Goal: Task Accomplishment & Management: Use online tool/utility

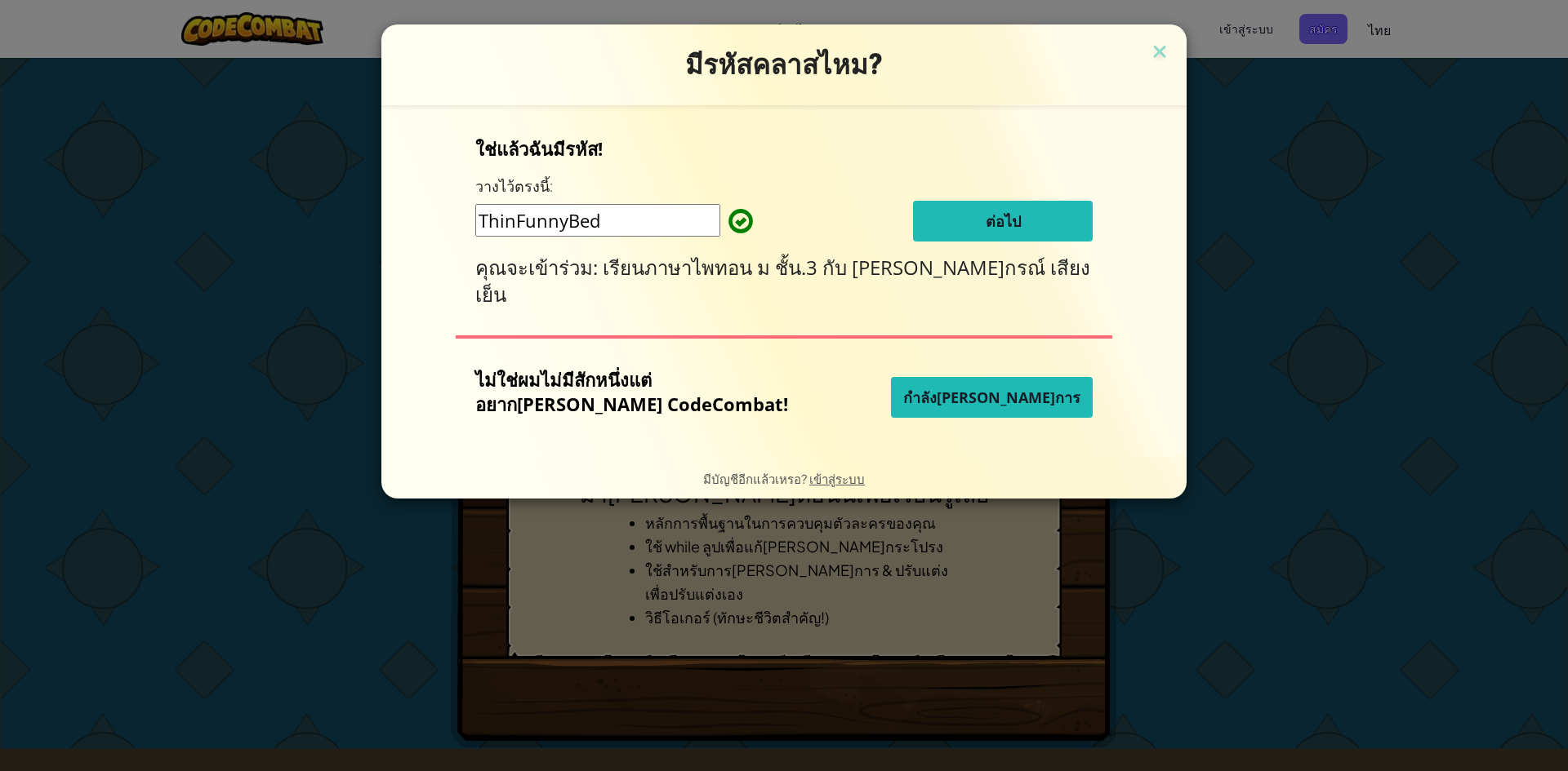
click at [929, 393] on font "กำลัง[PERSON_NAME]การ" at bounding box center [992, 397] width 178 height 19
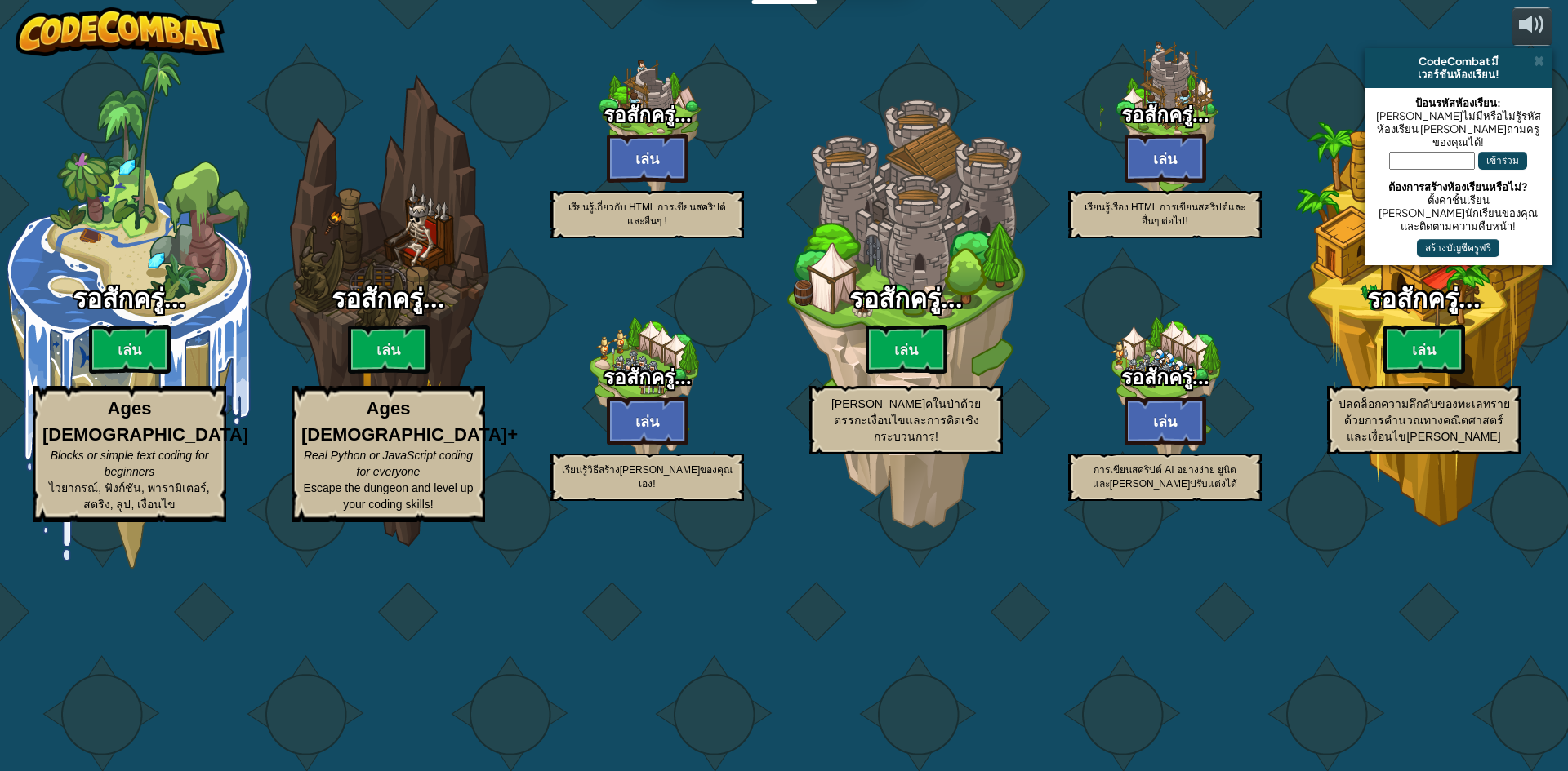
select select "th"
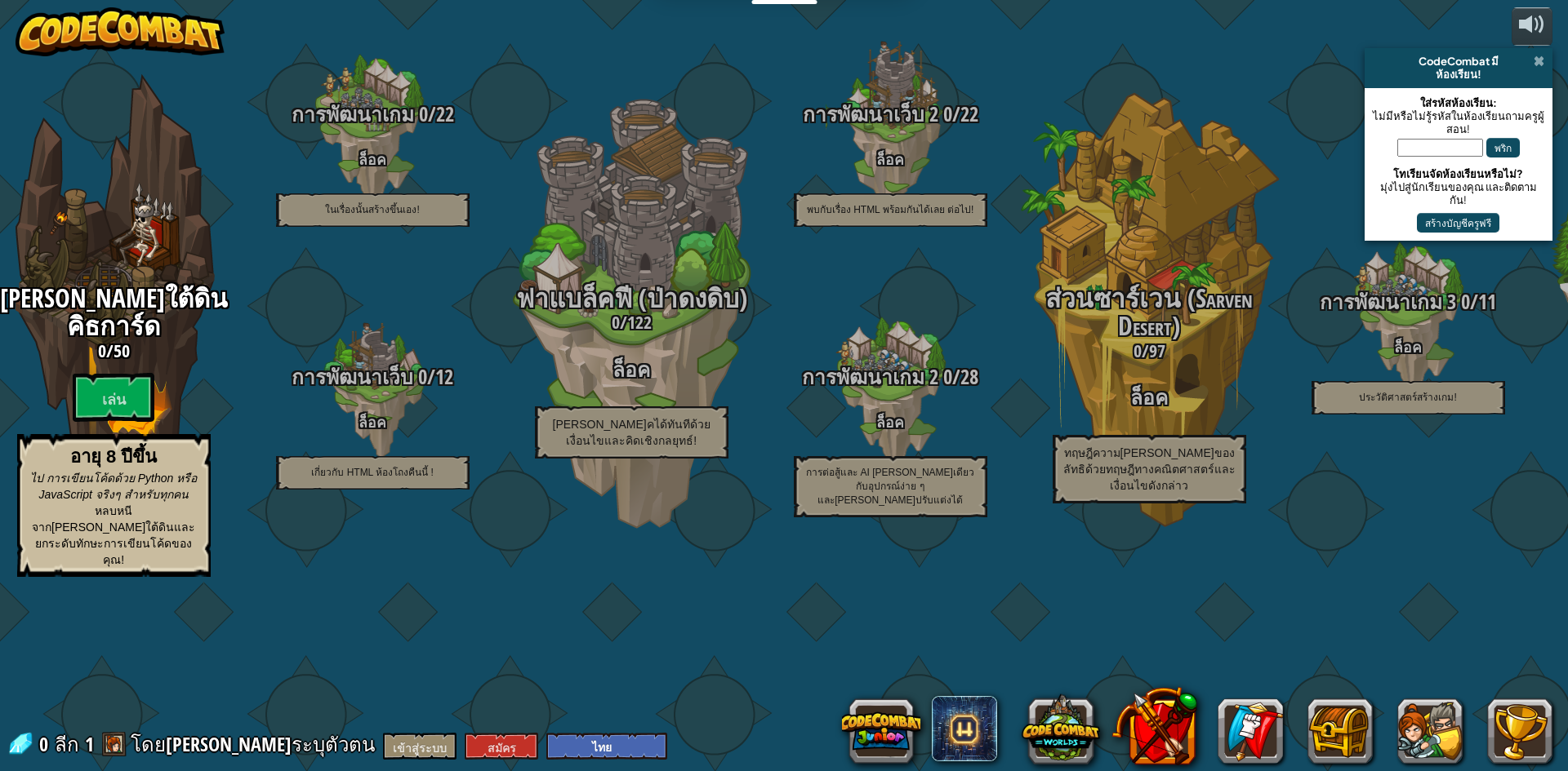
click at [1534, 60] on span at bounding box center [1538, 61] width 10 height 13
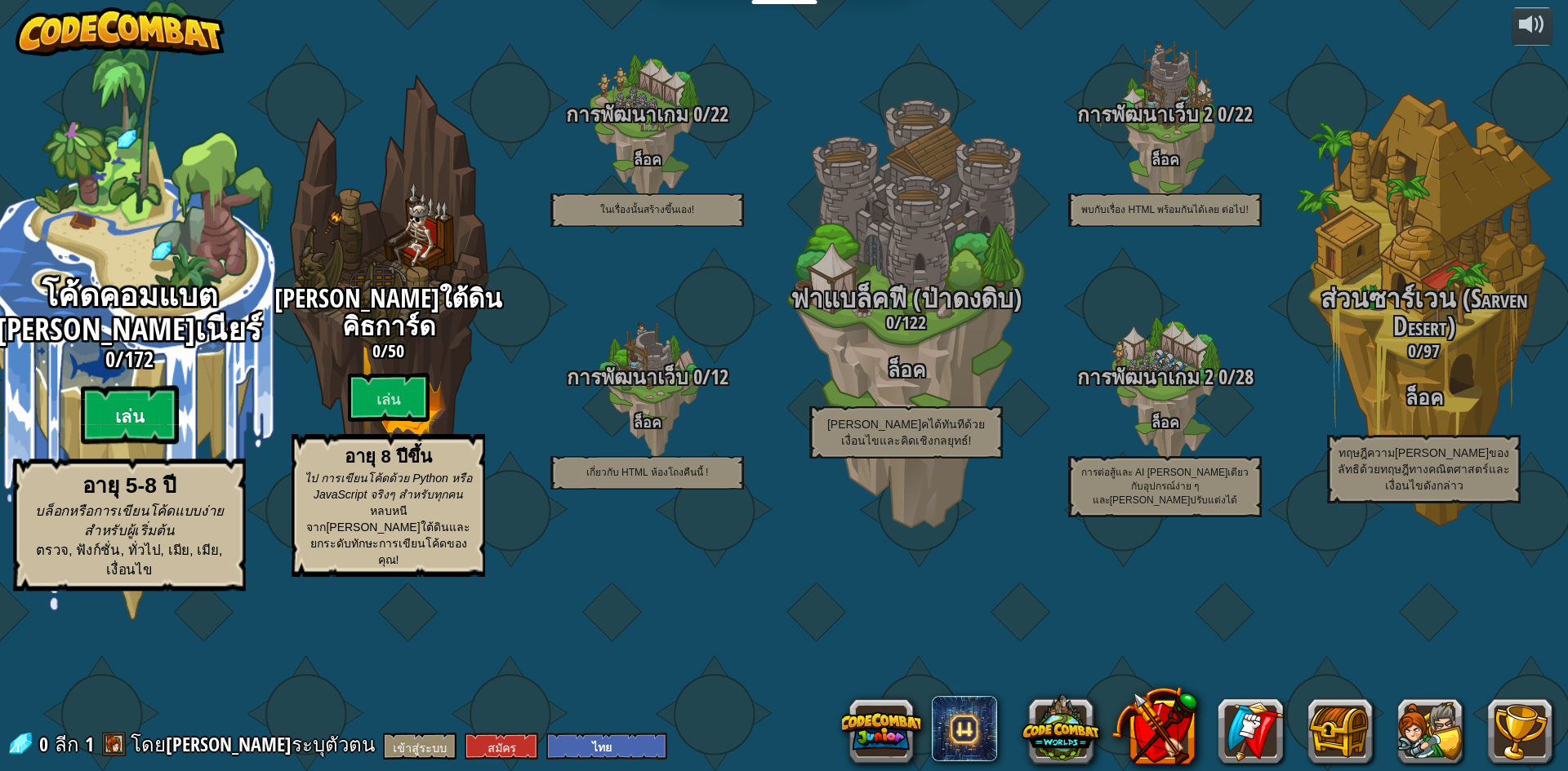
click at [112, 445] on btn "เล่น" at bounding box center [129, 415] width 98 height 59
select select "th"
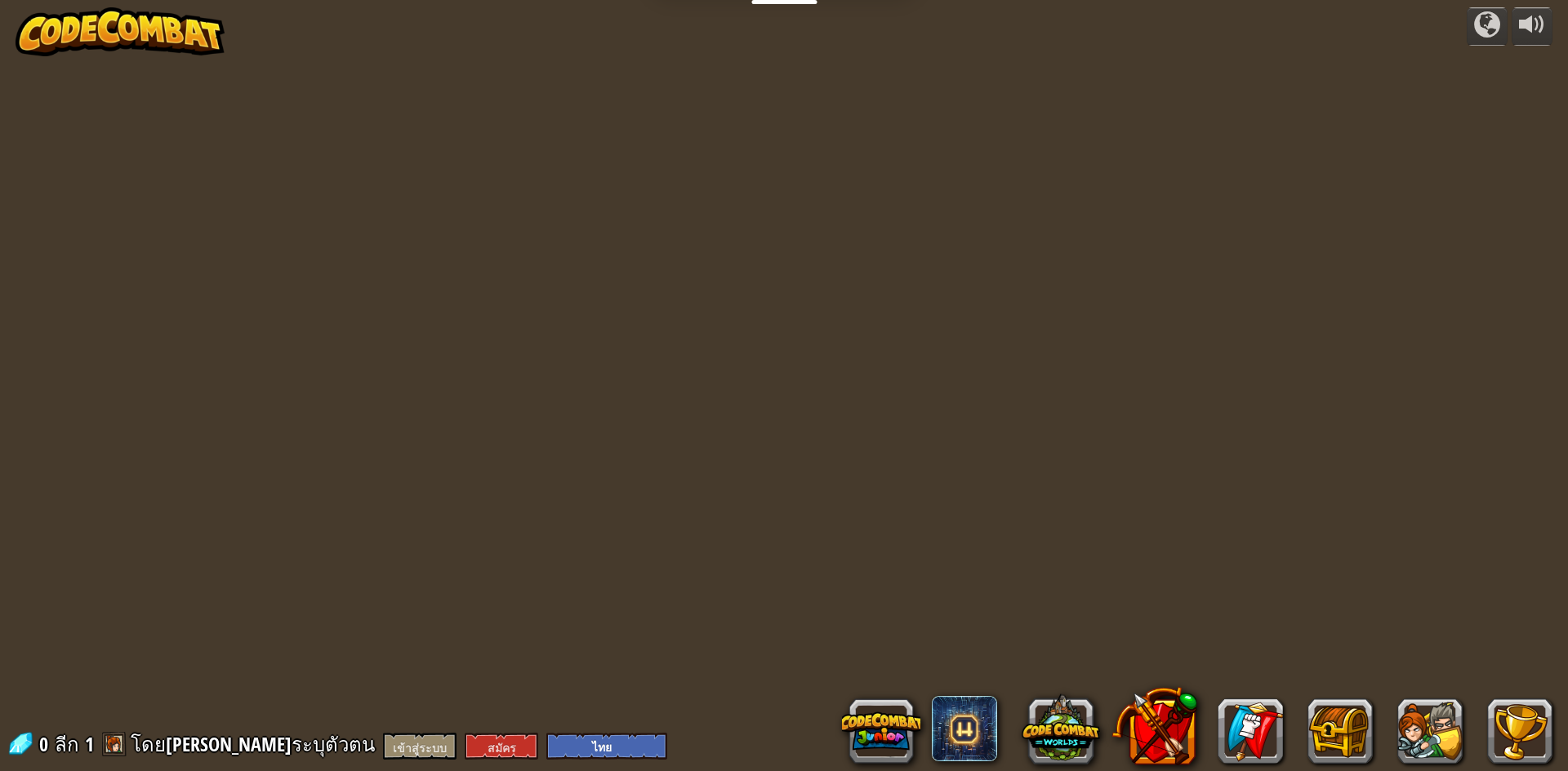
select select "th"
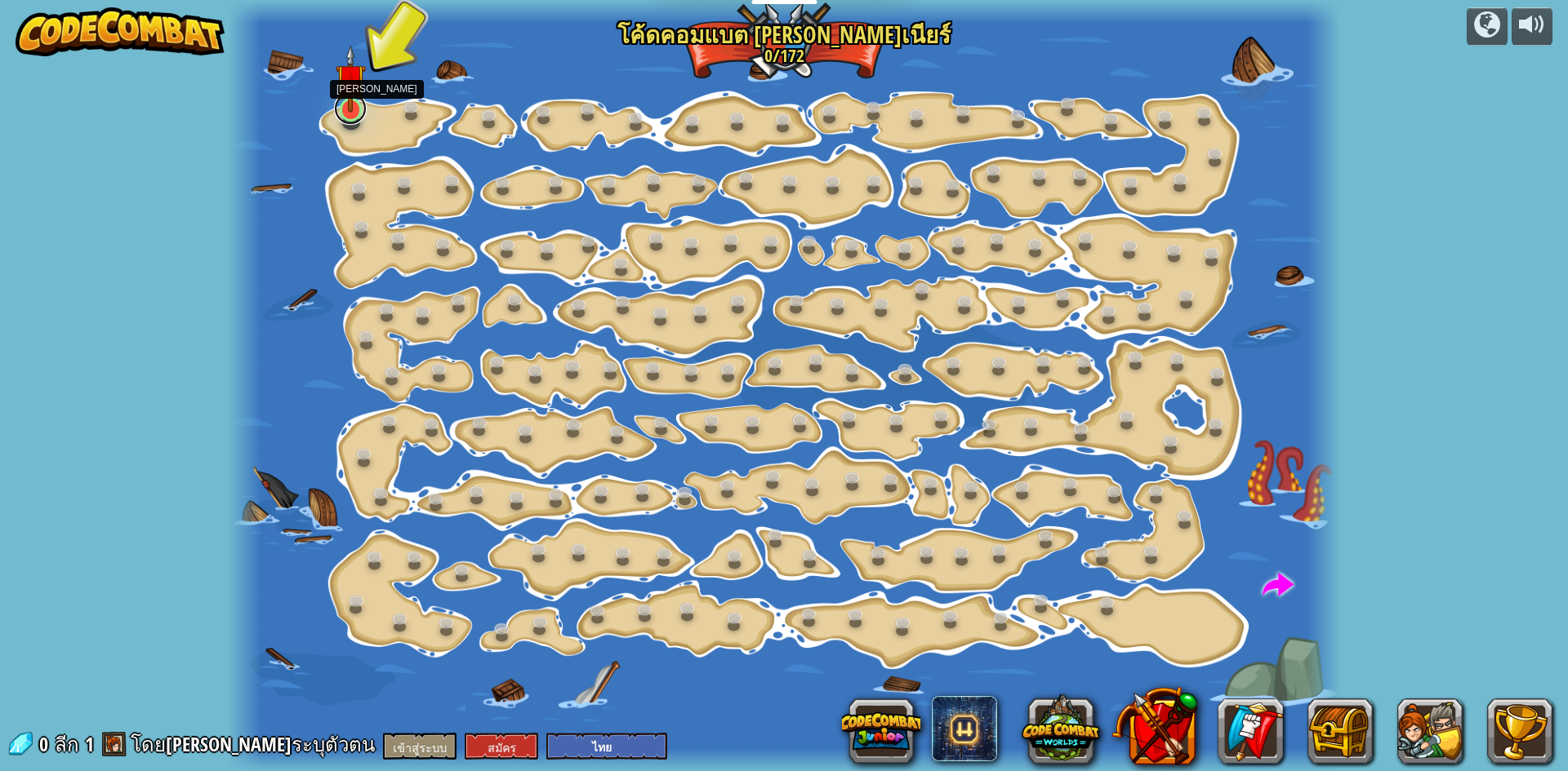
click at [338, 117] on link at bounding box center [350, 108] width 32 height 32
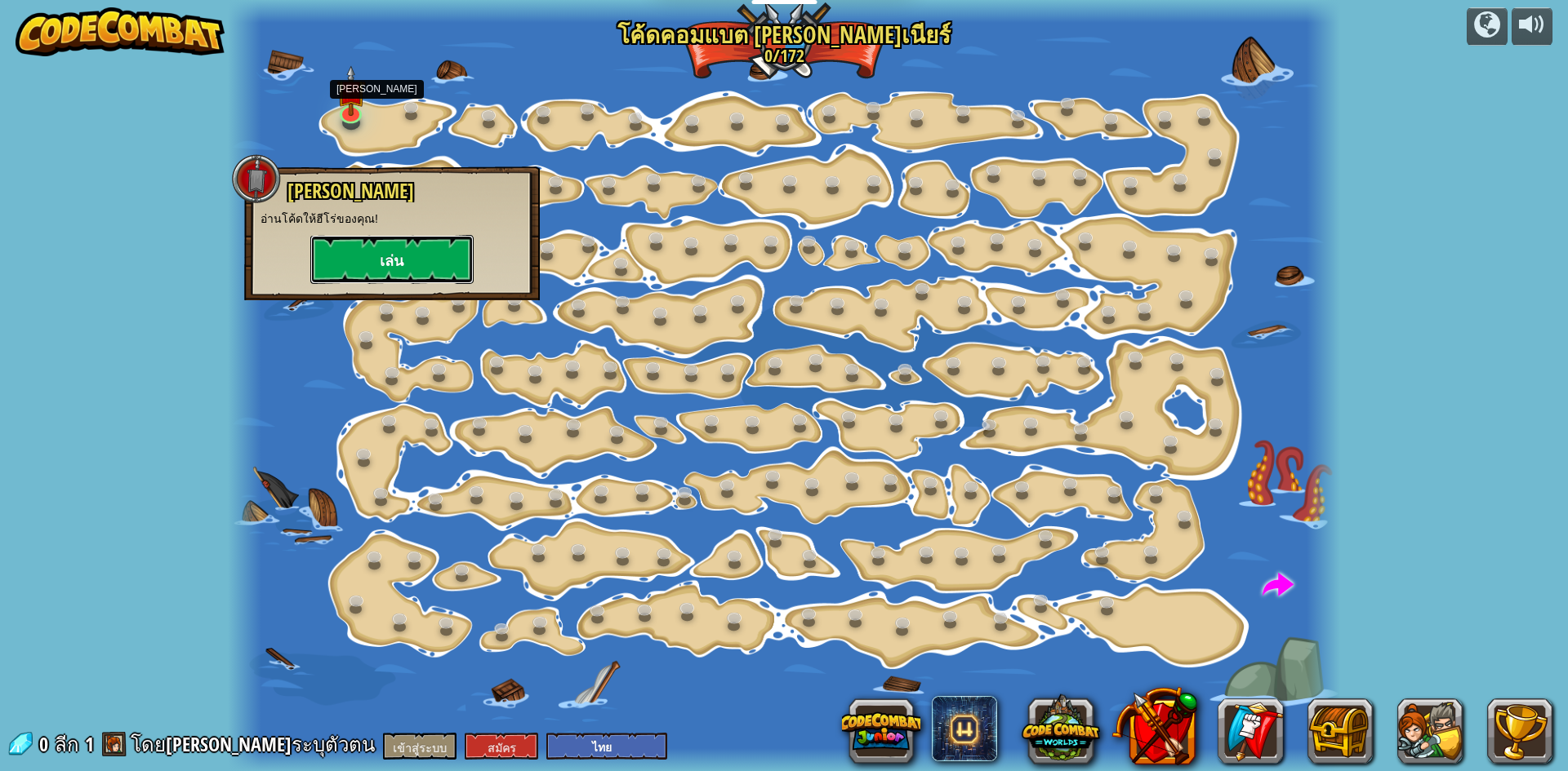
click at [403, 262] on font "เล่น" at bounding box center [391, 261] width 24 height 20
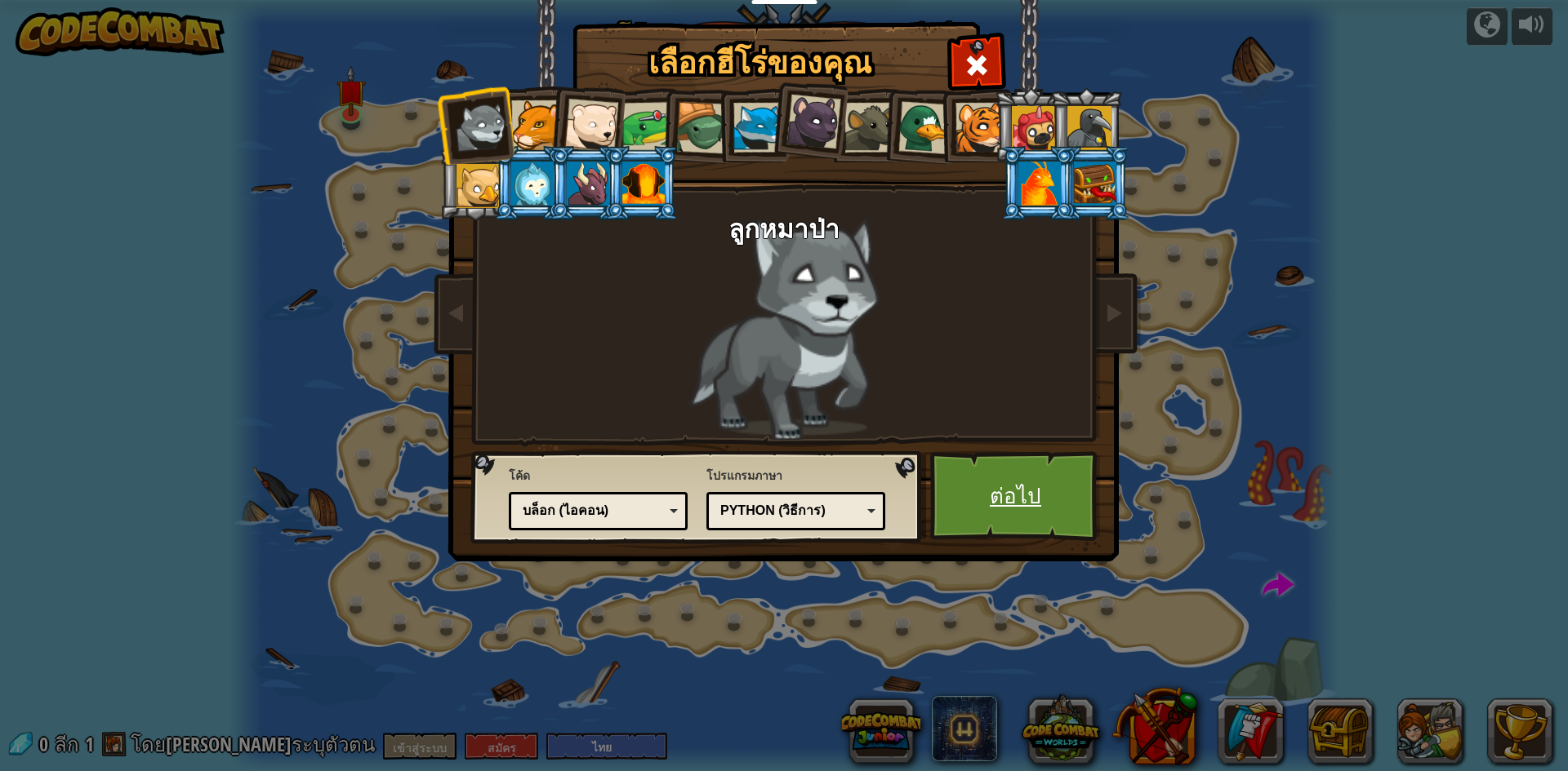
click at [1048, 491] on link "ต่อไป" at bounding box center [1014, 496] width 171 height 90
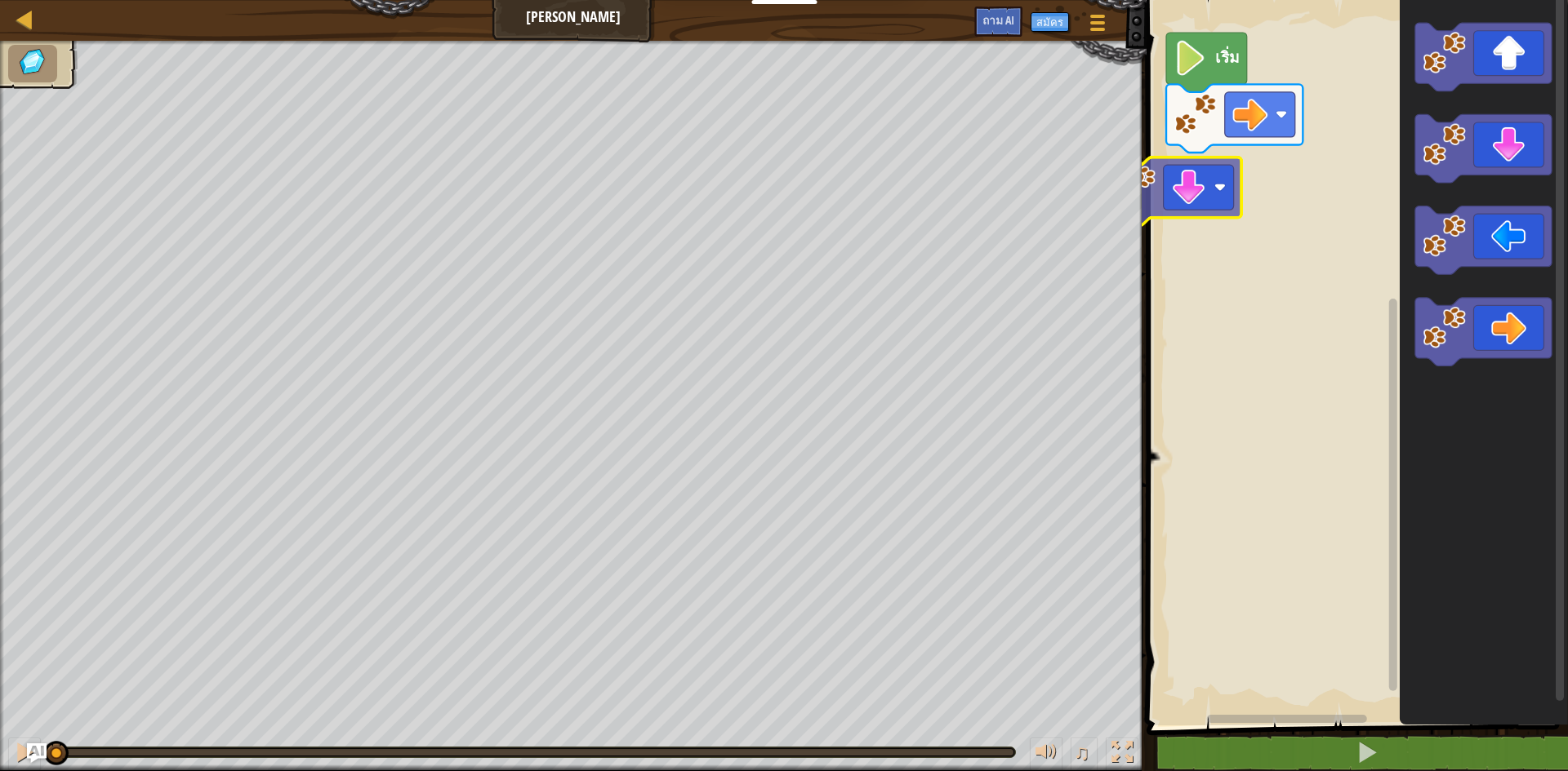
click at [1215, 187] on div "เริ่ม" at bounding box center [1354, 358] width 426 height 733
click at [1237, 181] on div "เริ่ม" at bounding box center [1354, 358] width 426 height 733
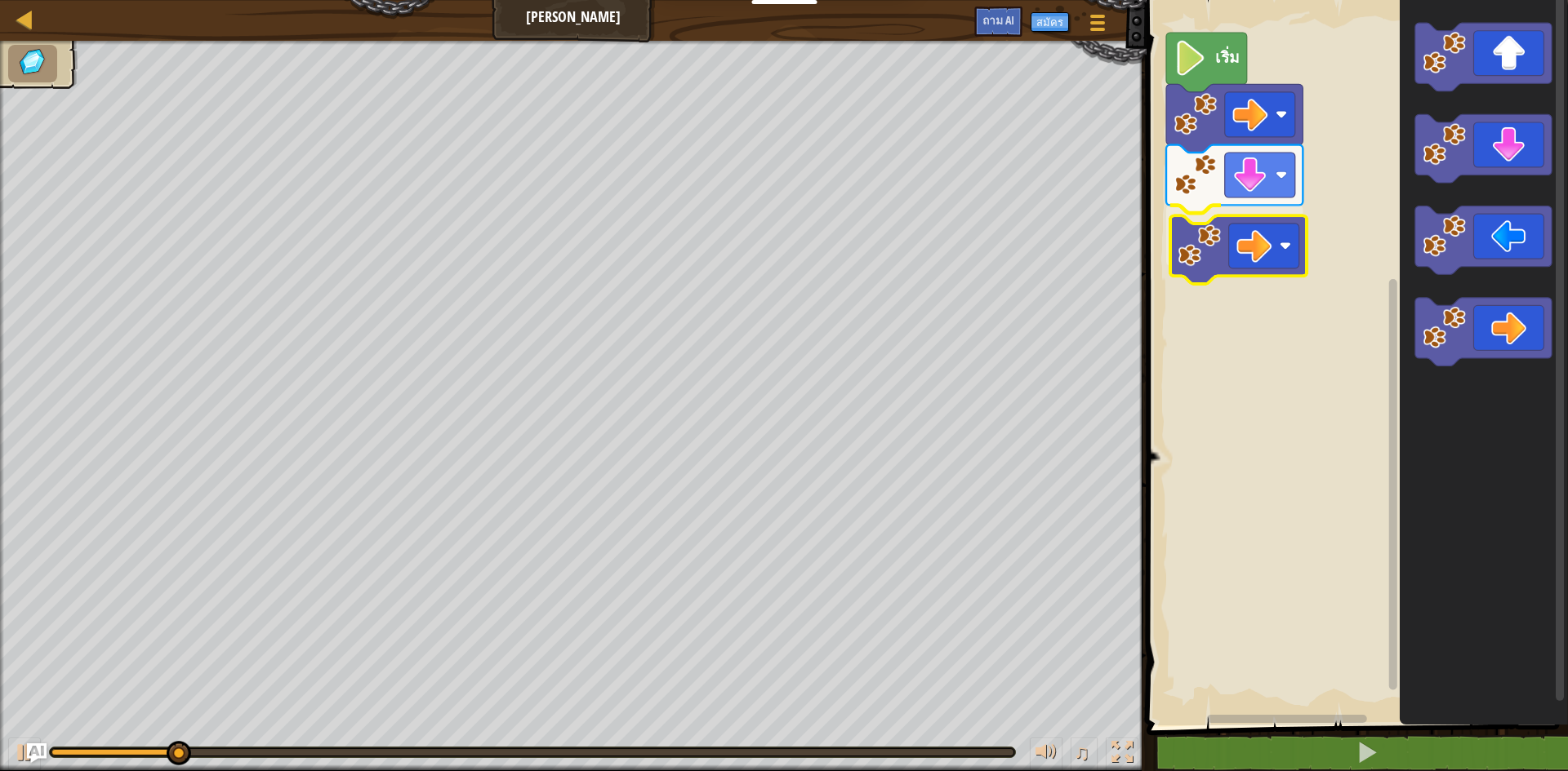
click at [1216, 251] on div "เริ่ม" at bounding box center [1354, 358] width 426 height 733
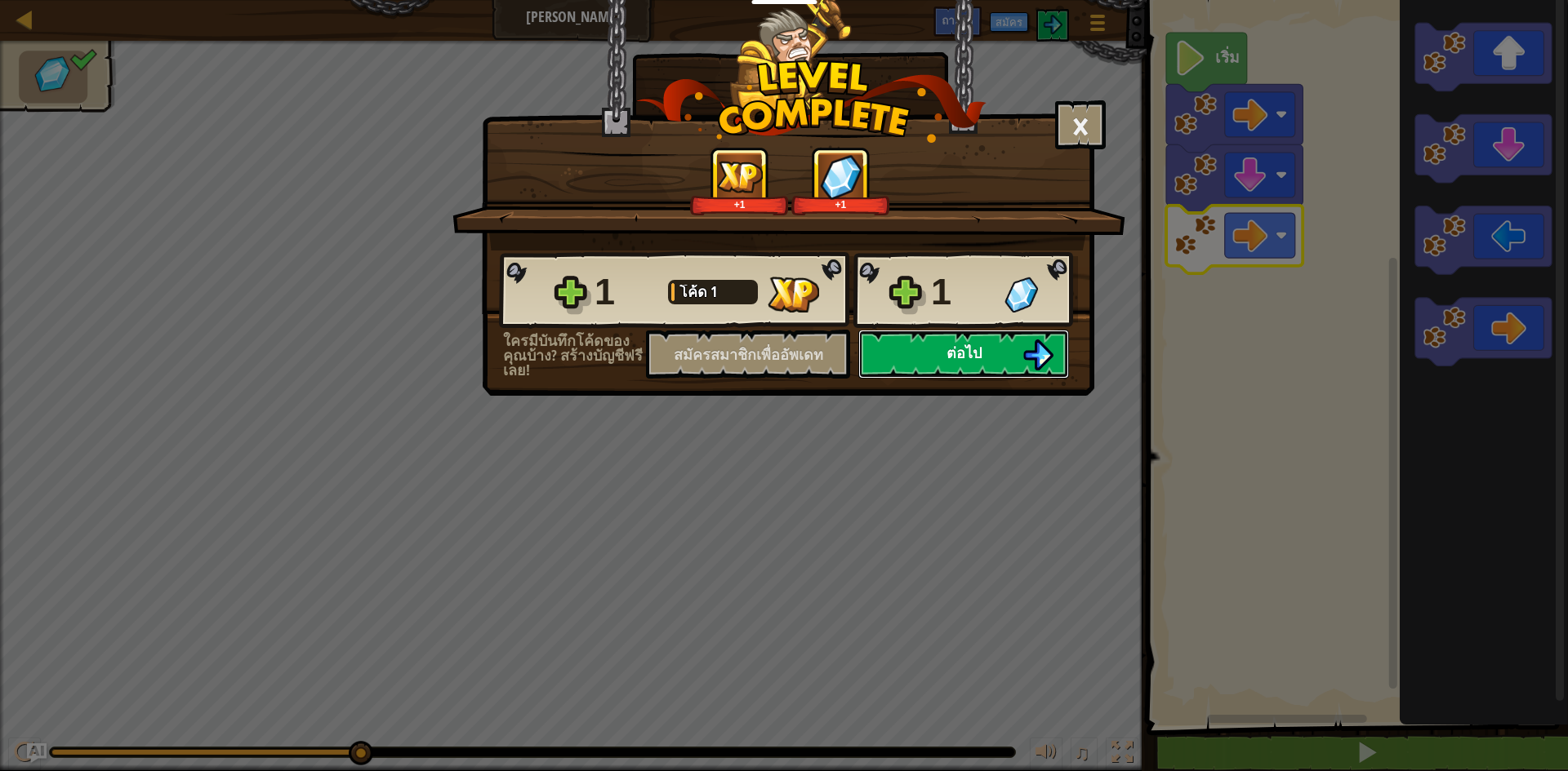
click at [979, 357] on font "ต่อไป" at bounding box center [964, 352] width 35 height 20
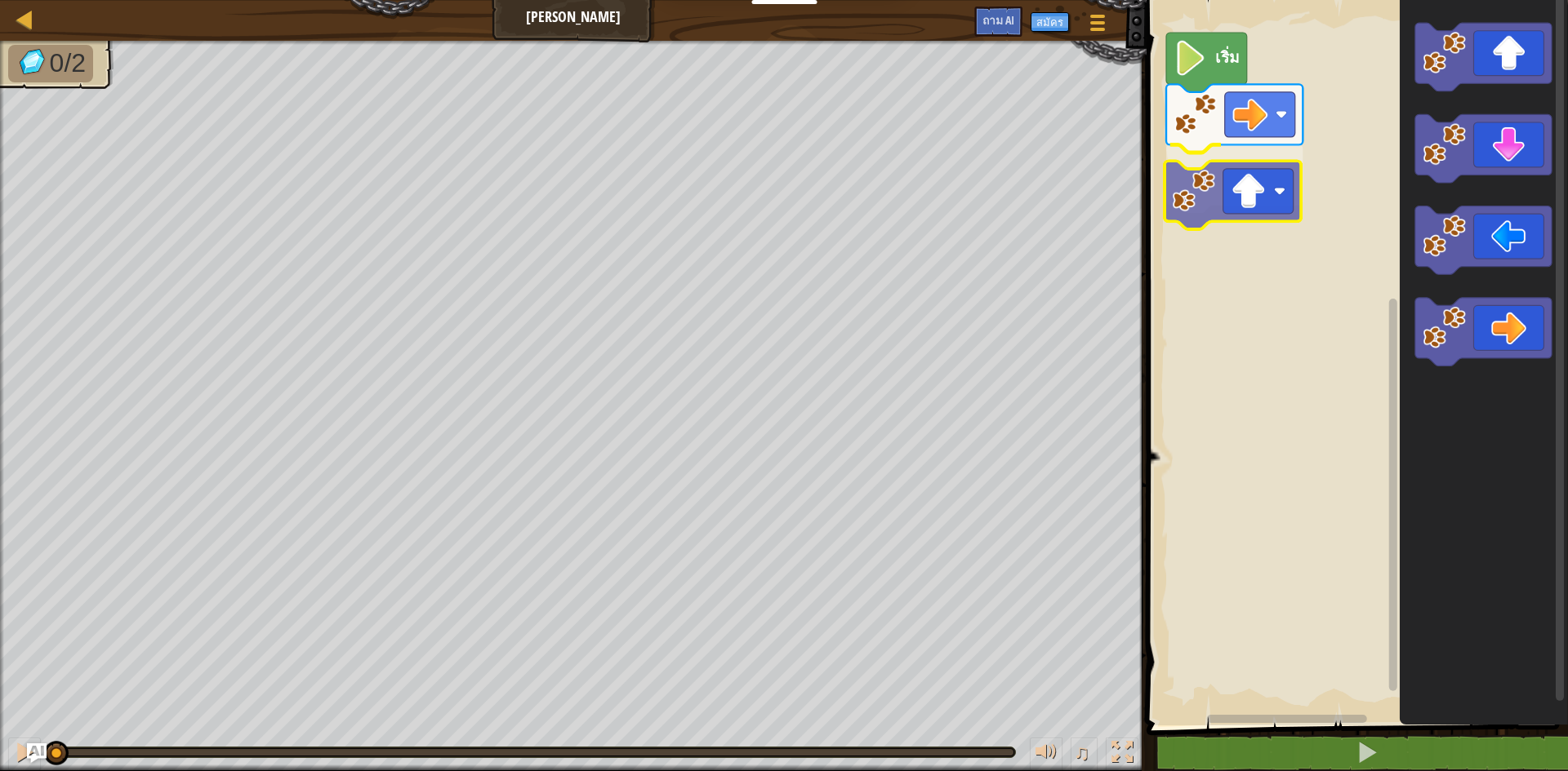
click at [1223, 219] on div "เริ่ม" at bounding box center [1354, 358] width 426 height 733
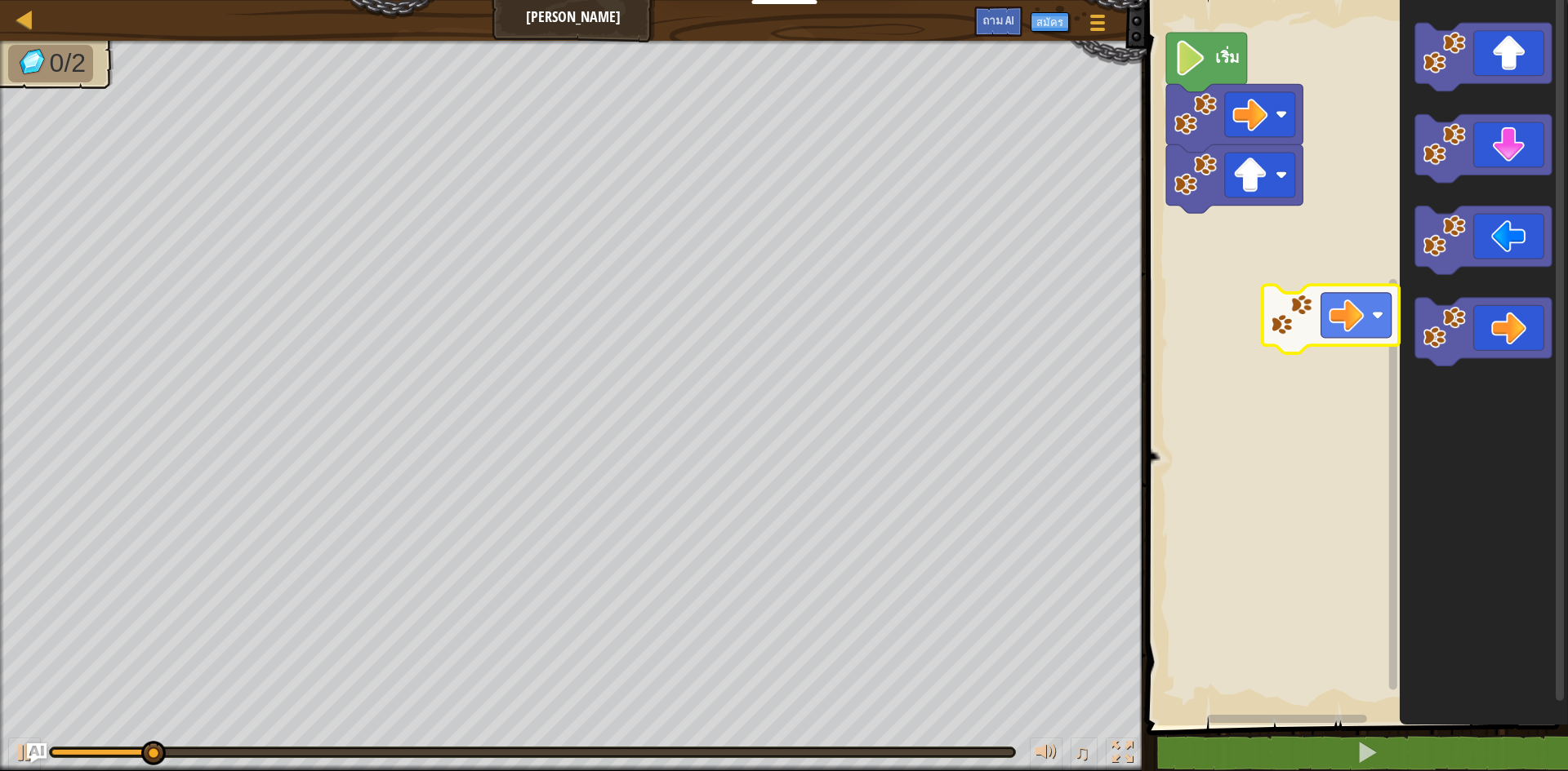
click at [1246, 265] on div "เริ่ม" at bounding box center [1354, 358] width 426 height 733
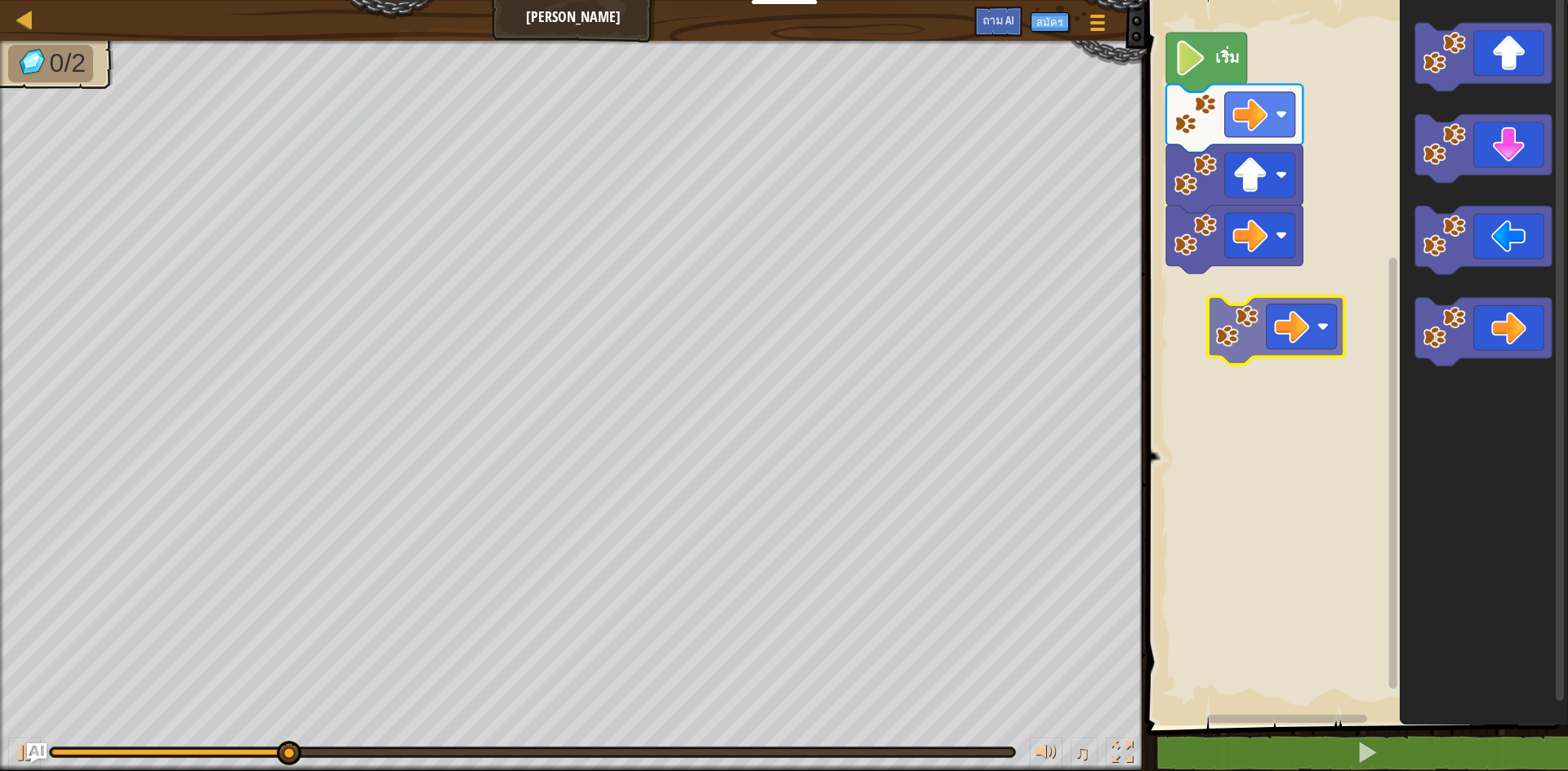
click at [1275, 327] on div "เริ่ม" at bounding box center [1354, 358] width 426 height 733
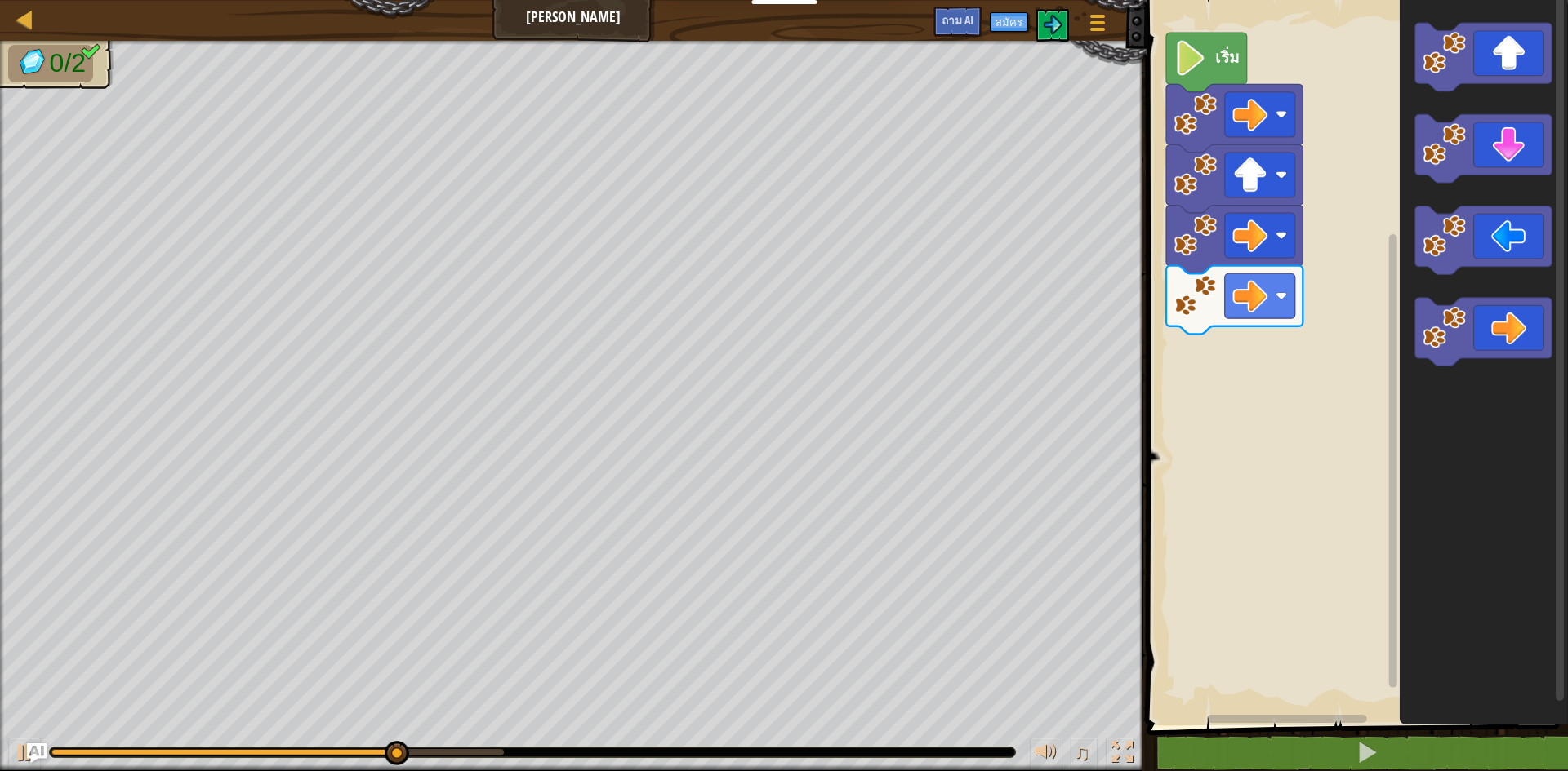
click at [1256, 376] on div "เริ่ม" at bounding box center [1354, 358] width 426 height 733
click at [1348, 392] on div "เริ่ม" at bounding box center [1354, 358] width 426 height 733
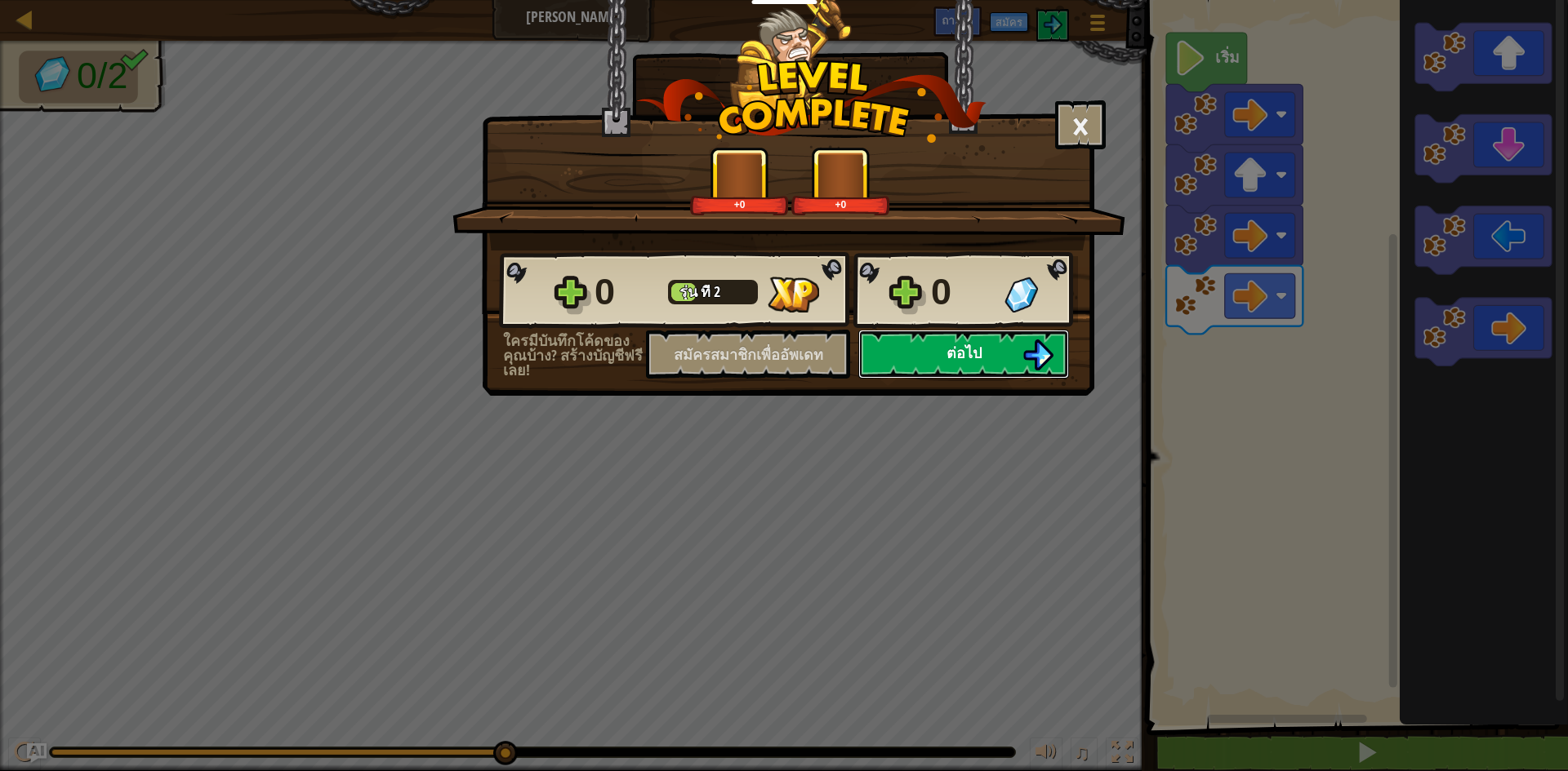
click at [933, 351] on button "ต่อไป" at bounding box center [963, 354] width 211 height 49
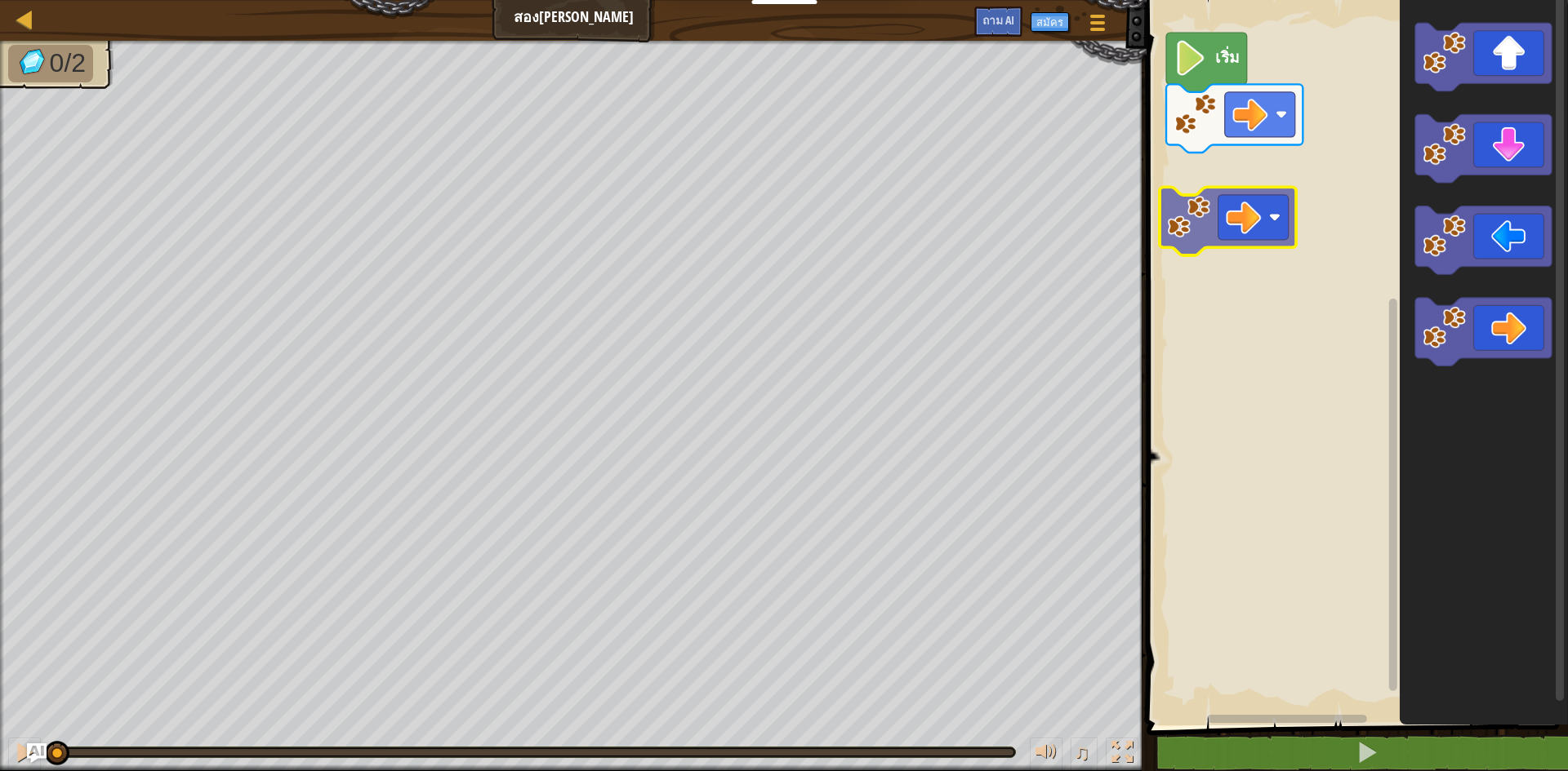
click at [1199, 226] on div "เริ่ม" at bounding box center [1354, 358] width 426 height 733
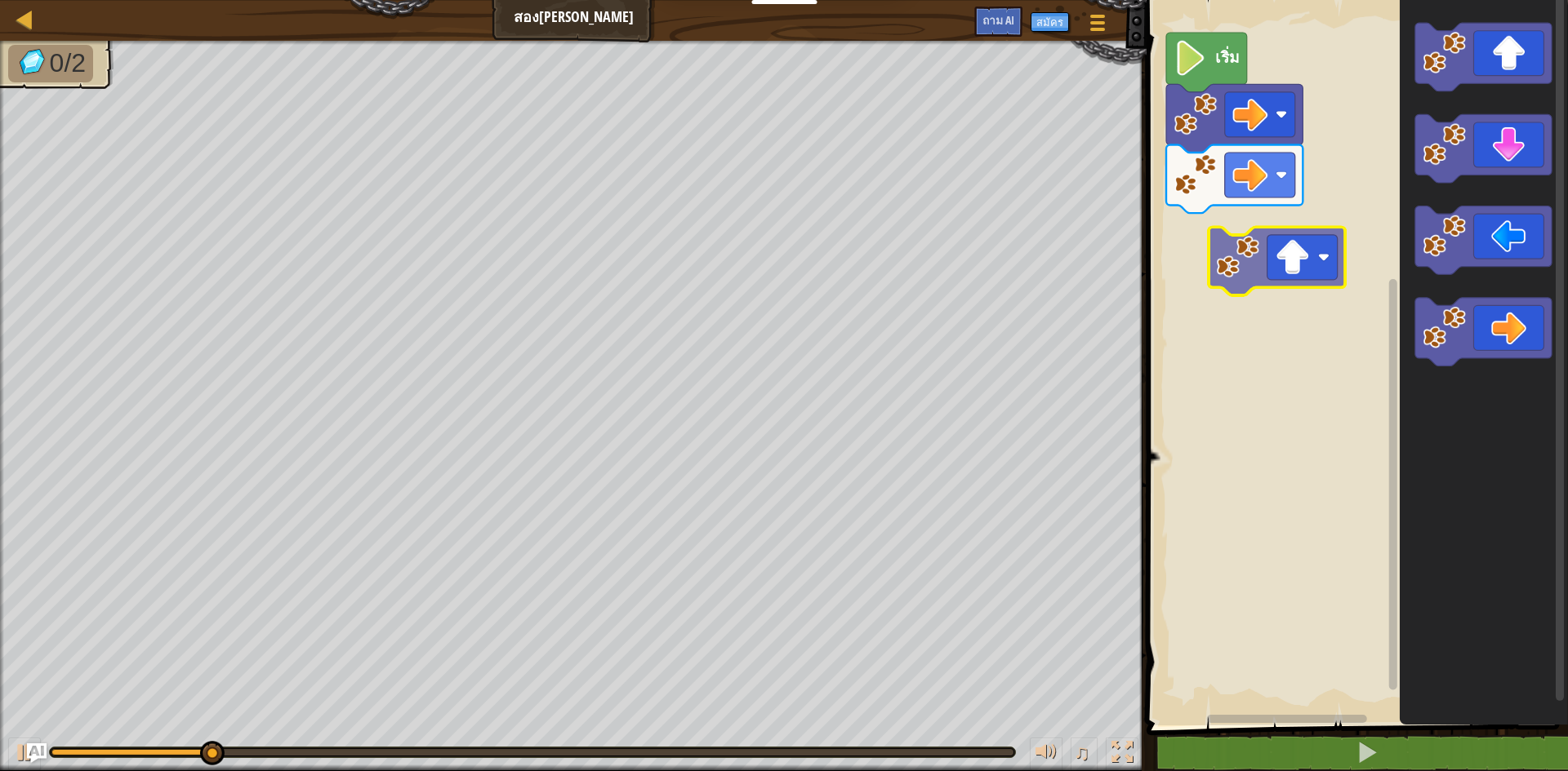
click at [1278, 253] on div "เริ่ม" at bounding box center [1354, 358] width 426 height 733
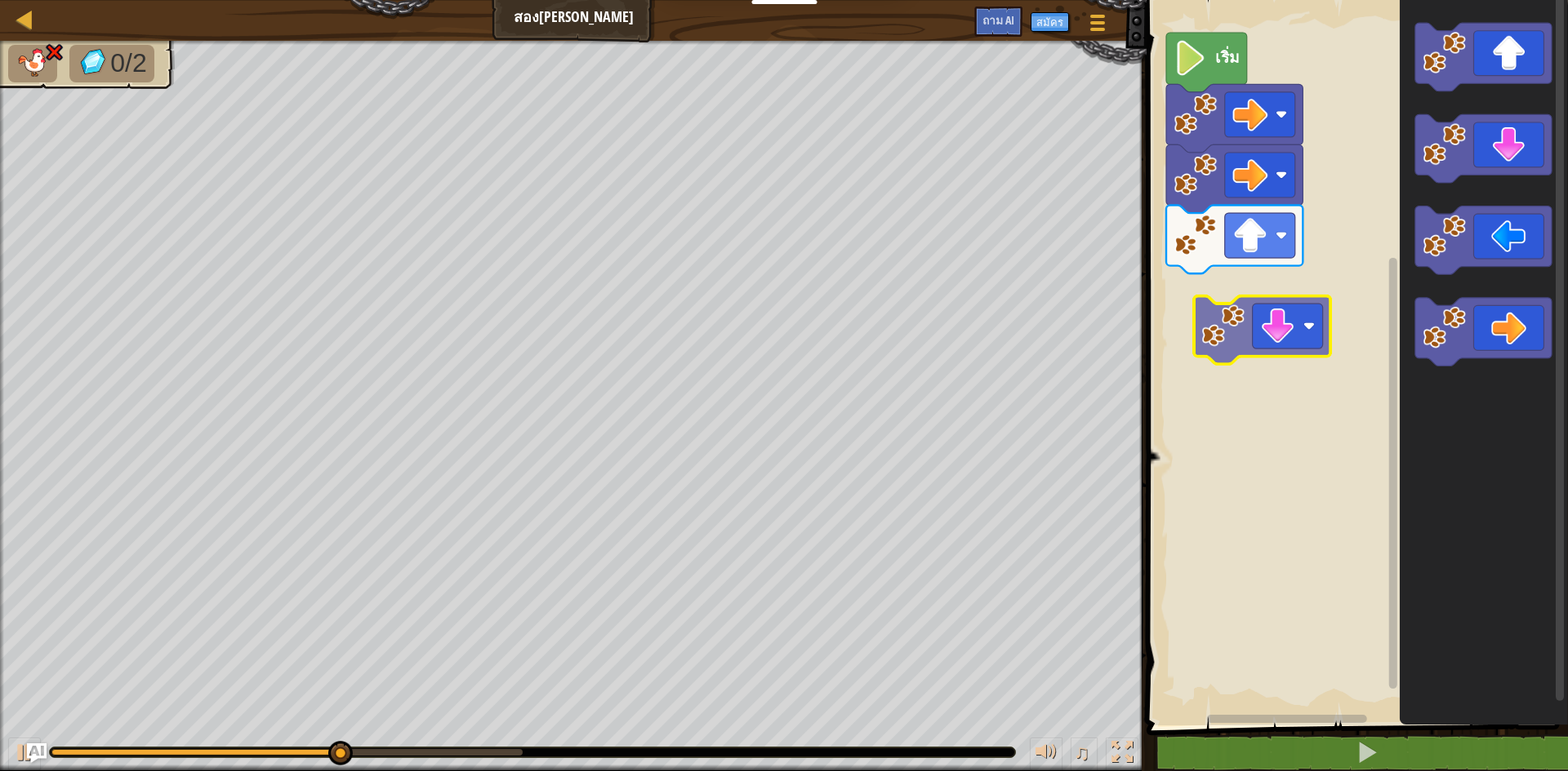
click at [1221, 331] on div "เริ่ม" at bounding box center [1354, 358] width 426 height 733
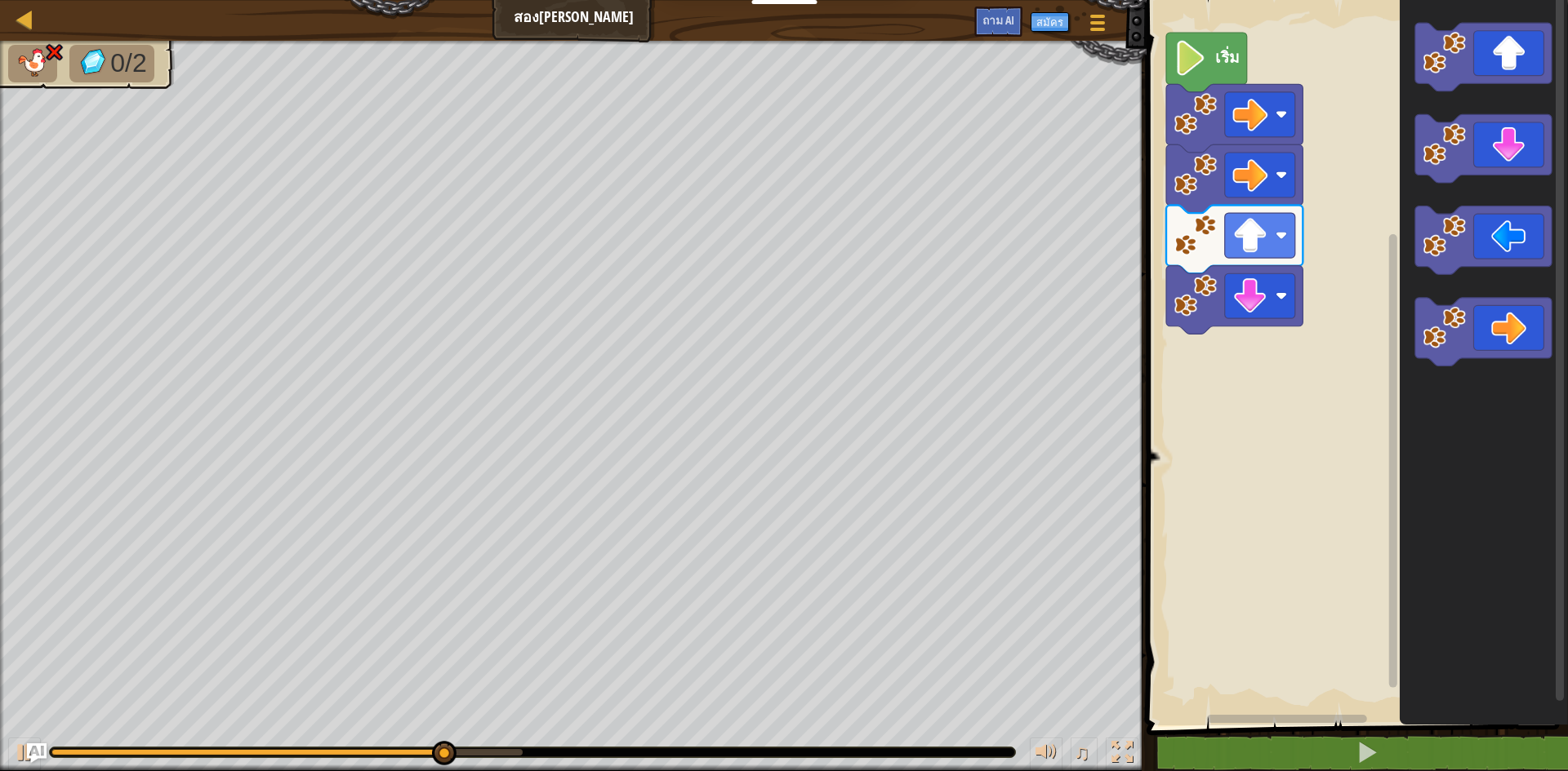
click at [1303, 376] on div "เริ่ม" at bounding box center [1354, 358] width 426 height 733
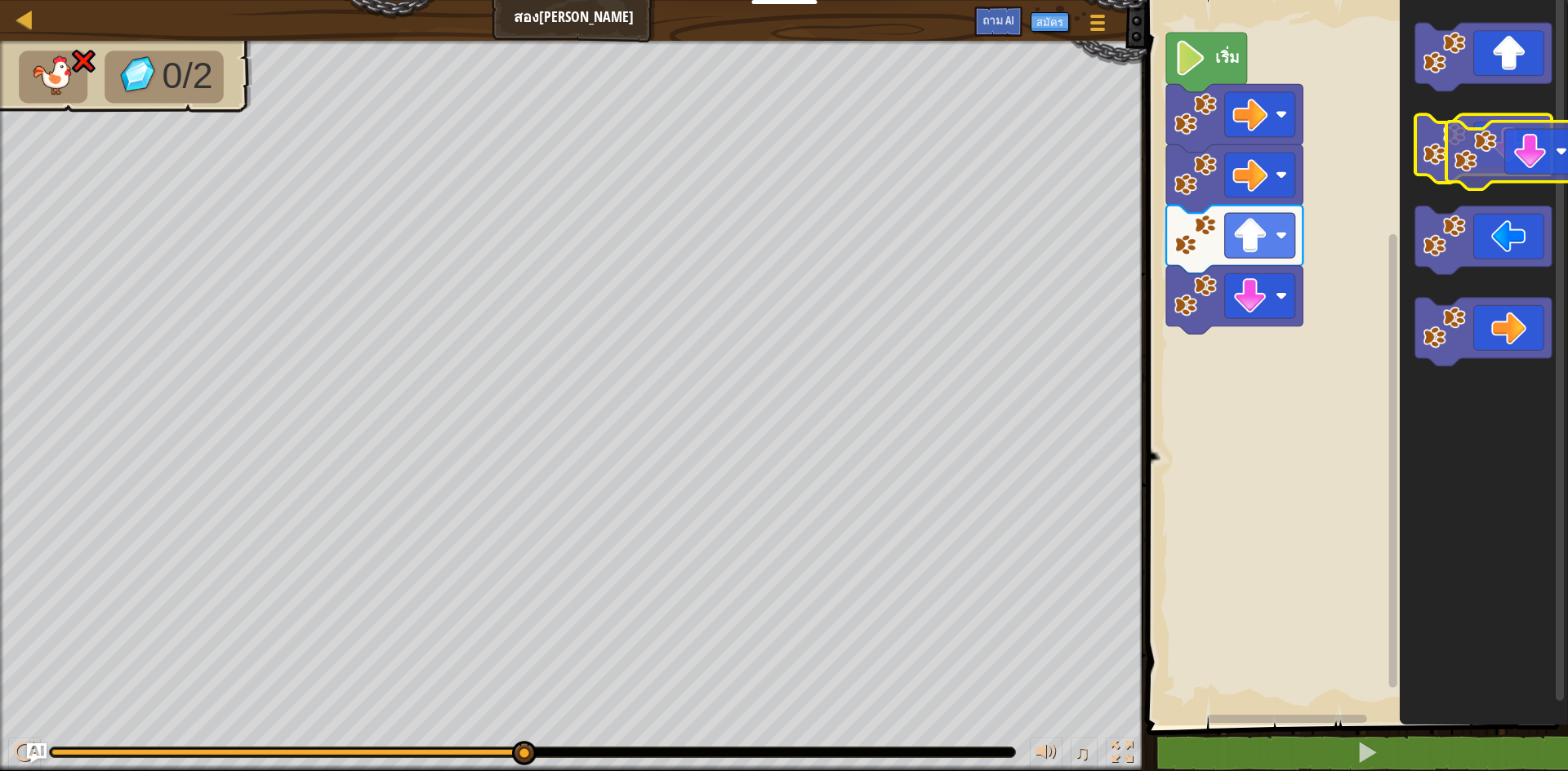
click at [1467, 146] on g "ระบบทำงานแบบบล็อก" at bounding box center [1483, 149] width 136 height 68
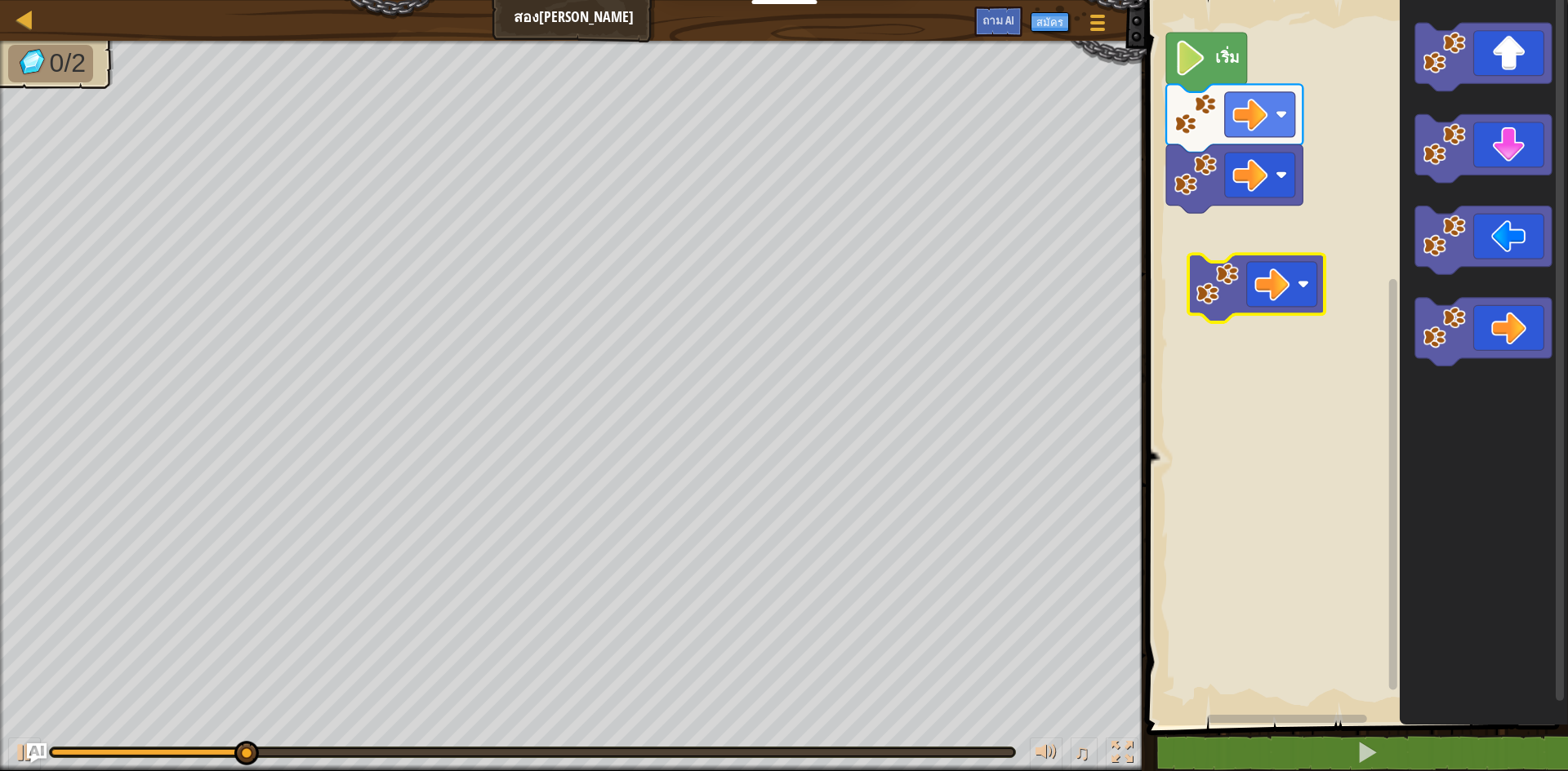
click at [1249, 303] on div "เริ่ม" at bounding box center [1354, 358] width 426 height 733
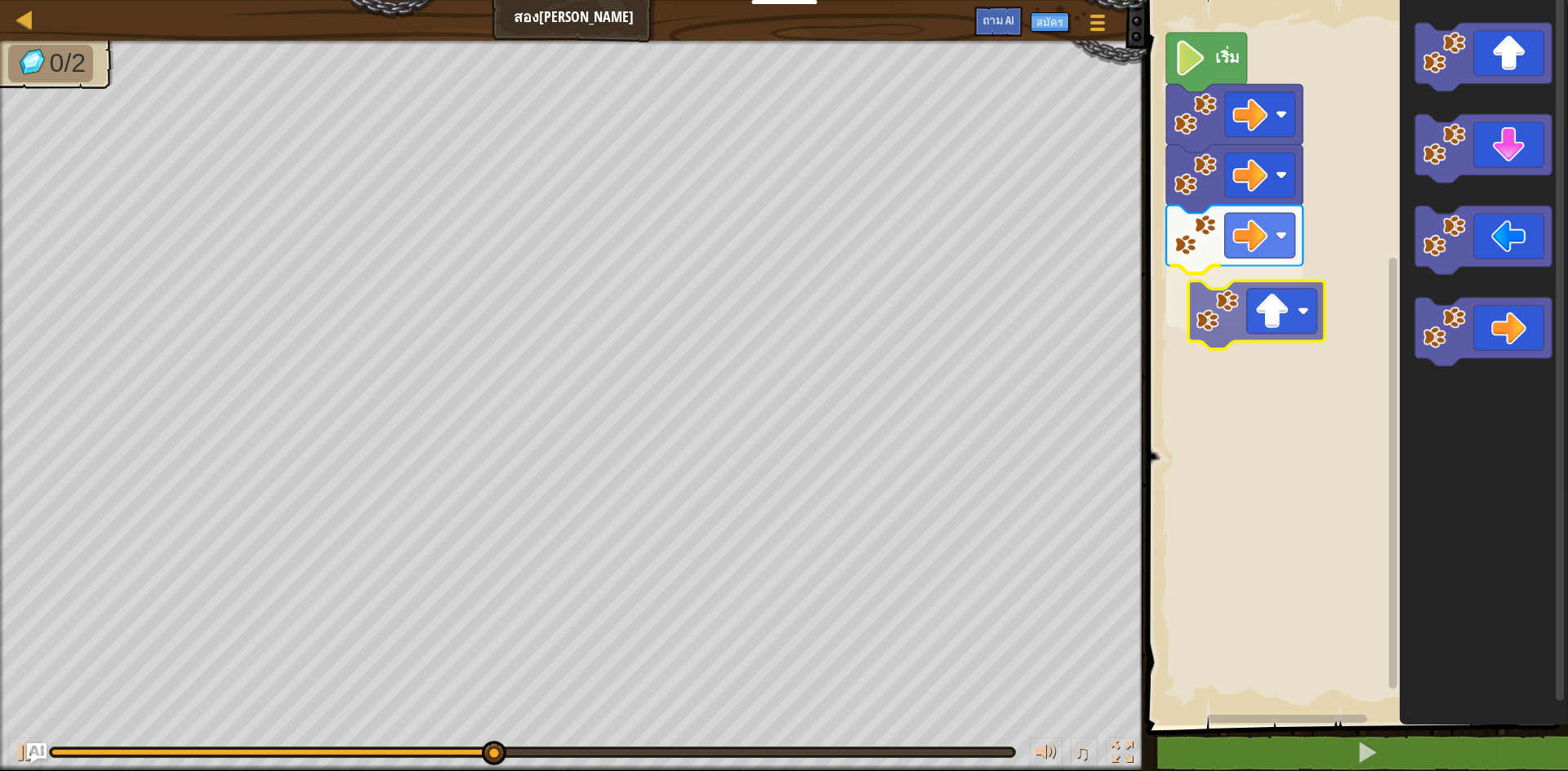
click at [1221, 339] on div "เริ่ม" at bounding box center [1354, 358] width 426 height 733
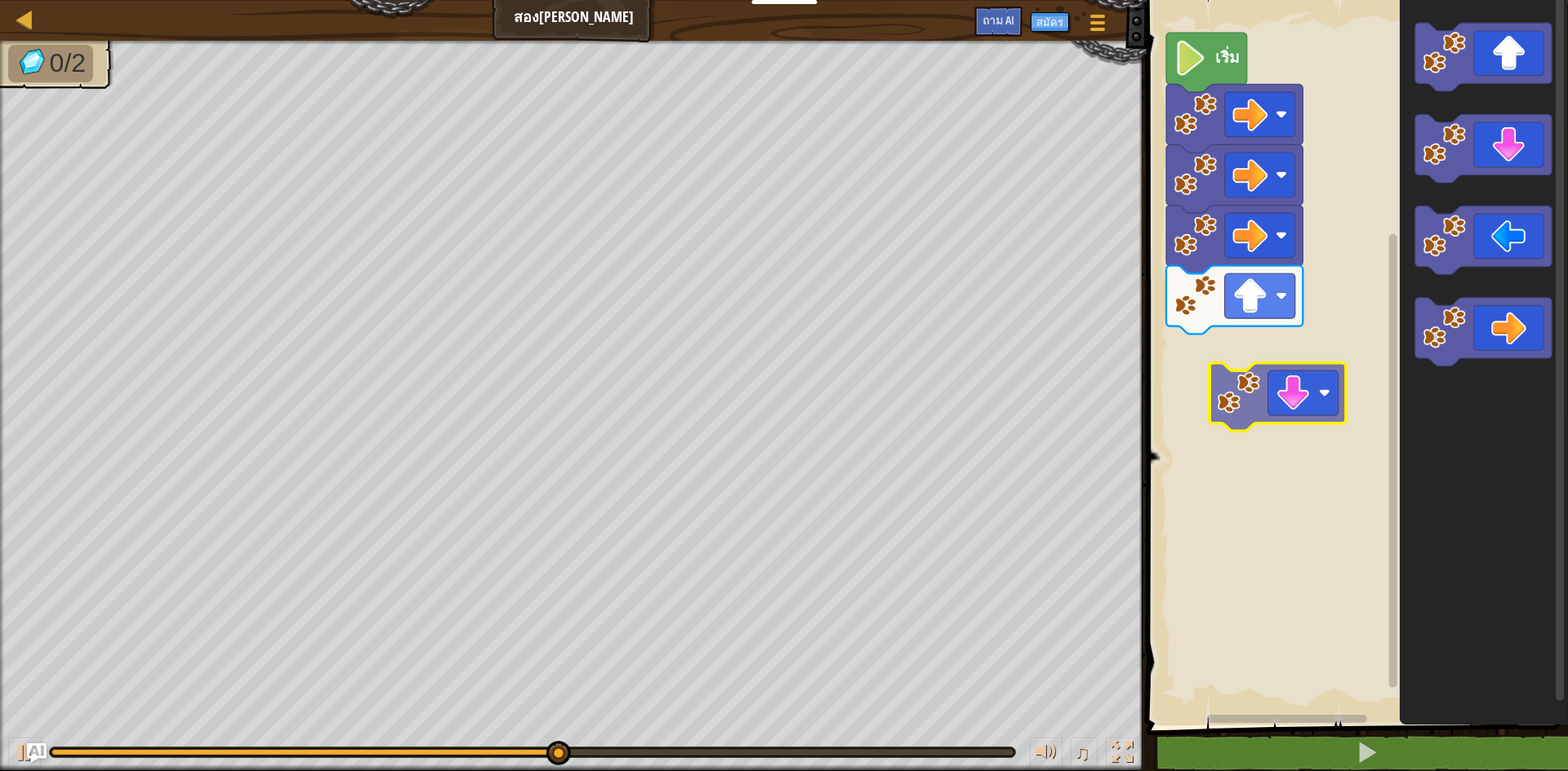
click at [1224, 388] on div "เริ่ม" at bounding box center [1354, 358] width 426 height 733
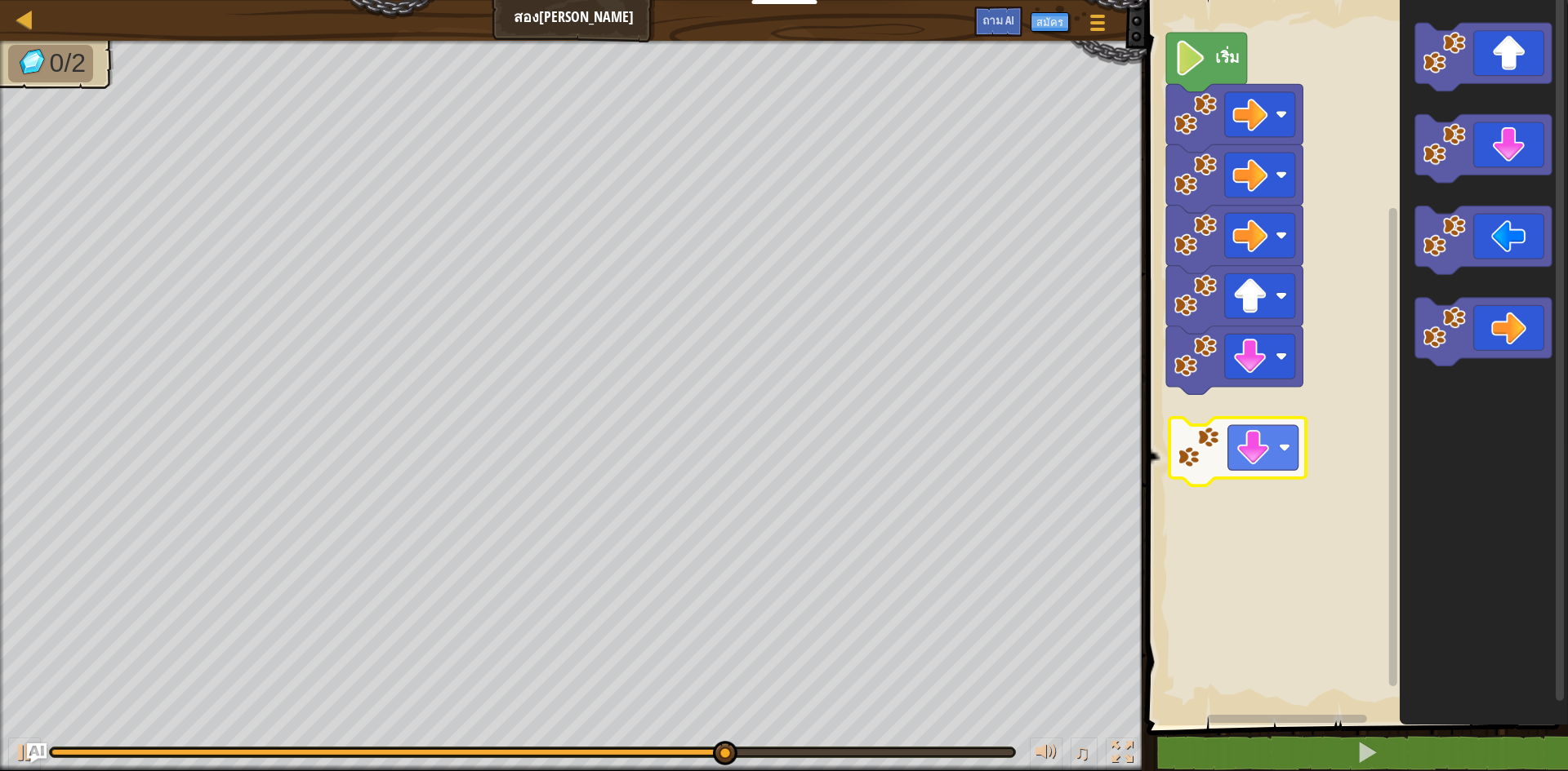
click at [1192, 462] on div "เริ่ม" at bounding box center [1354, 358] width 426 height 733
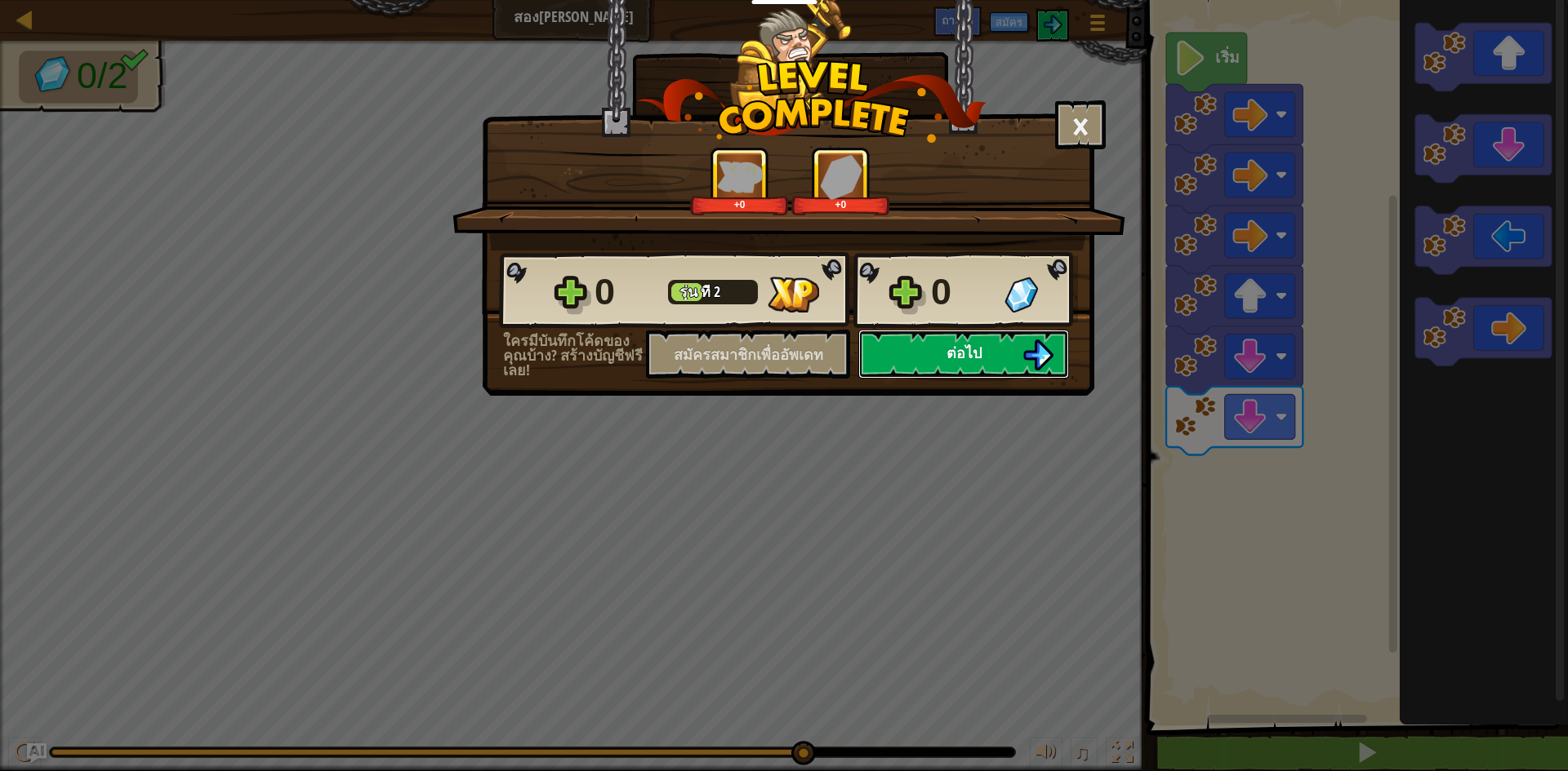
click at [1014, 350] on button "ต่อไป" at bounding box center [963, 354] width 211 height 49
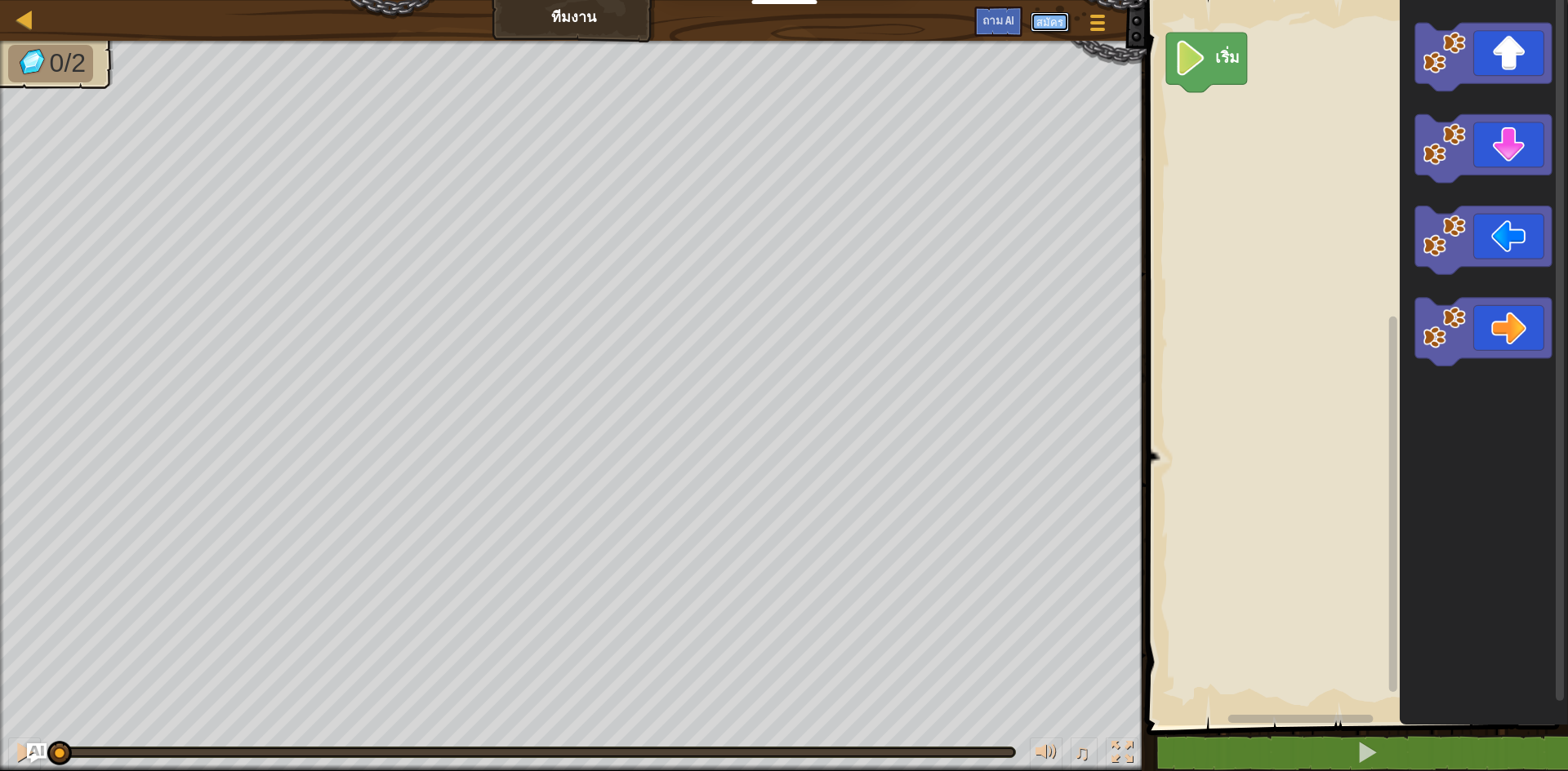
click at [1056, 21] on font "สมัคร" at bounding box center [1049, 22] width 27 height 15
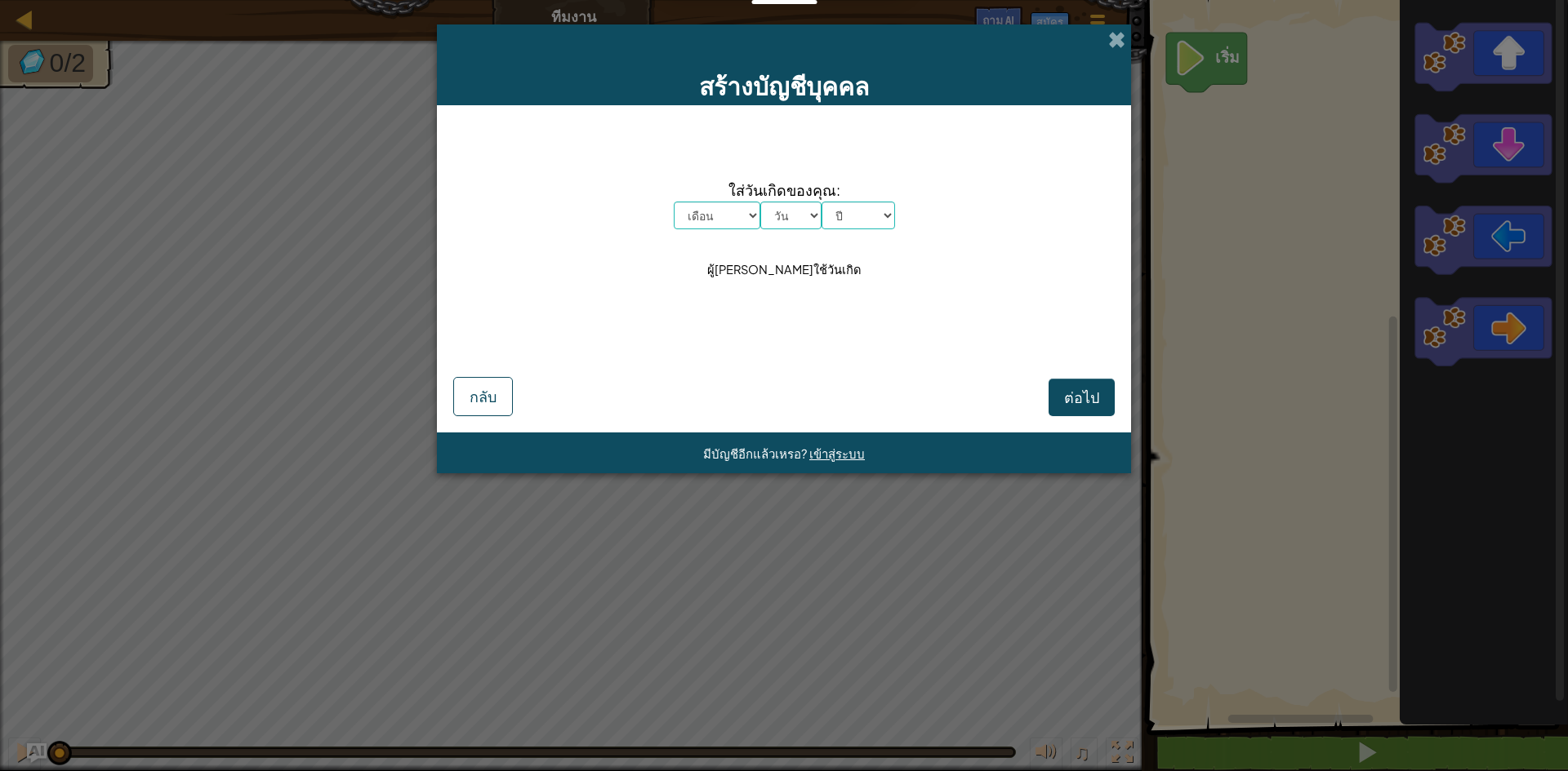
click at [1116, 59] on div "สร้างบัญชีบุคคล" at bounding box center [784, 65] width 694 height 80
click at [1115, 33] on span at bounding box center [1117, 39] width 17 height 17
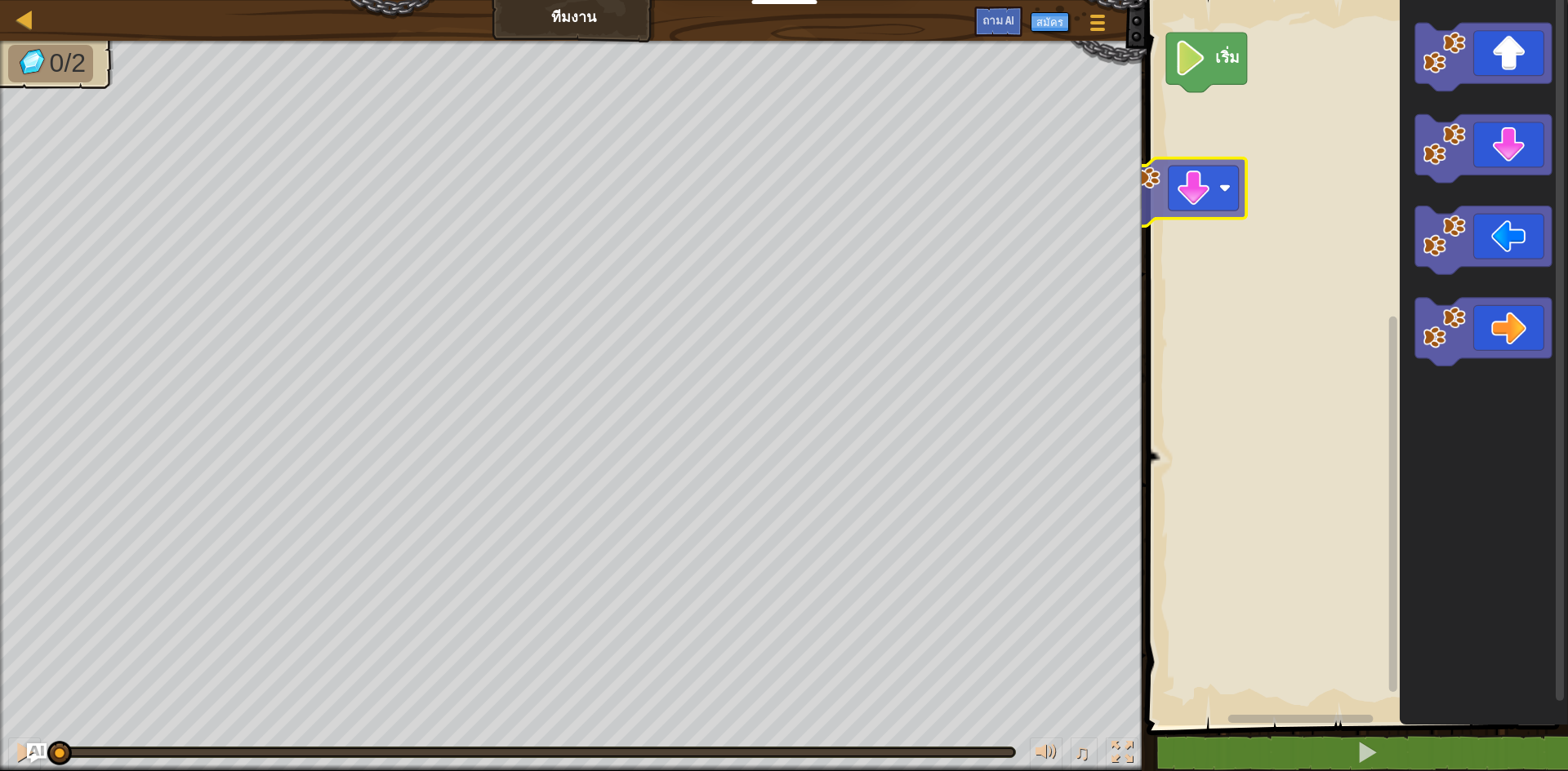
click at [1175, 176] on div "เริ่ม" at bounding box center [1354, 358] width 426 height 733
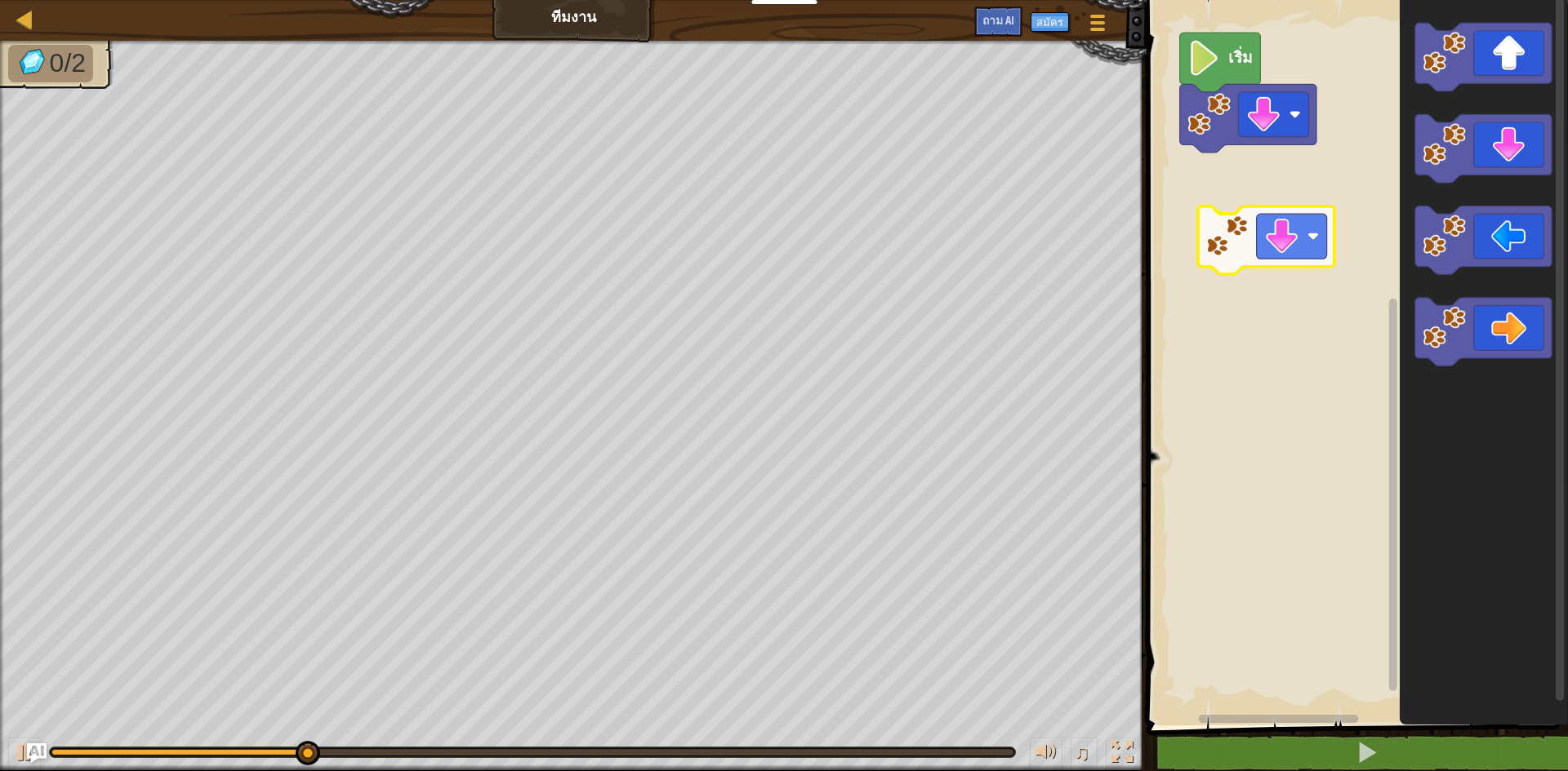
click at [1244, 248] on div "เริ่ม" at bounding box center [1354, 358] width 426 height 733
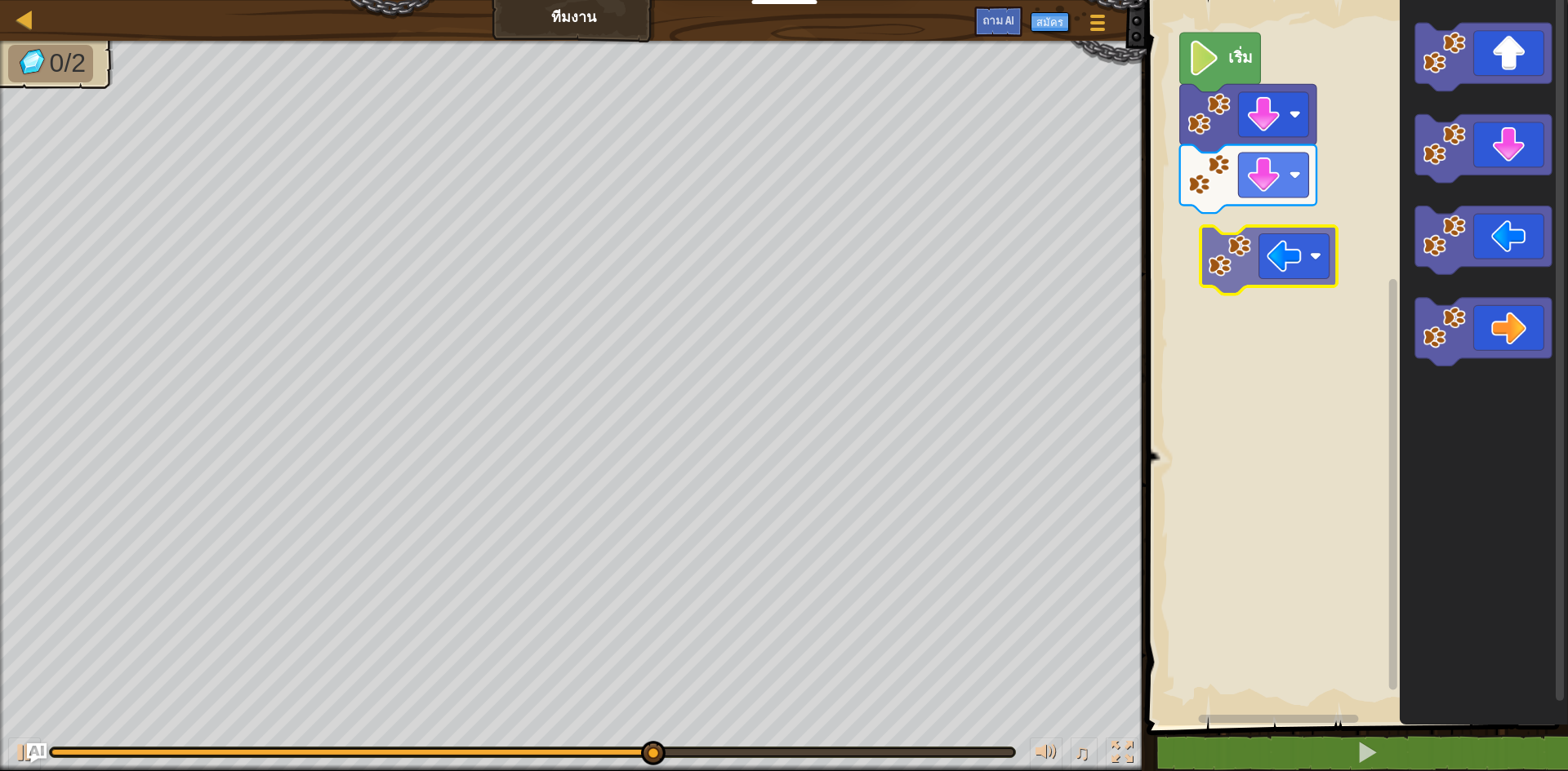
click at [1238, 282] on div "เริ่ม" at bounding box center [1354, 358] width 426 height 733
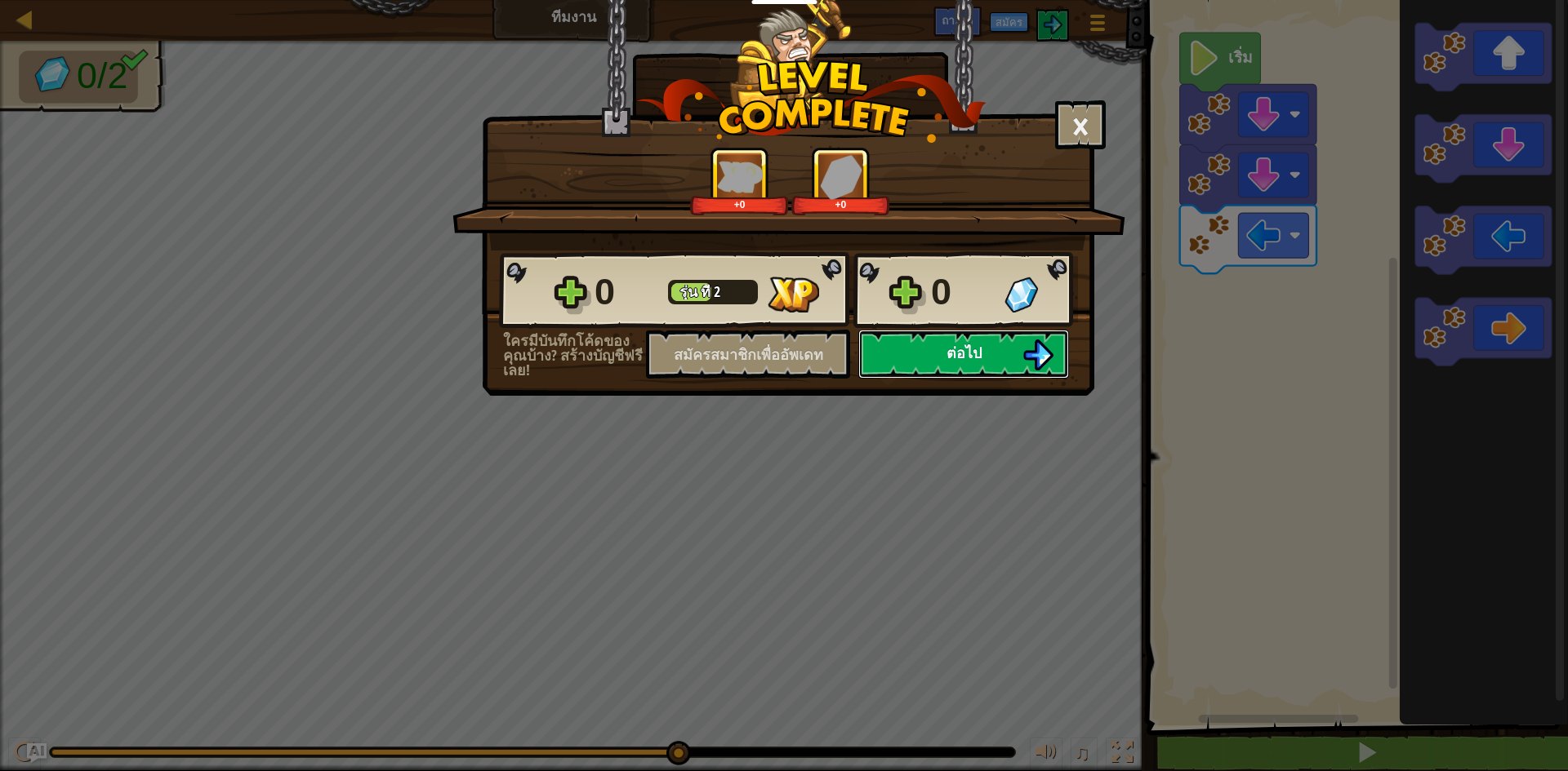
click at [1042, 362] on img at bounding box center [1037, 354] width 31 height 31
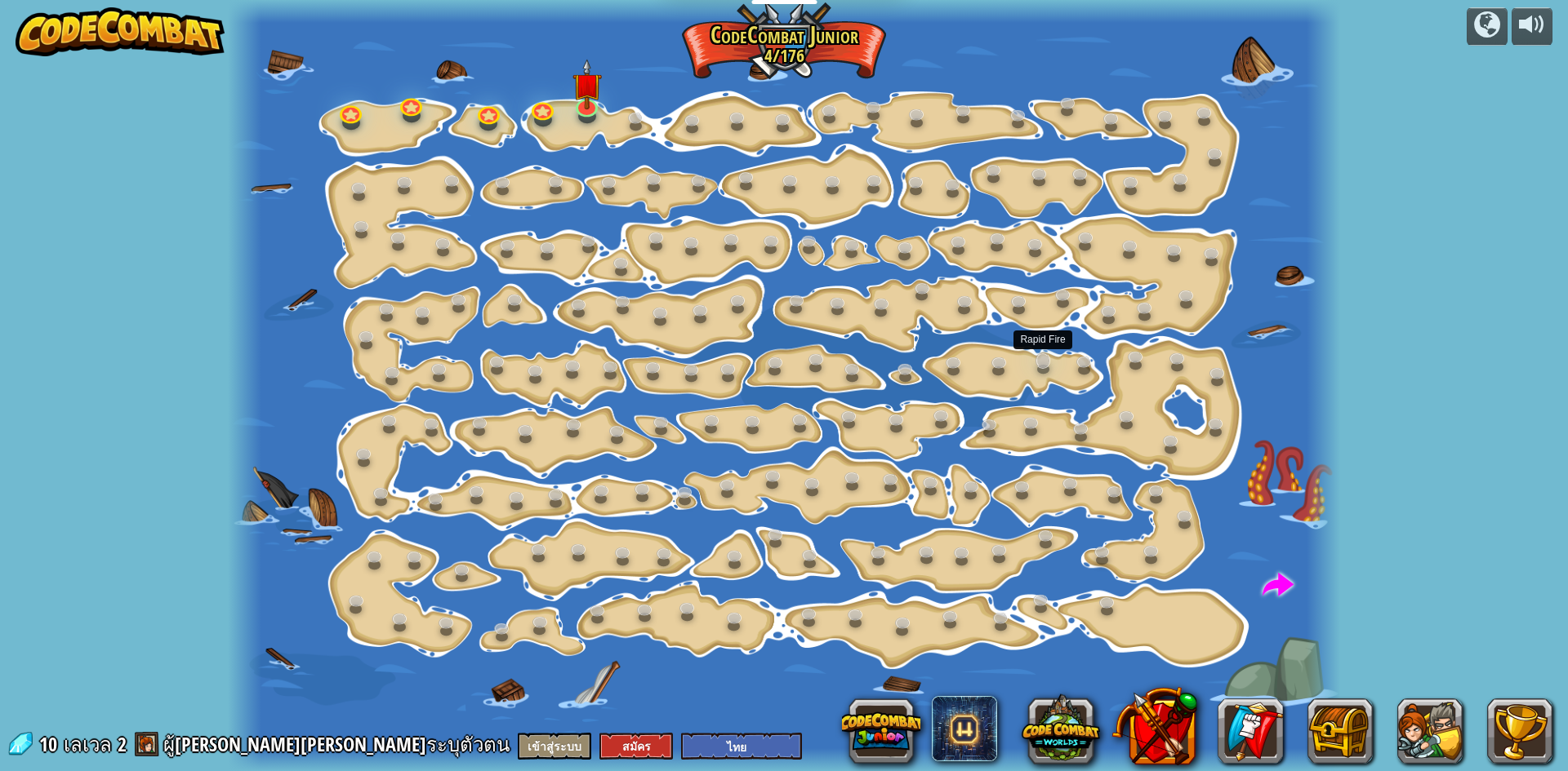
select select "th"
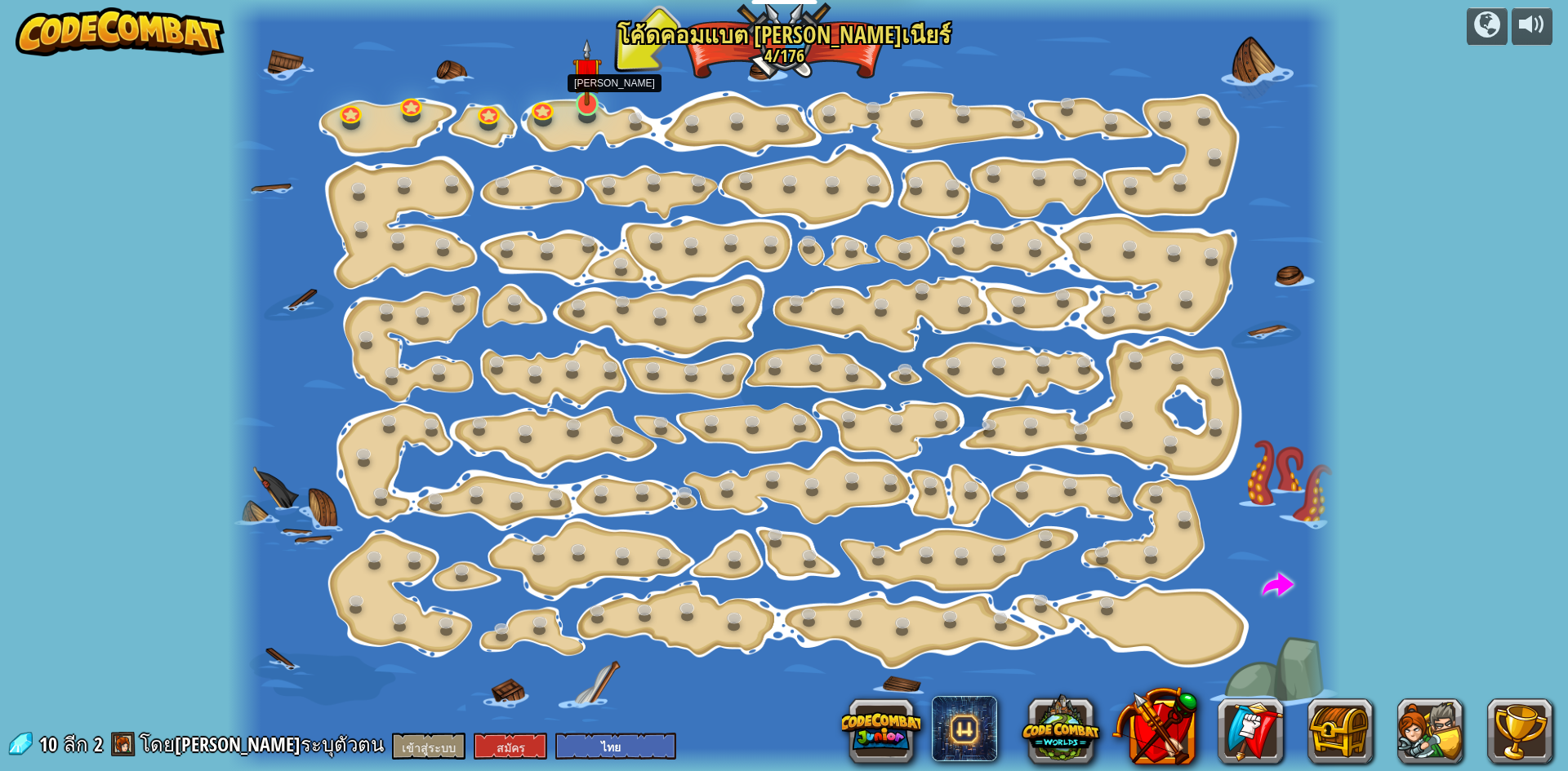
click at [586, 98] on img at bounding box center [587, 72] width 30 height 67
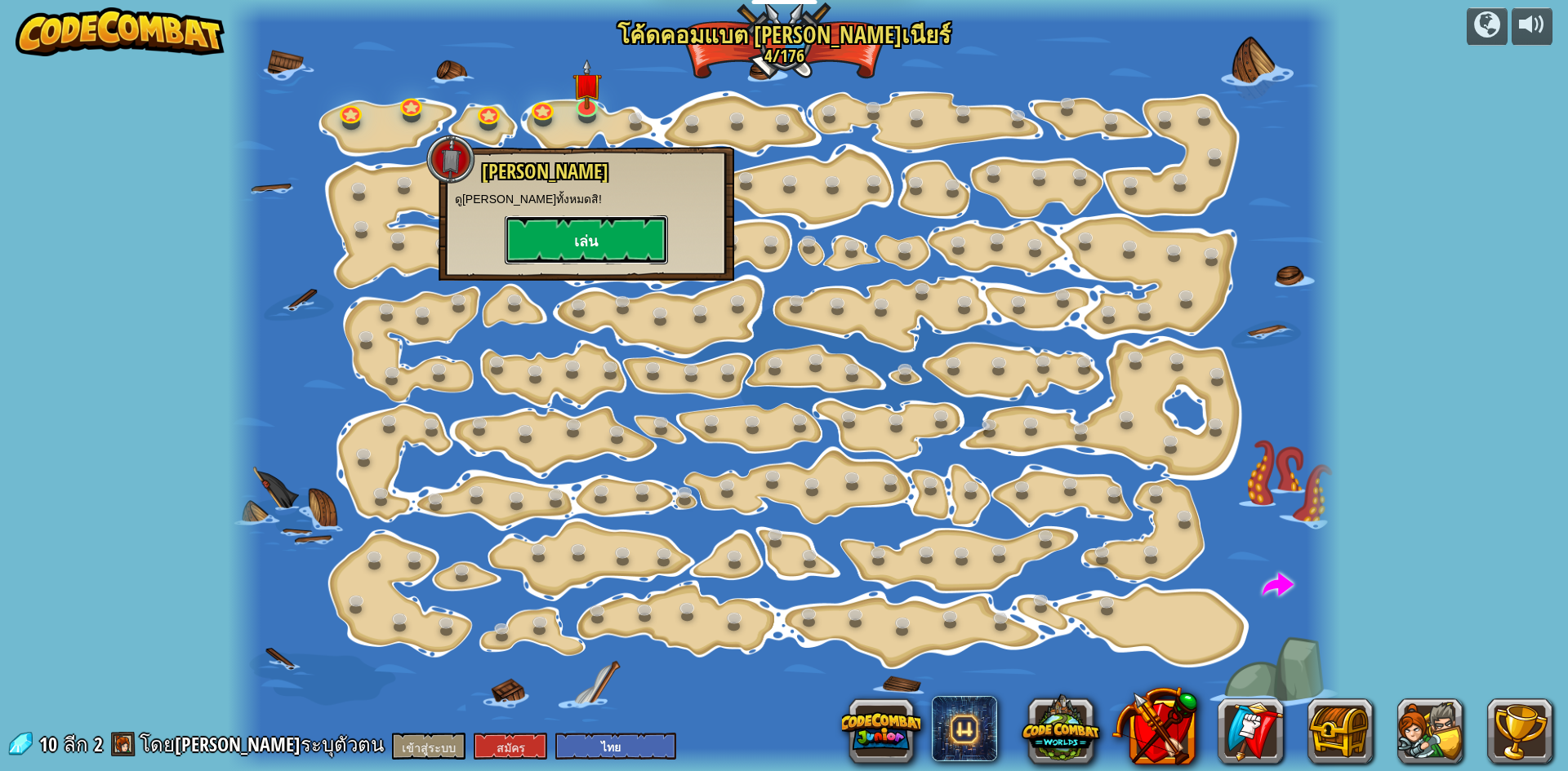
click at [610, 239] on button "เล่น" at bounding box center [586, 240] width 164 height 49
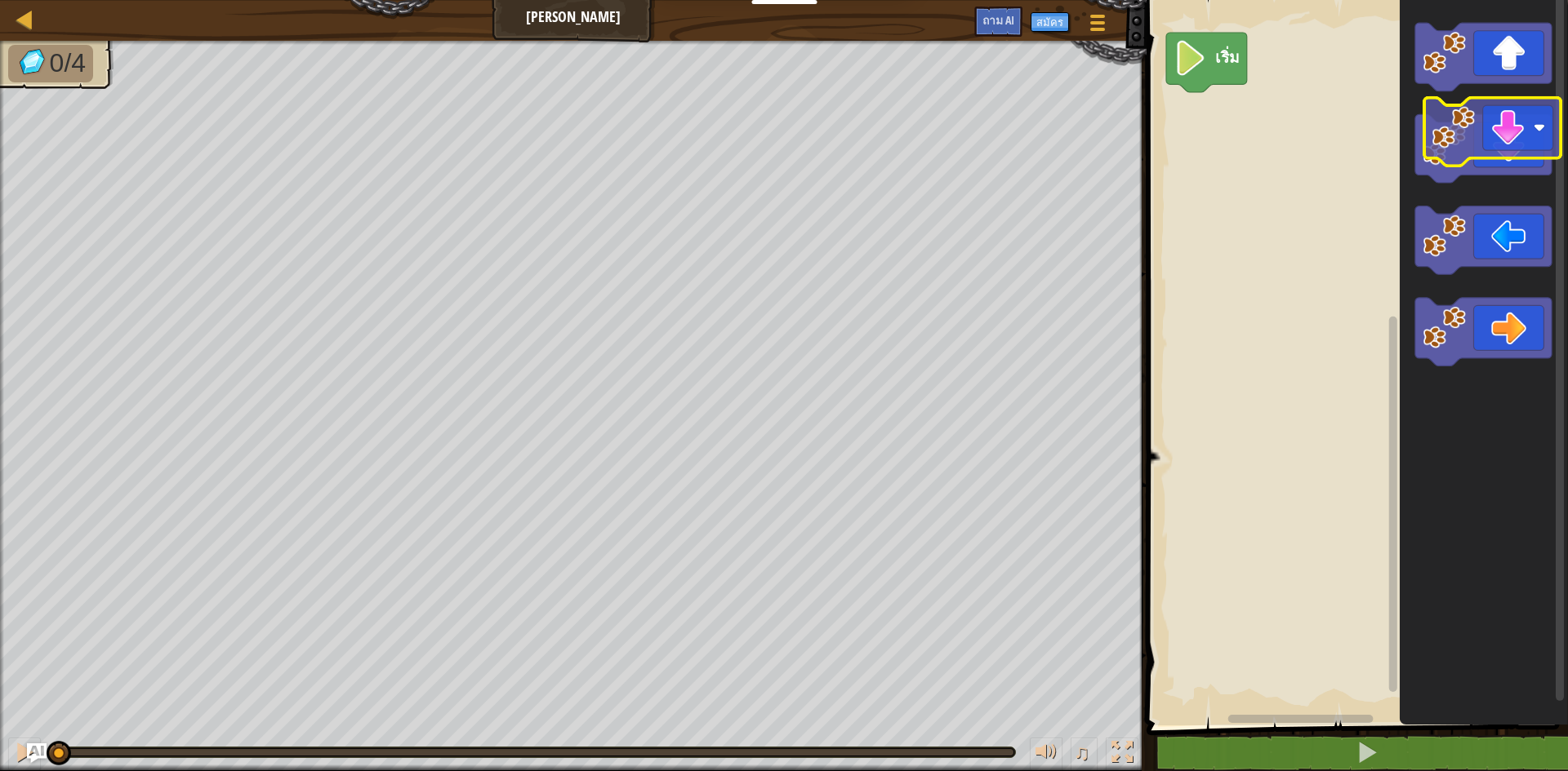
click at [1459, 138] on image "ระบบทำงานแบบบล็อก" at bounding box center [1443, 144] width 43 height 43
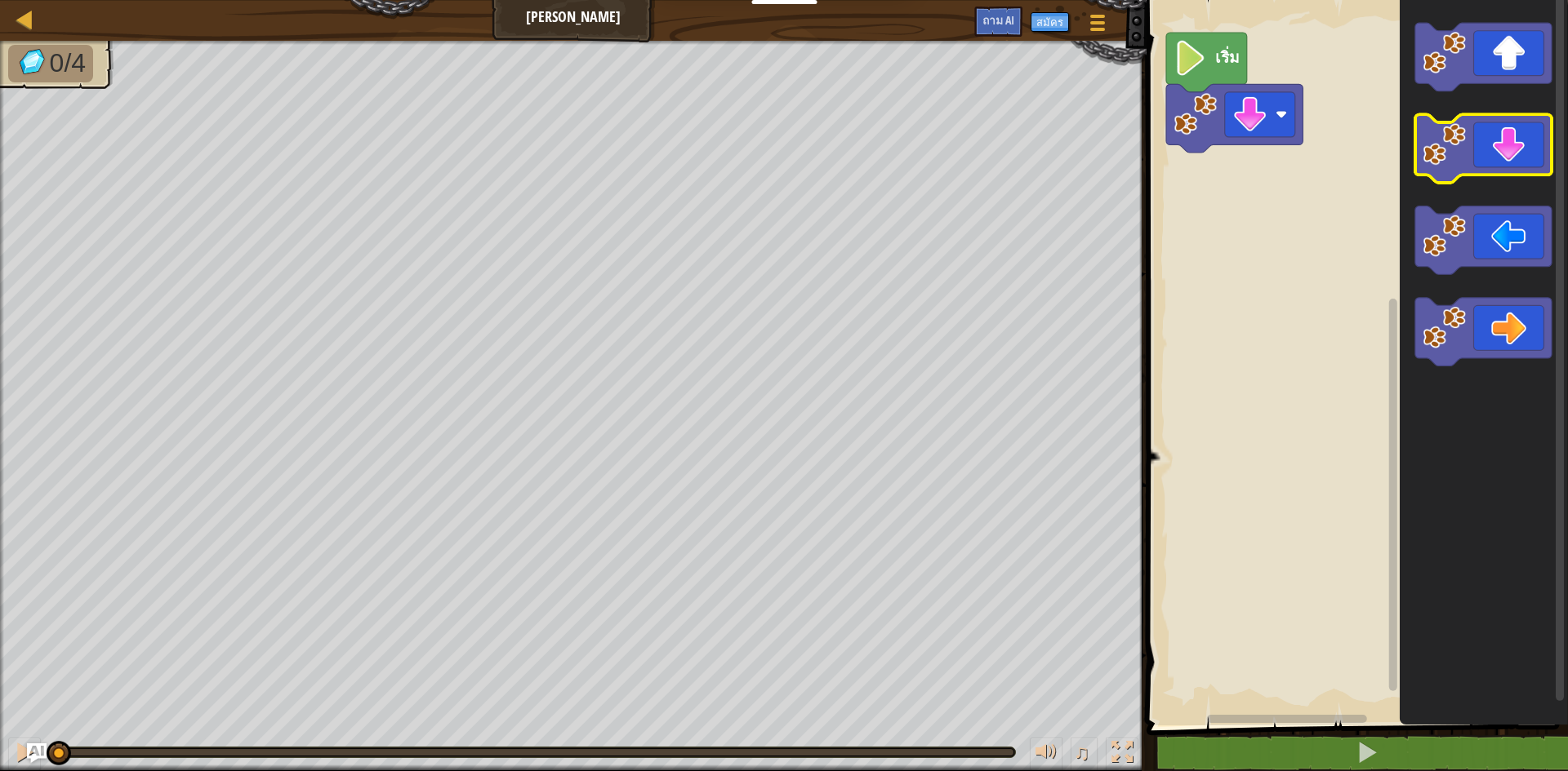
click at [1459, 143] on image "ระบบทำงานแบบบล็อก" at bounding box center [1443, 144] width 43 height 43
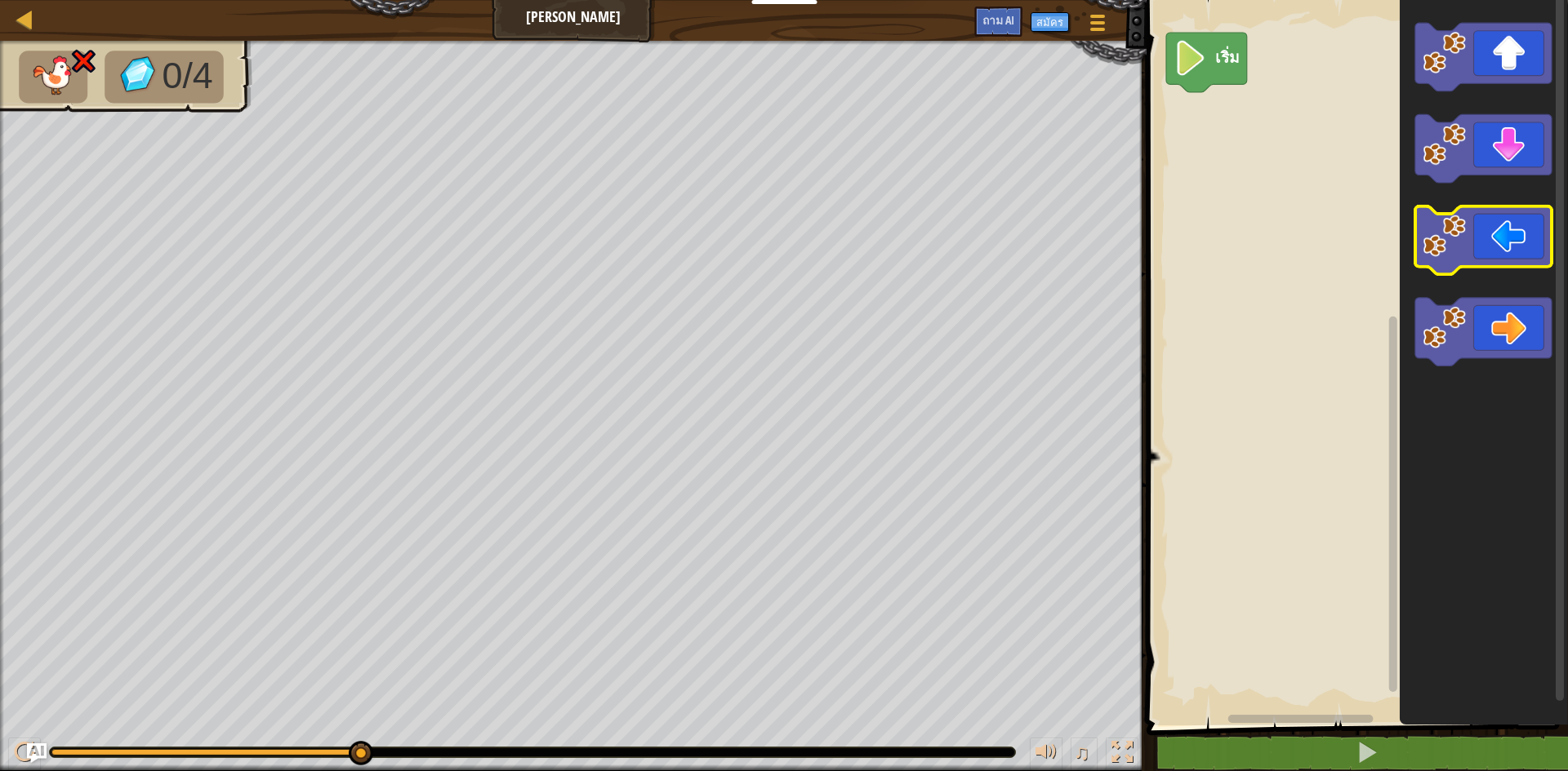
click at [1441, 234] on image "ระบบทำงานแบบบล็อก" at bounding box center [1443, 236] width 43 height 43
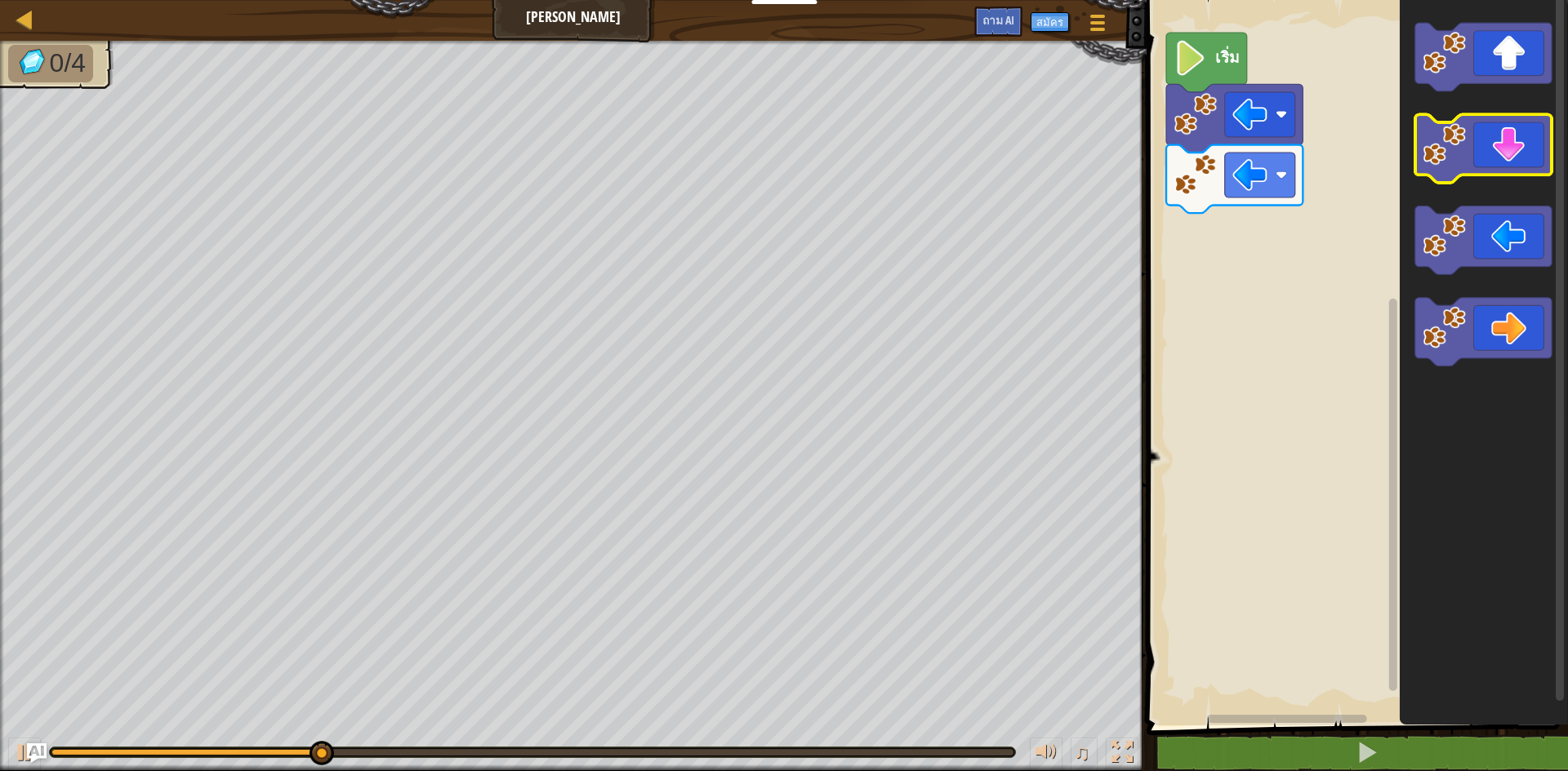
click at [1471, 156] on icon "ระบบทำงานแบบบล็อก" at bounding box center [1483, 149] width 136 height 68
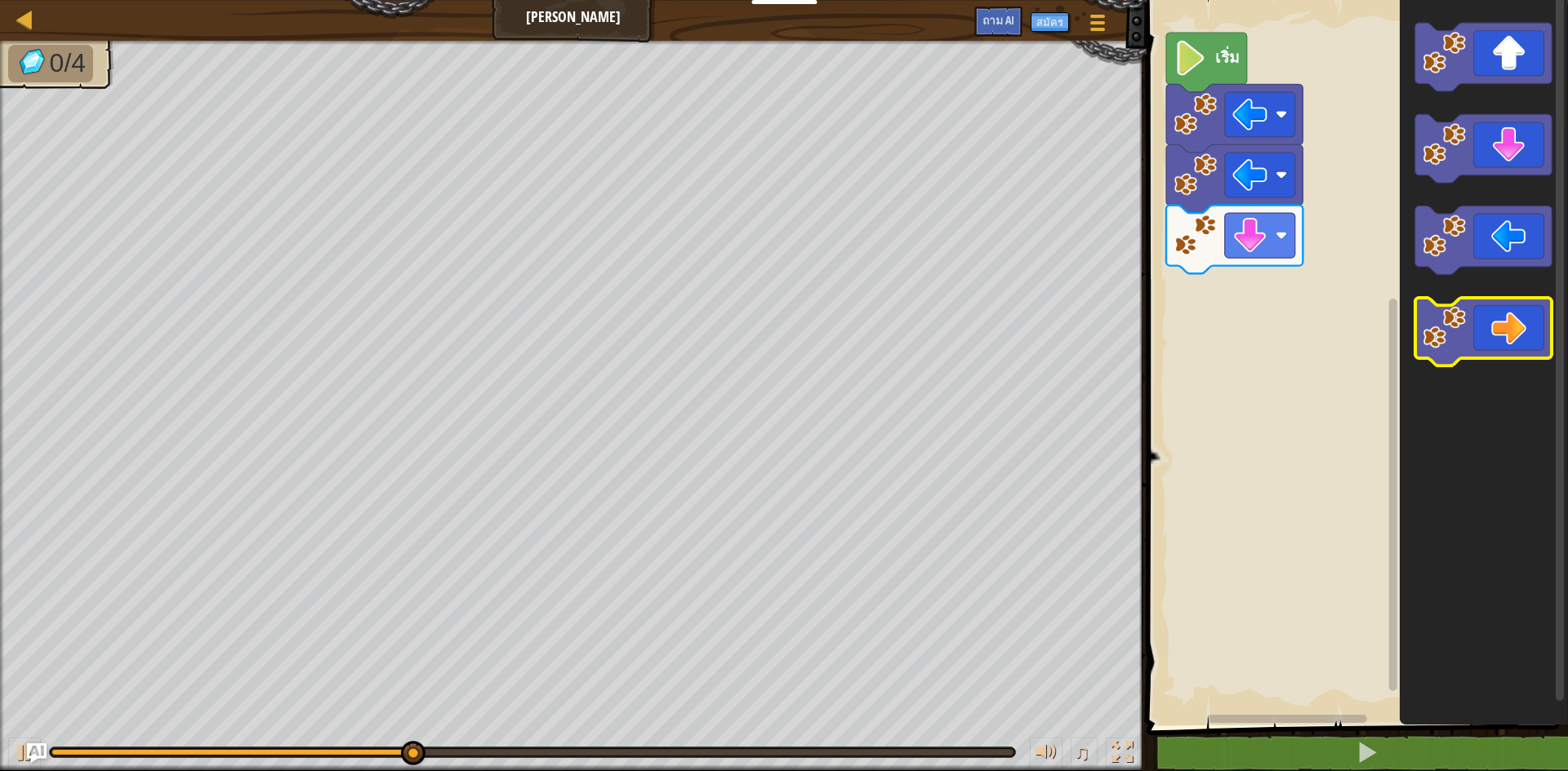
click at [1460, 321] on image "ระบบทำงานแบบบล็อก" at bounding box center [1443, 327] width 43 height 43
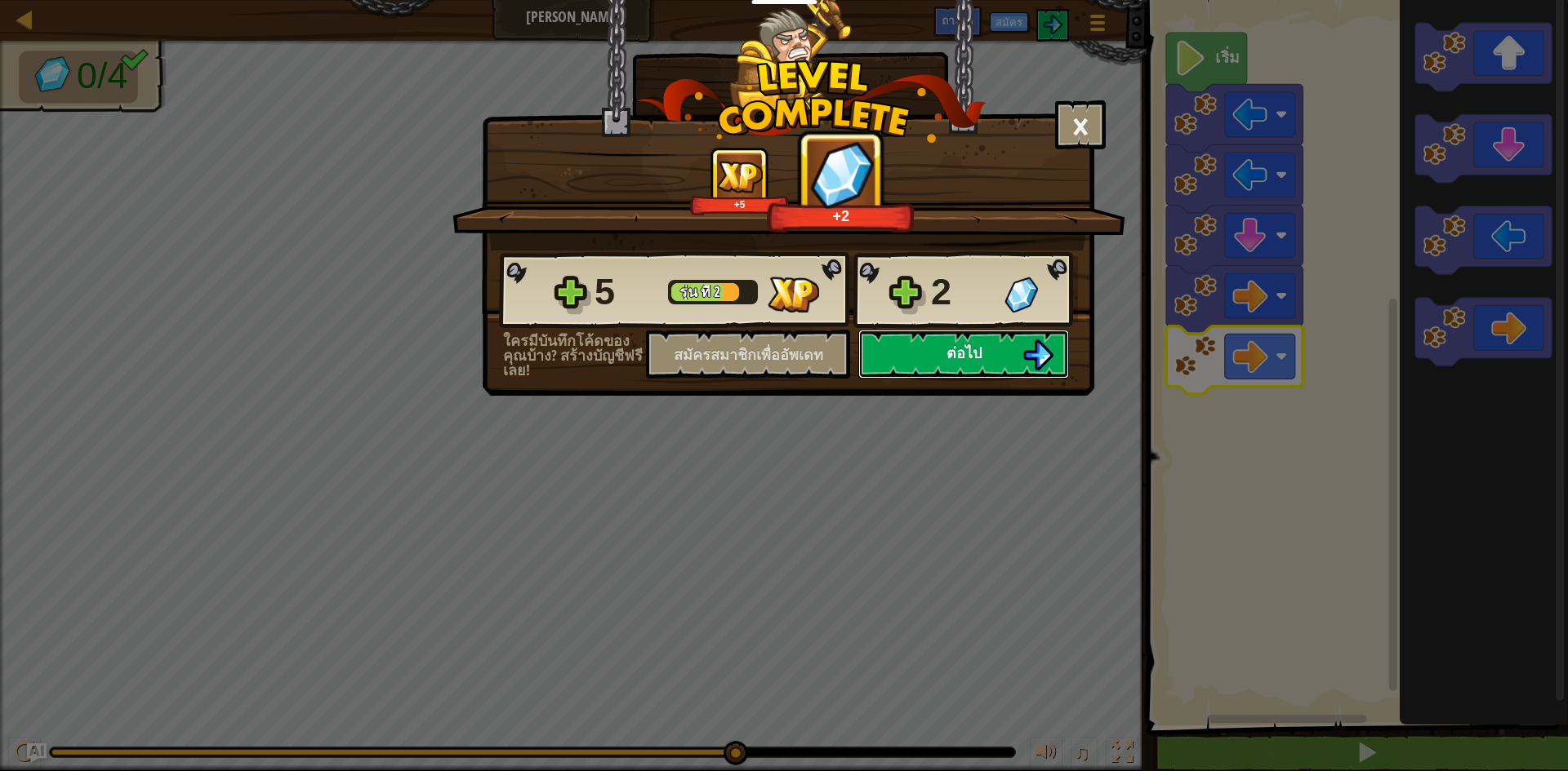
click at [946, 345] on font "ต่อไป" at bounding box center [964, 352] width 35 height 20
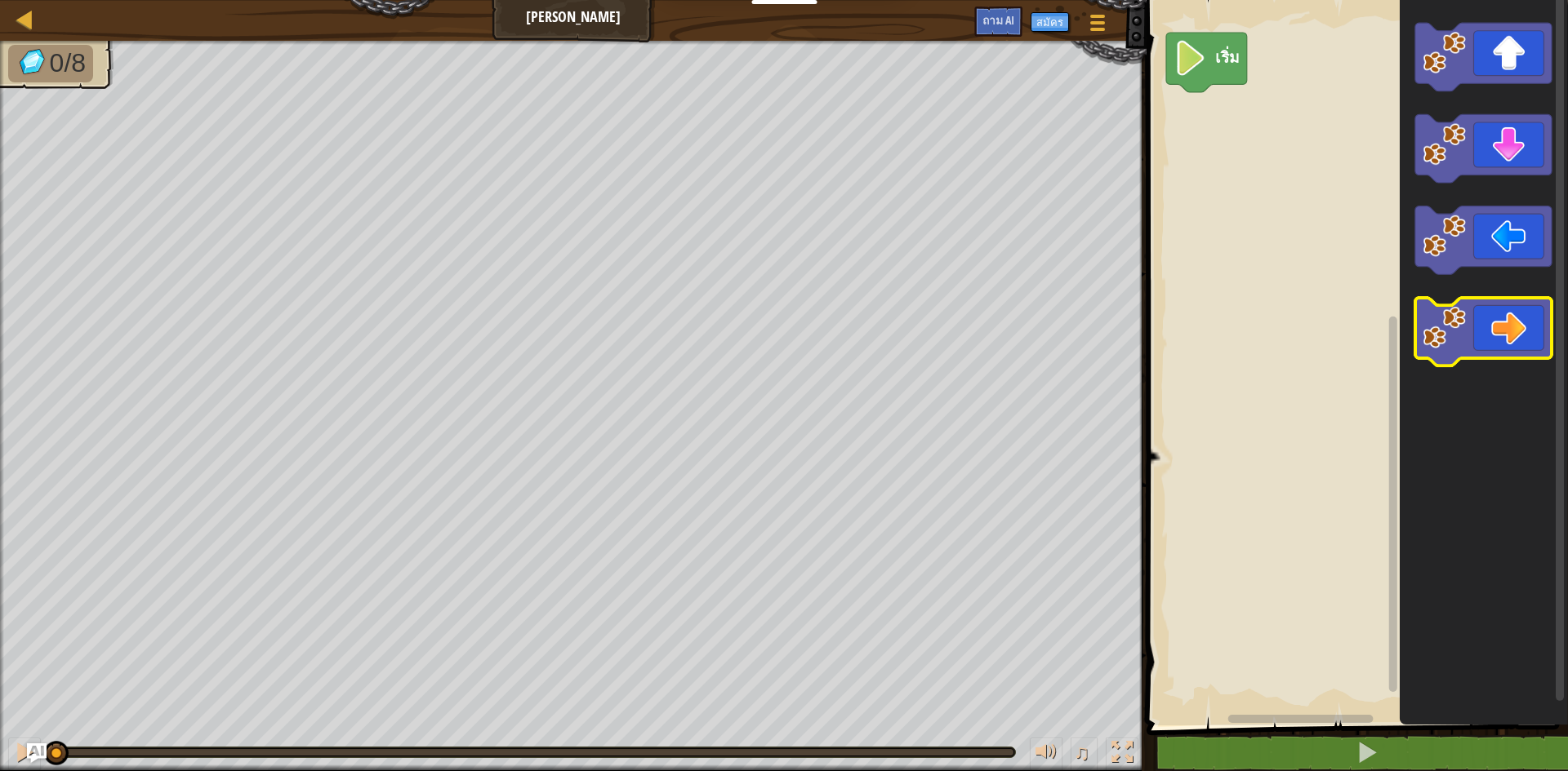
click at [1486, 326] on icon "ระบบทำงานแบบบล็อก" at bounding box center [1483, 332] width 136 height 68
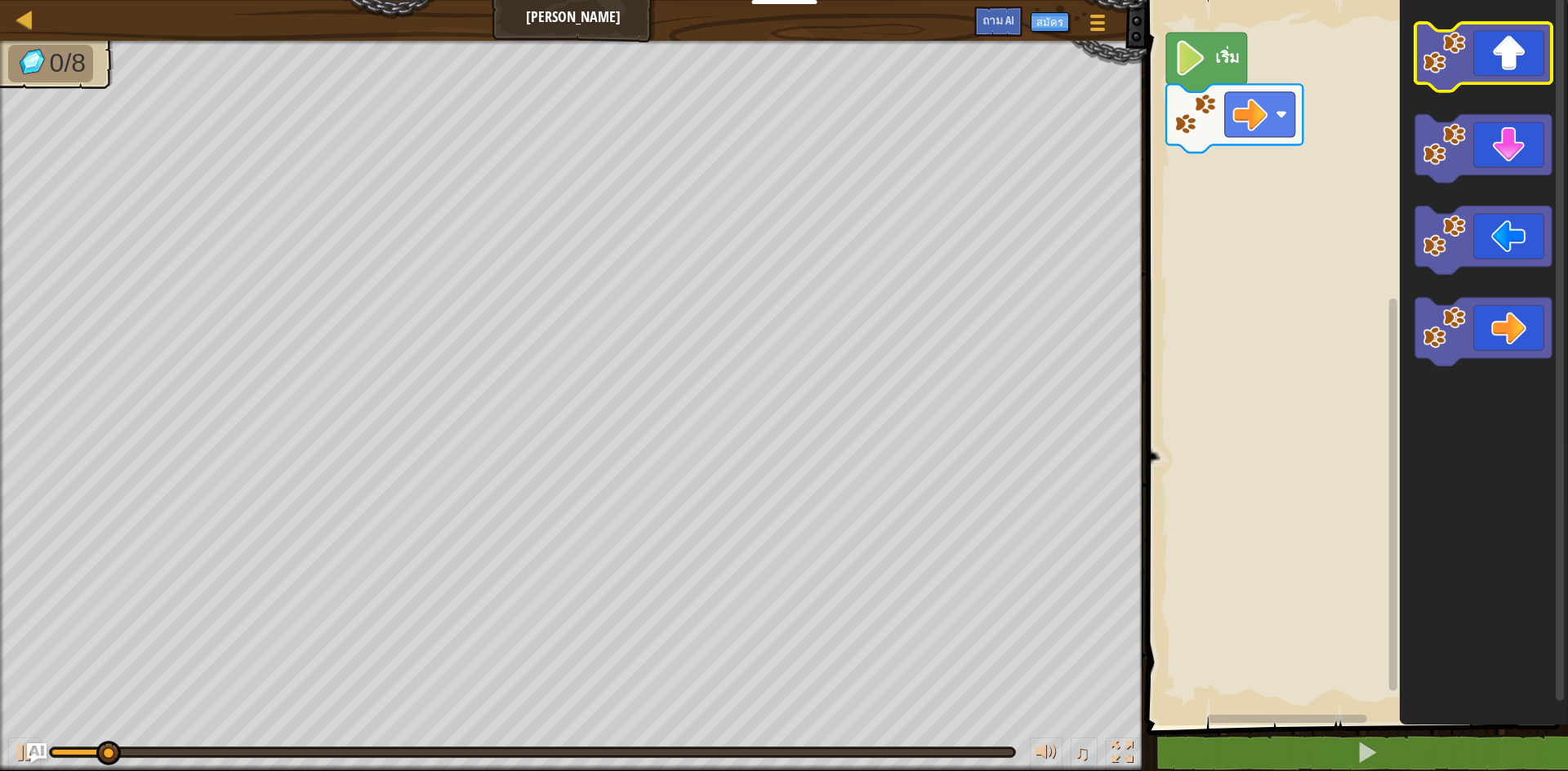
click at [1481, 36] on icon "ระบบทำงานแบบบล็อก" at bounding box center [1483, 57] width 136 height 68
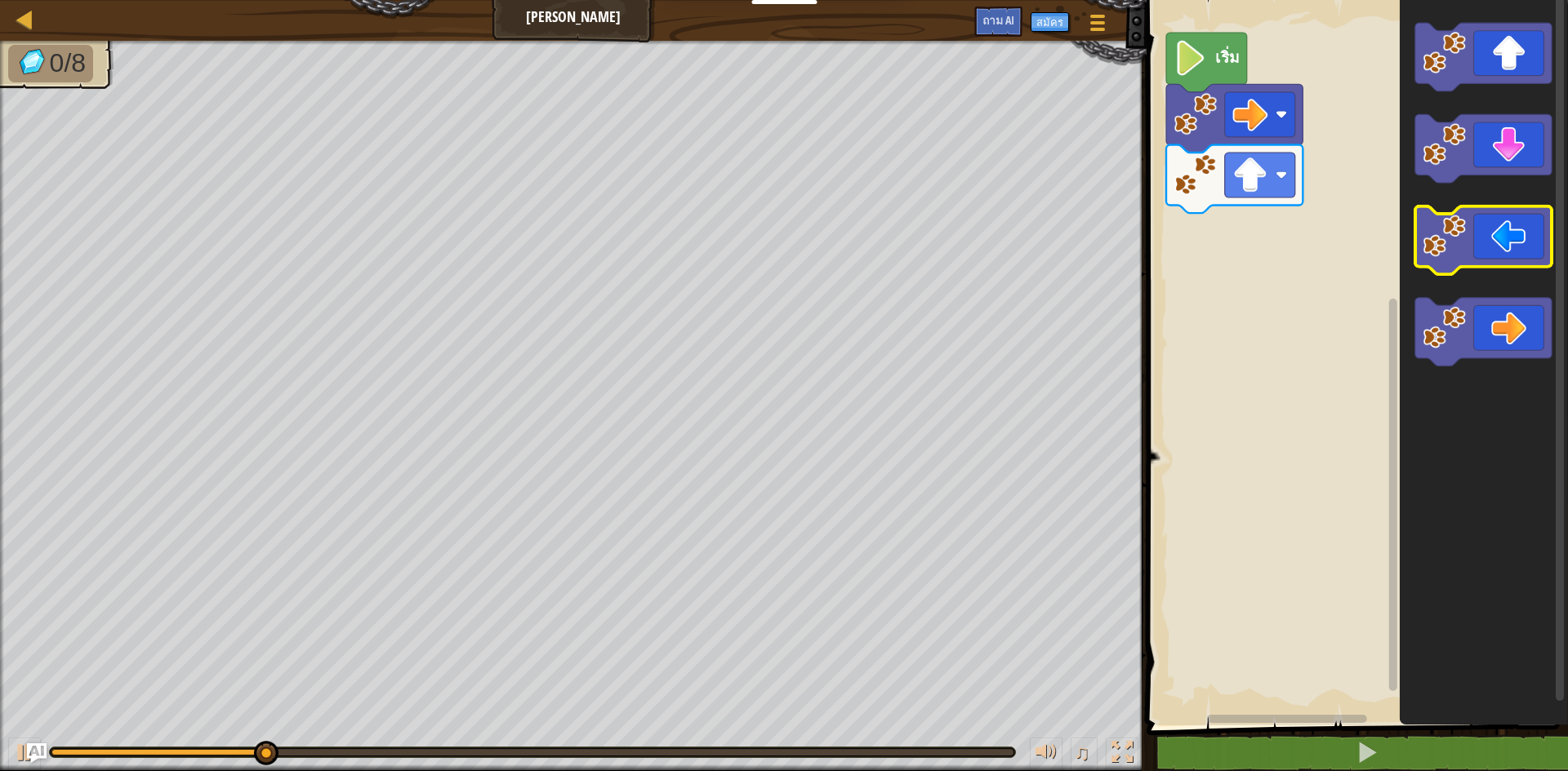
click at [1461, 232] on image "ระบบทำงานแบบบล็อก" at bounding box center [1443, 236] width 43 height 43
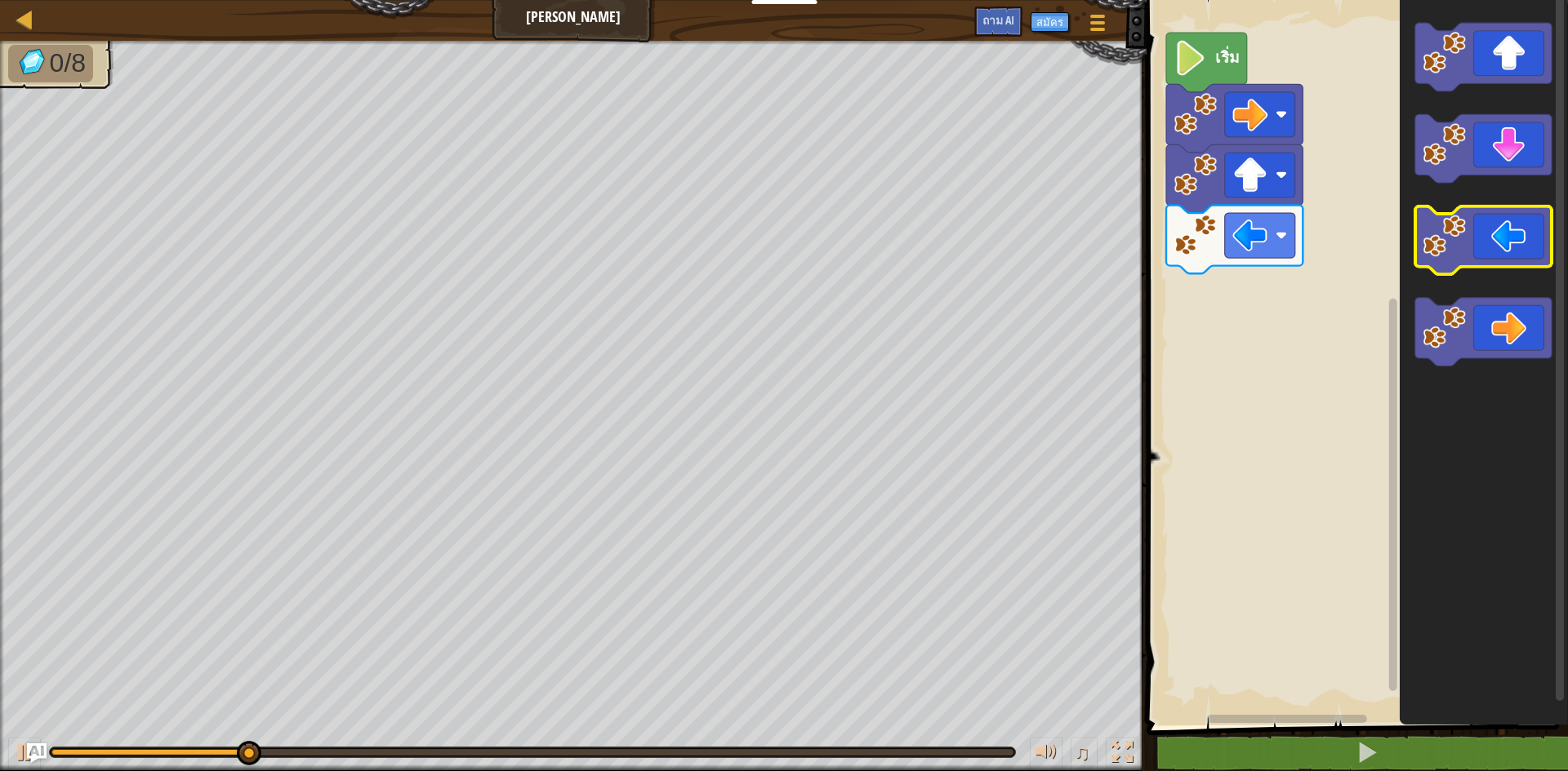
click at [1461, 232] on image "ระบบทำงานแบบบล็อก" at bounding box center [1443, 236] width 43 height 43
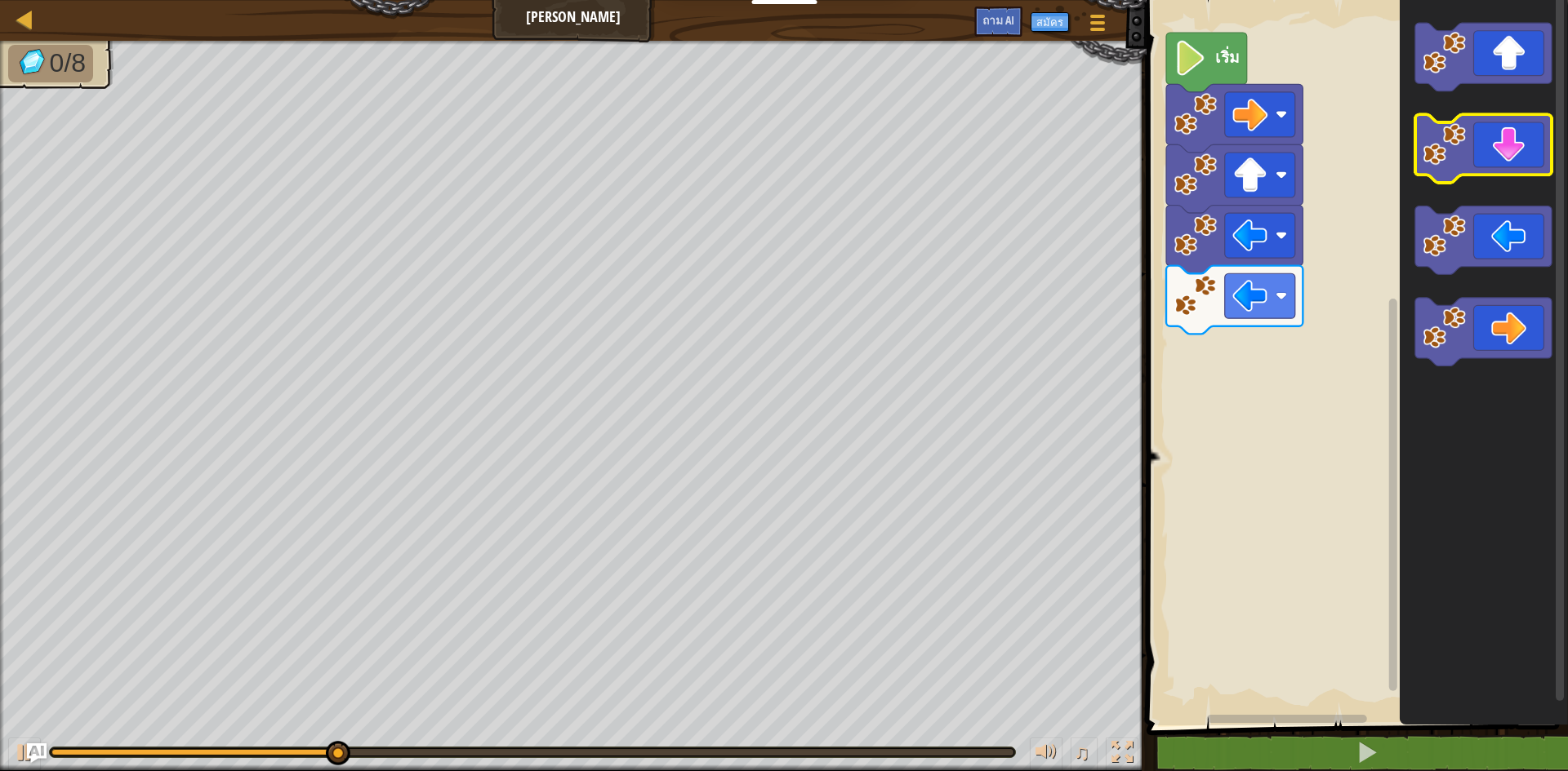
click at [1462, 146] on image "ระบบทำงานแบบบล็อก" at bounding box center [1443, 144] width 43 height 43
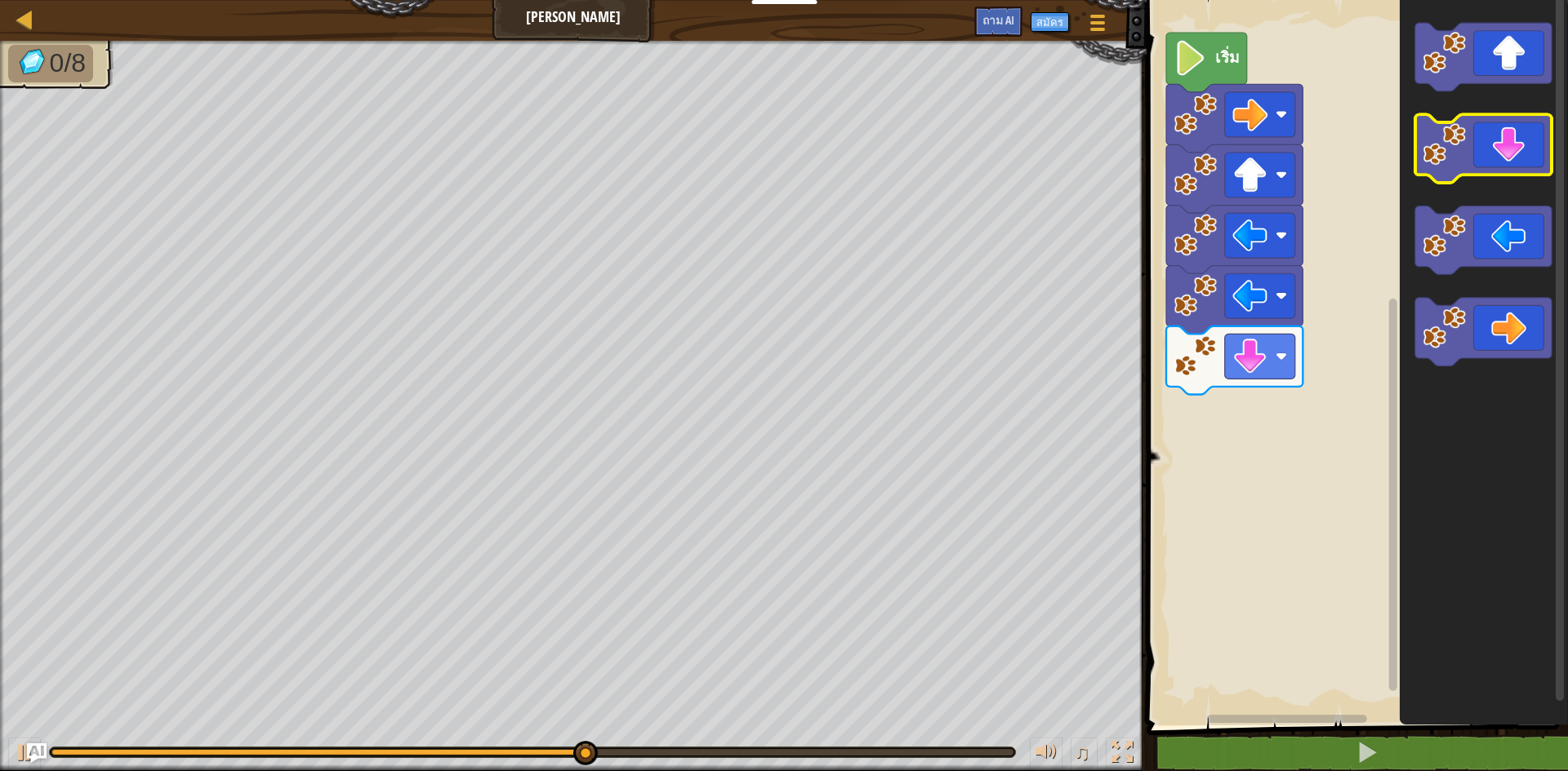
click at [1459, 149] on image "ระบบทำงานแบบบล็อก" at bounding box center [1443, 144] width 43 height 43
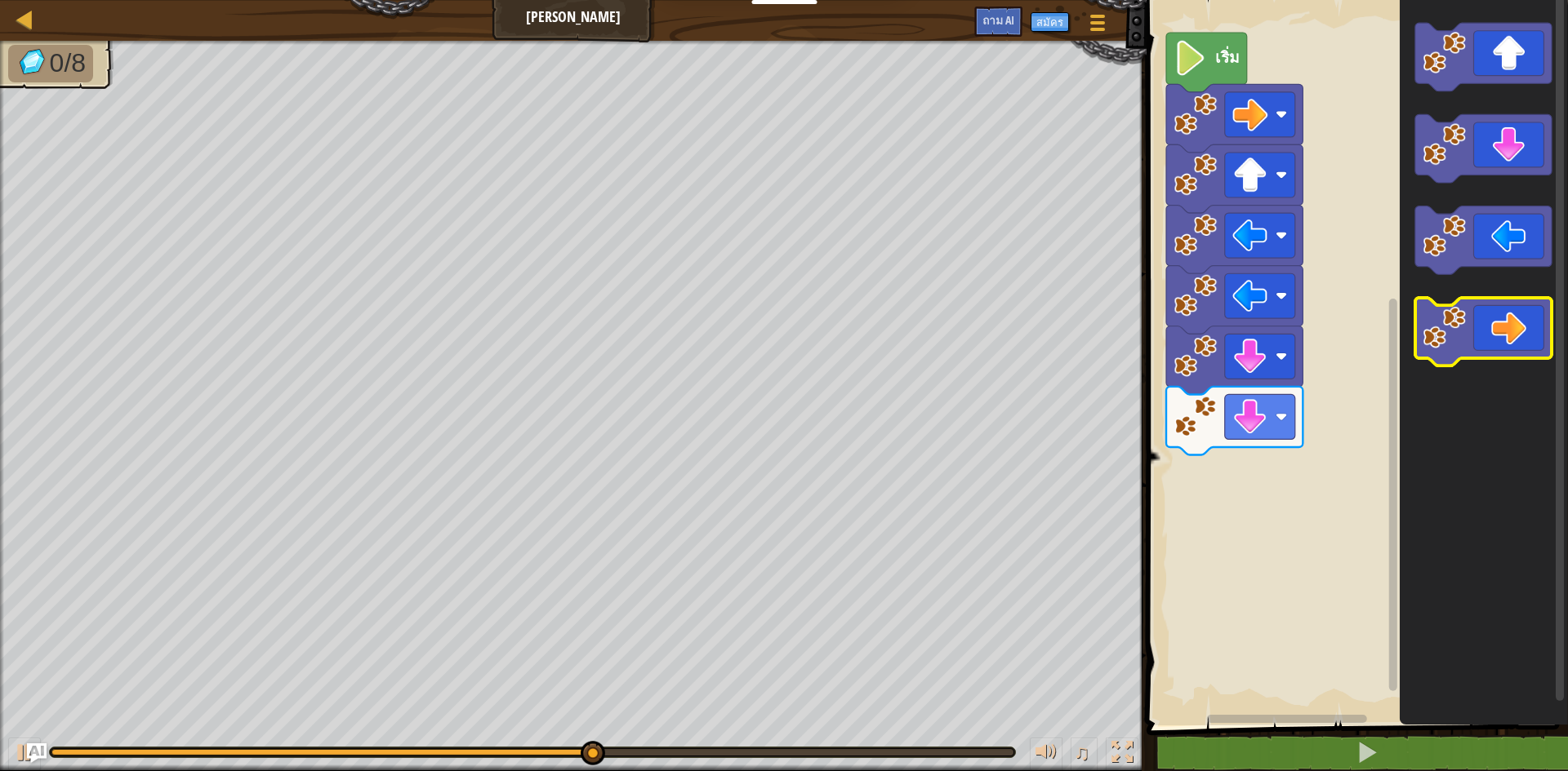
click at [1467, 351] on icon "ระบบทำงานแบบบล็อก" at bounding box center [1483, 332] width 136 height 68
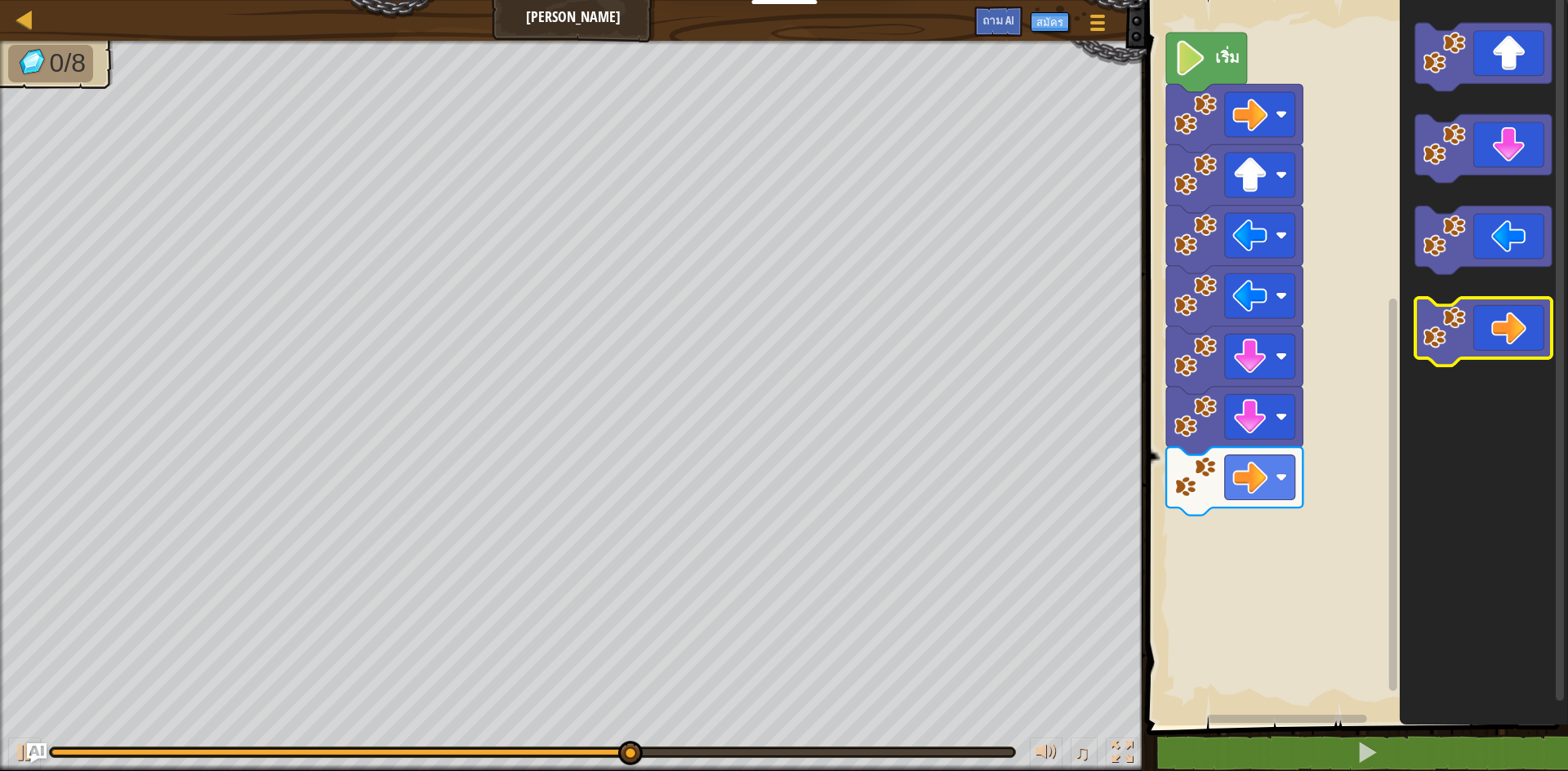
click at [1467, 351] on icon "ระบบทำงานแบบบล็อก" at bounding box center [1483, 332] width 136 height 68
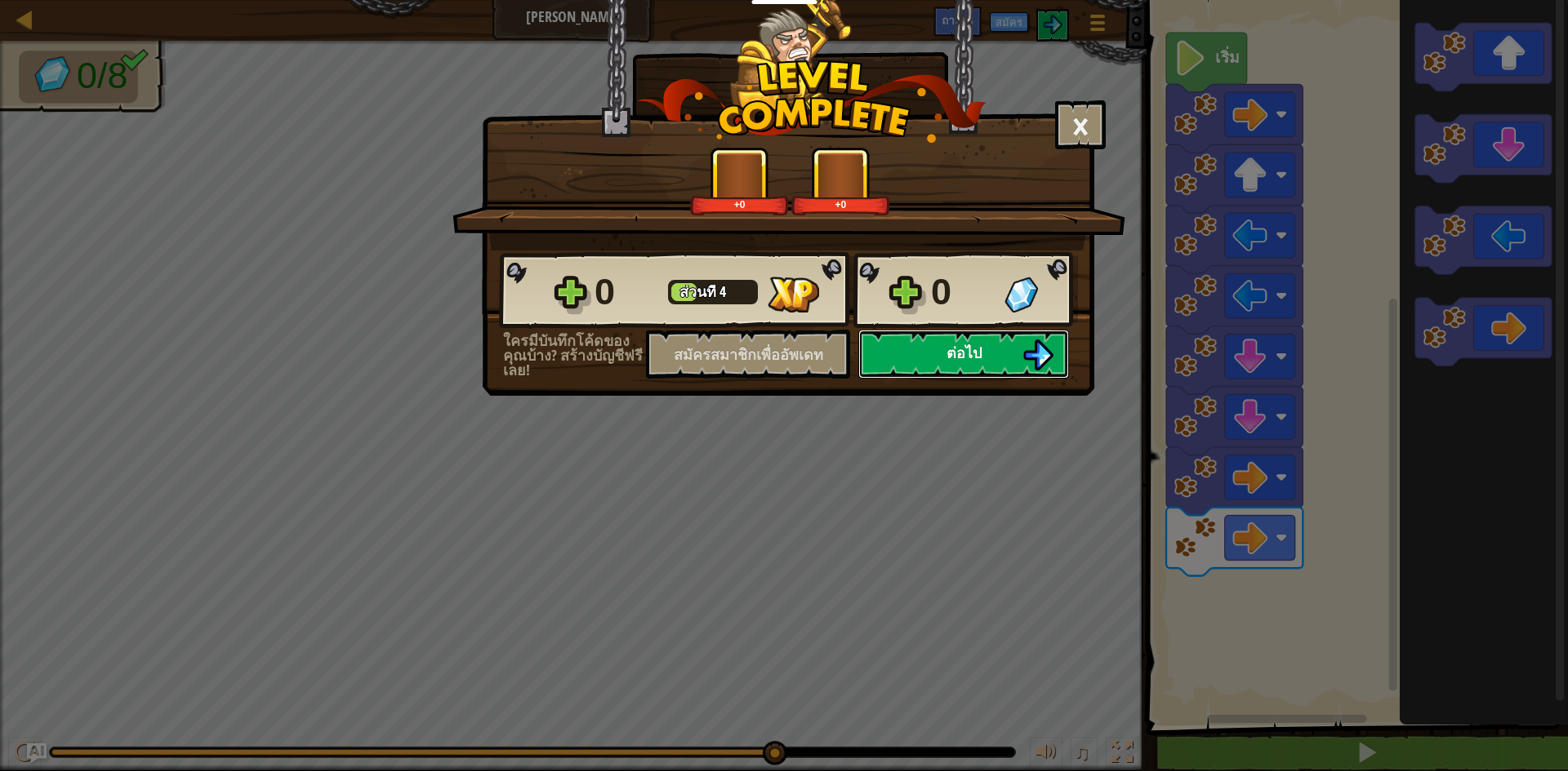
click at [1014, 361] on button "ต่อไป" at bounding box center [963, 354] width 211 height 49
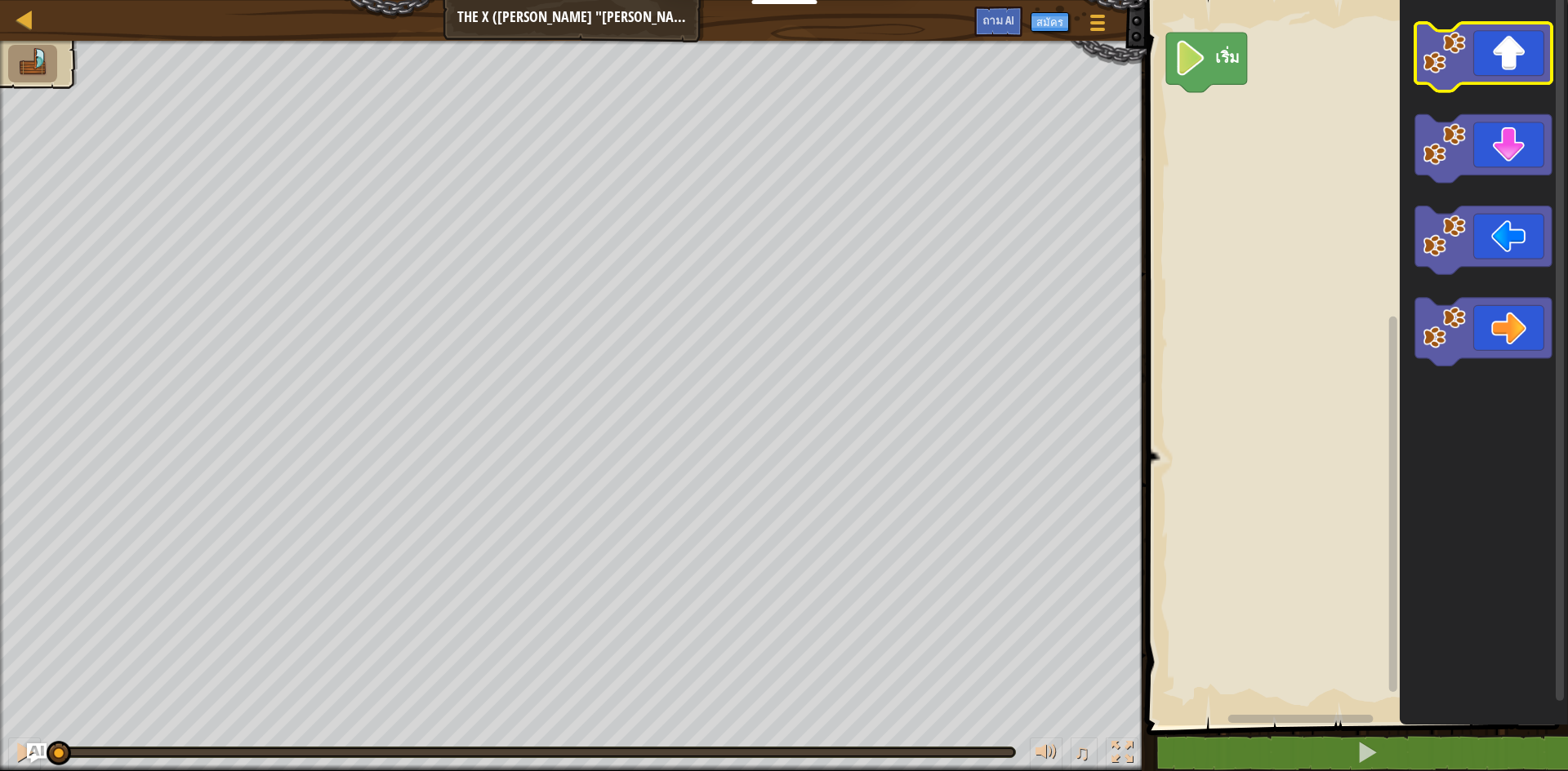
click at [1463, 76] on icon "ระบบทำงานแบบบล็อก" at bounding box center [1483, 57] width 136 height 68
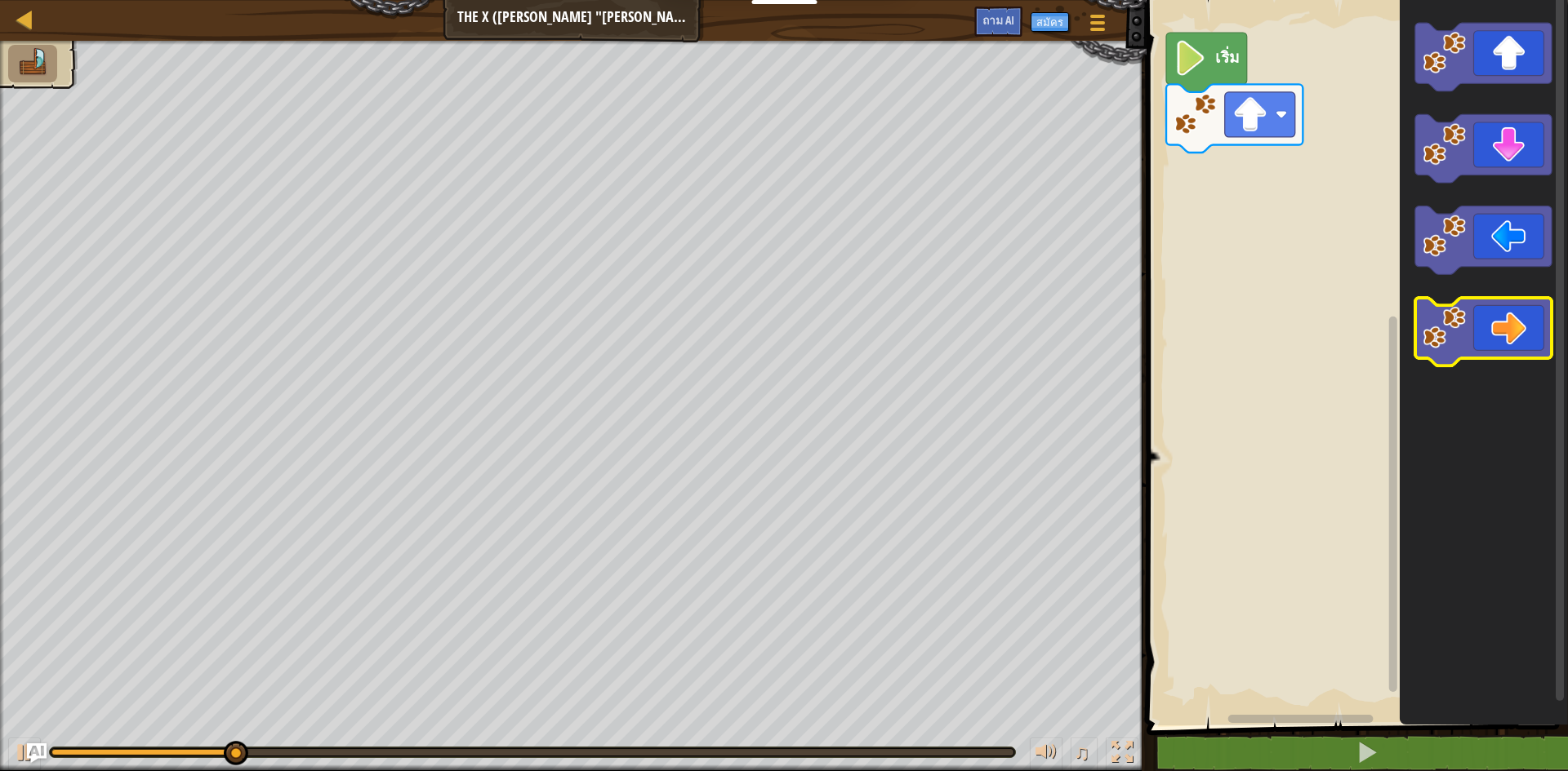
click at [1471, 322] on icon "ระบบทำงานแบบบล็อก" at bounding box center [1483, 332] width 136 height 68
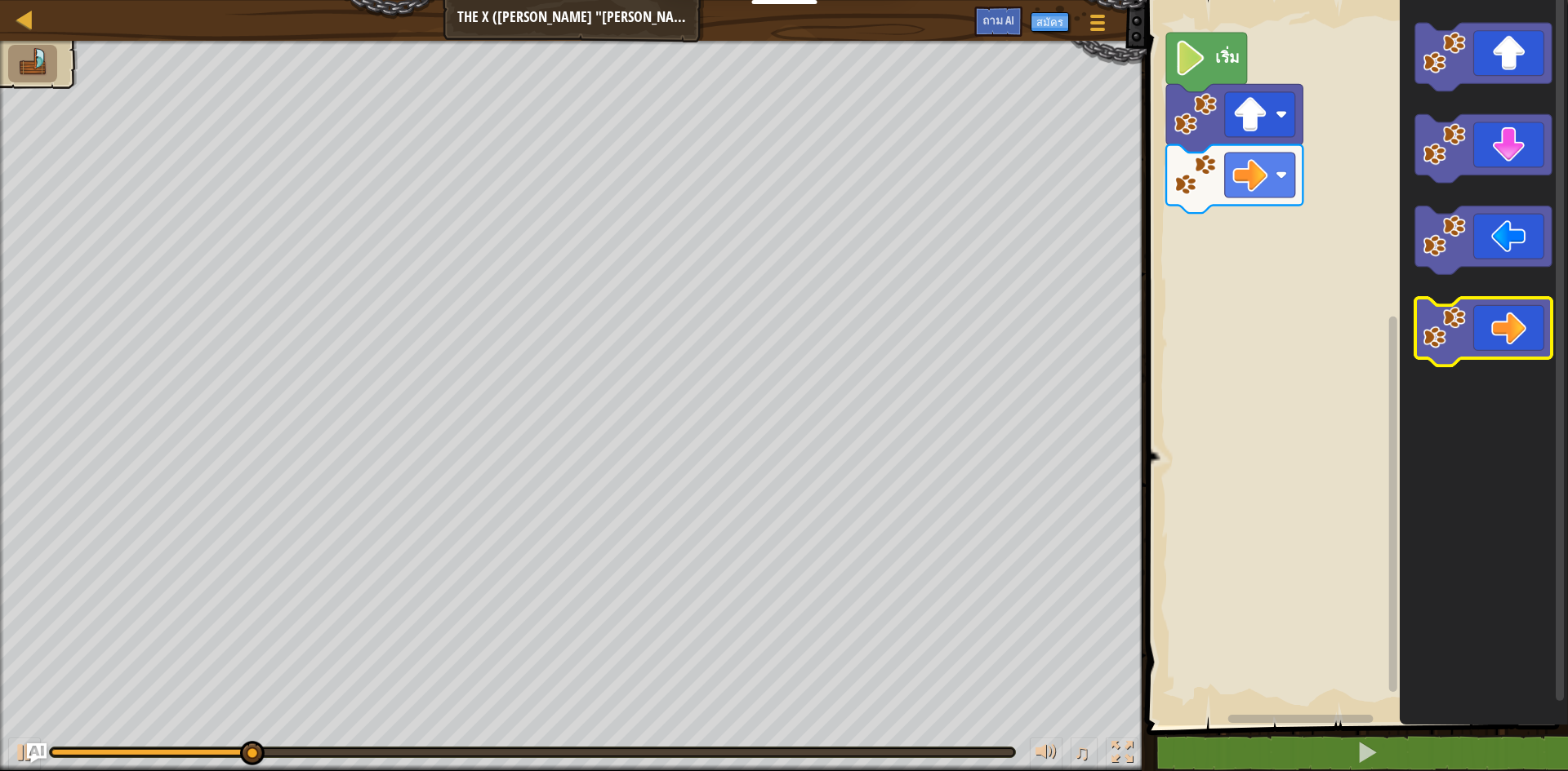
click at [1471, 322] on icon "ระบบทำงานแบบบล็อก" at bounding box center [1483, 332] width 136 height 68
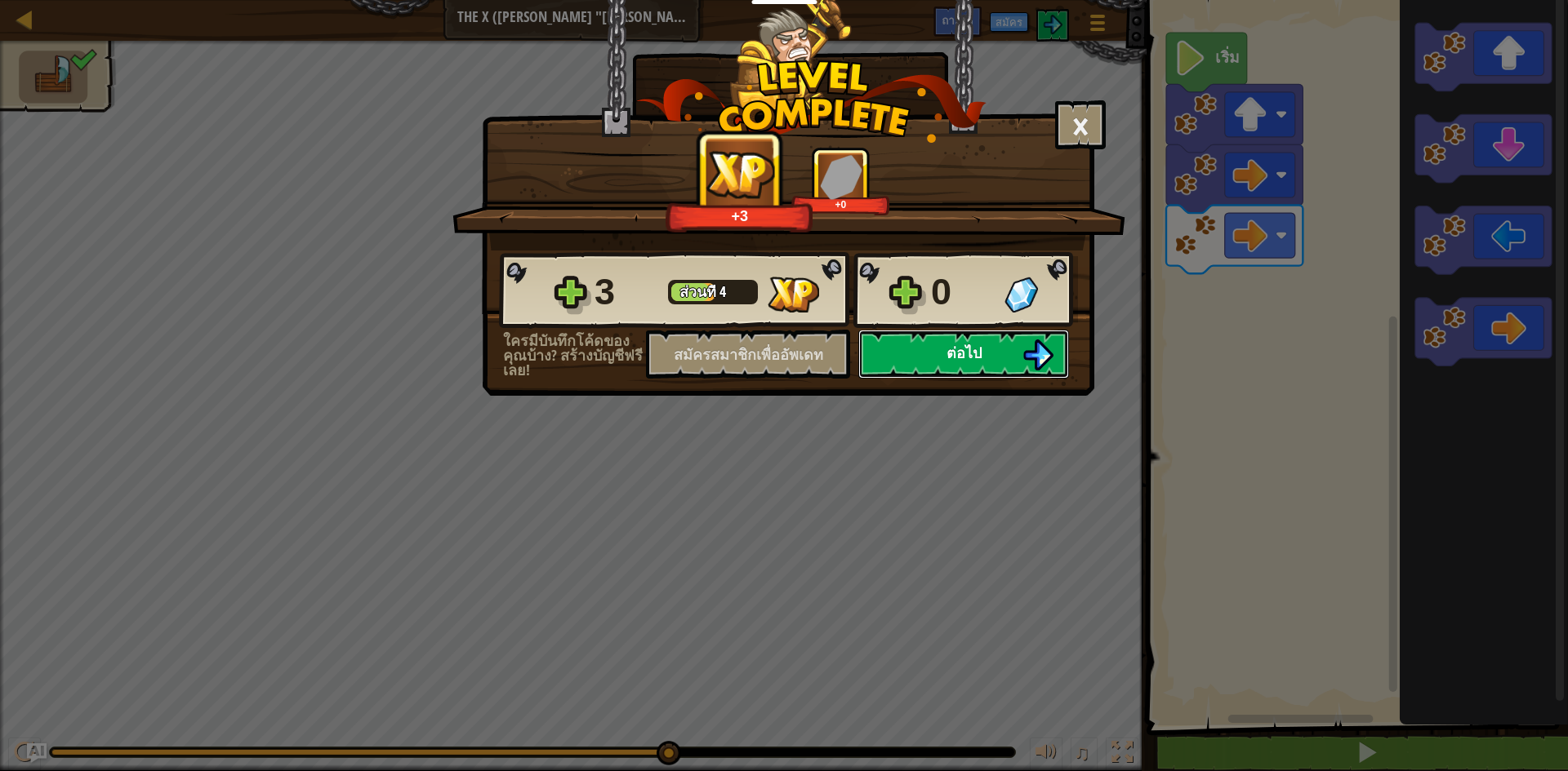
click at [1021, 361] on button "ต่อไป" at bounding box center [963, 354] width 211 height 49
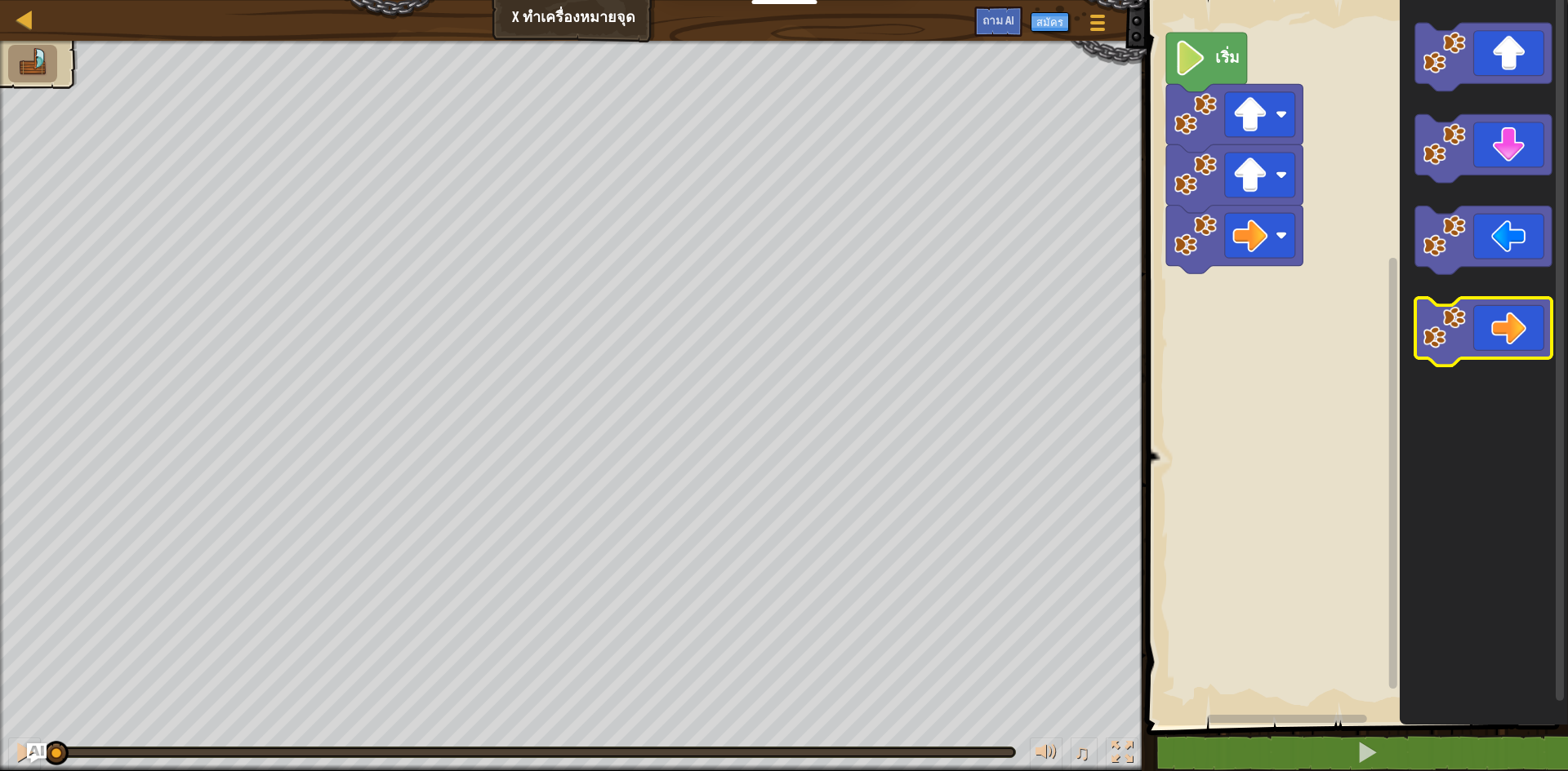
click at [1468, 329] on icon "ระบบทำงานแบบบล็อก" at bounding box center [1483, 332] width 136 height 68
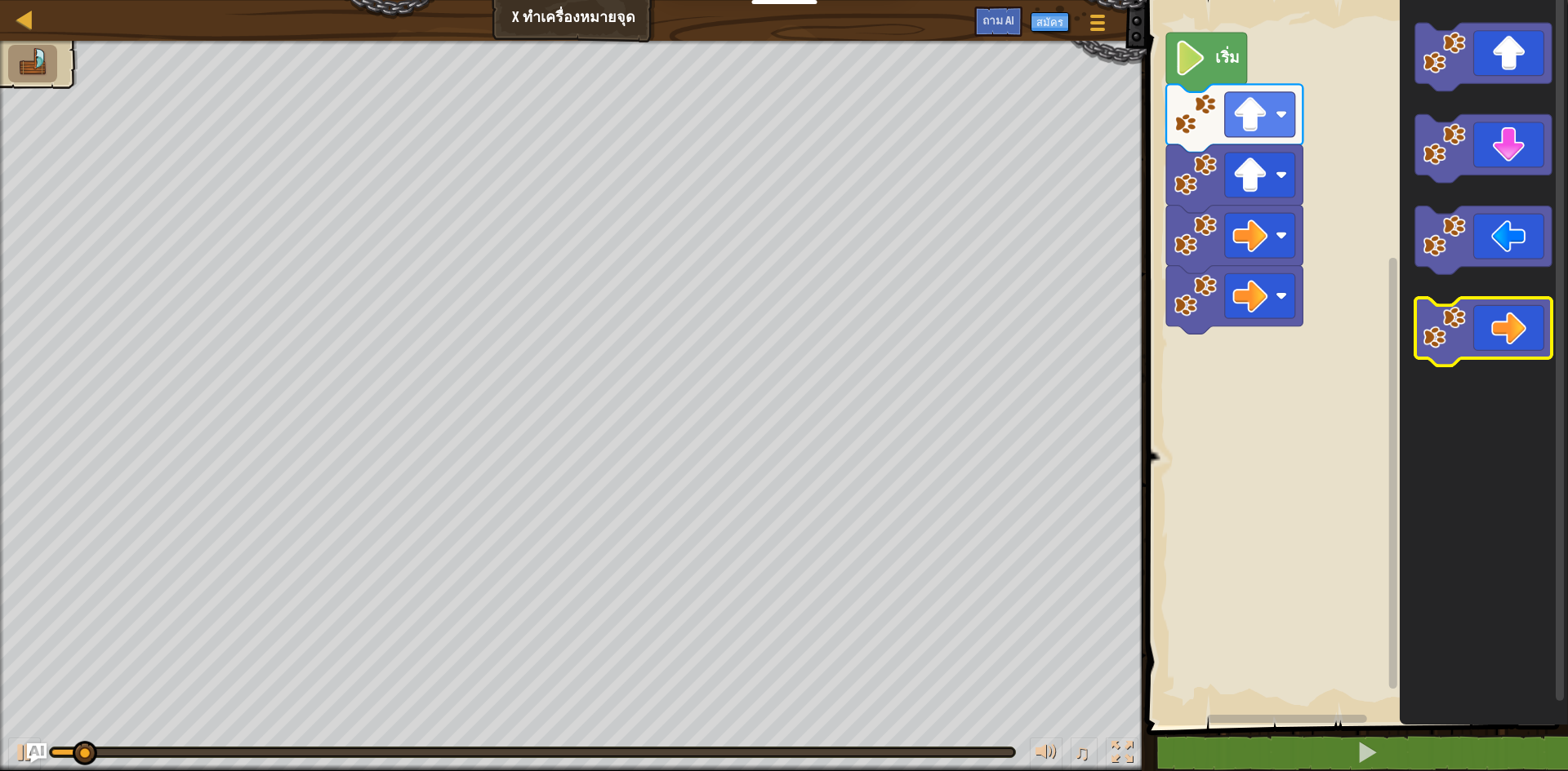
click at [1468, 329] on icon "ระบบทำงานแบบบล็อก" at bounding box center [1483, 332] width 136 height 68
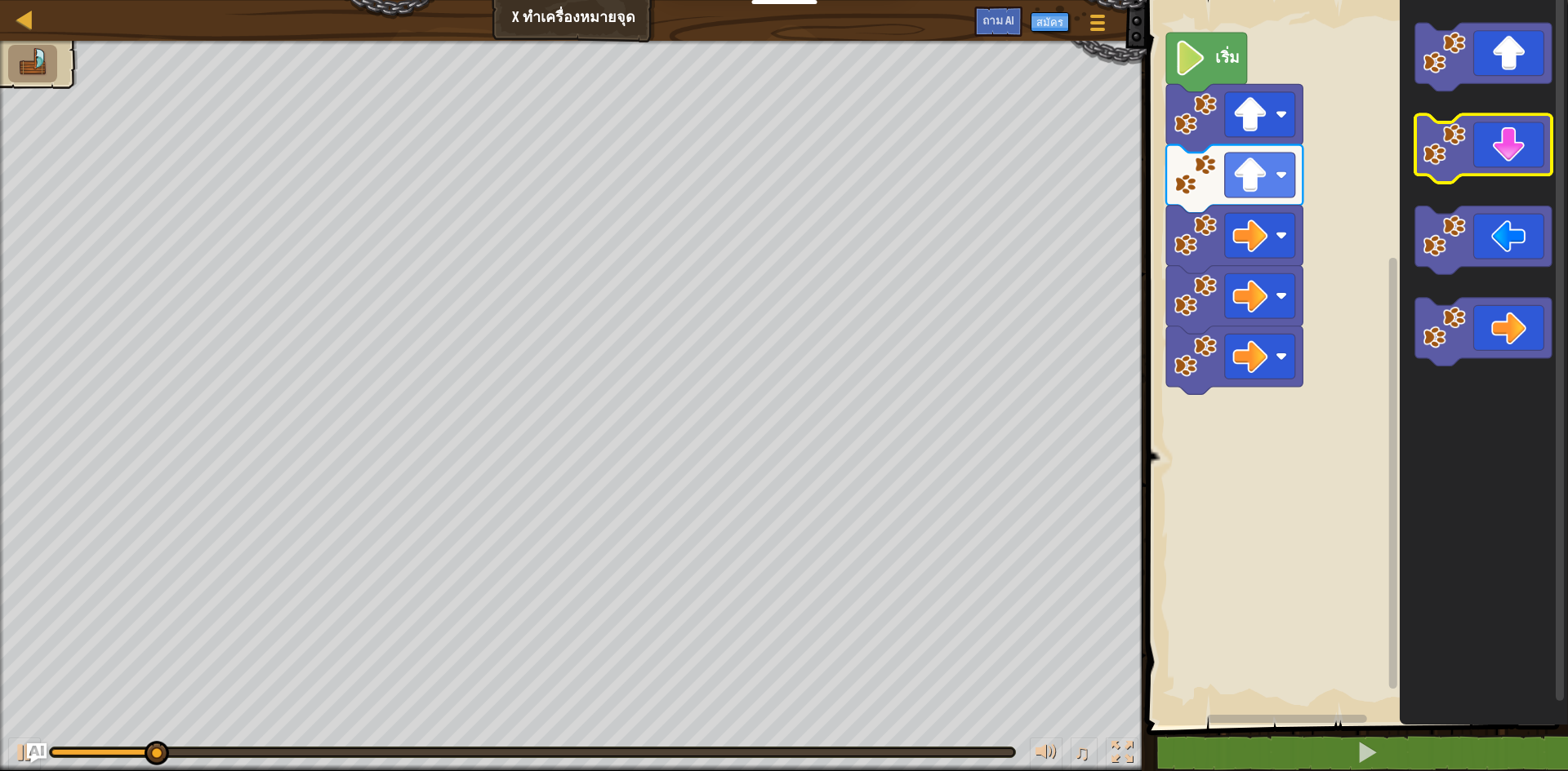
click at [1472, 157] on icon "ระบบทำงานแบบบล็อก" at bounding box center [1483, 149] width 136 height 68
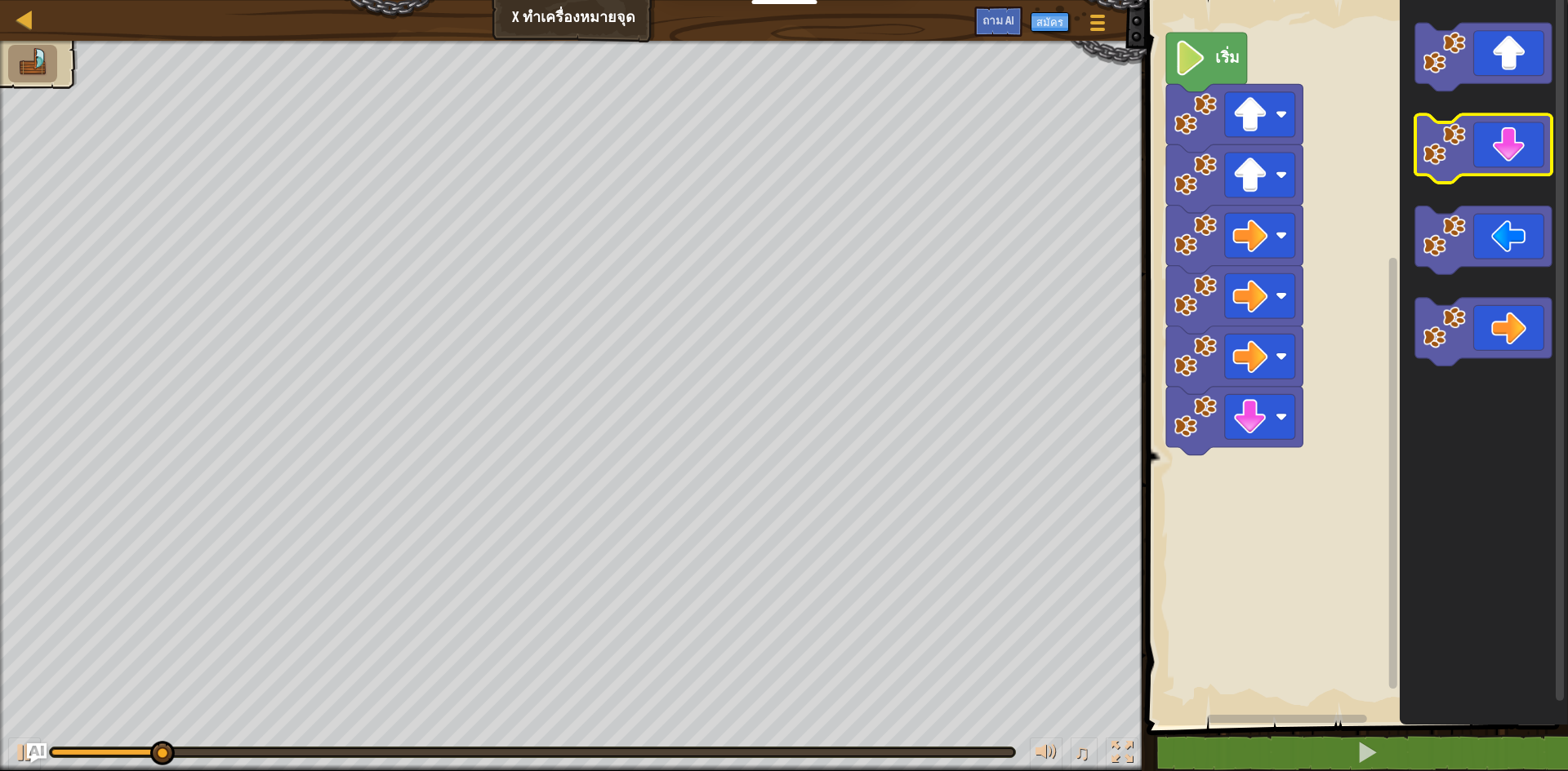
click at [1472, 157] on icon "ระบบทำงานแบบบล็อก" at bounding box center [1483, 149] width 136 height 68
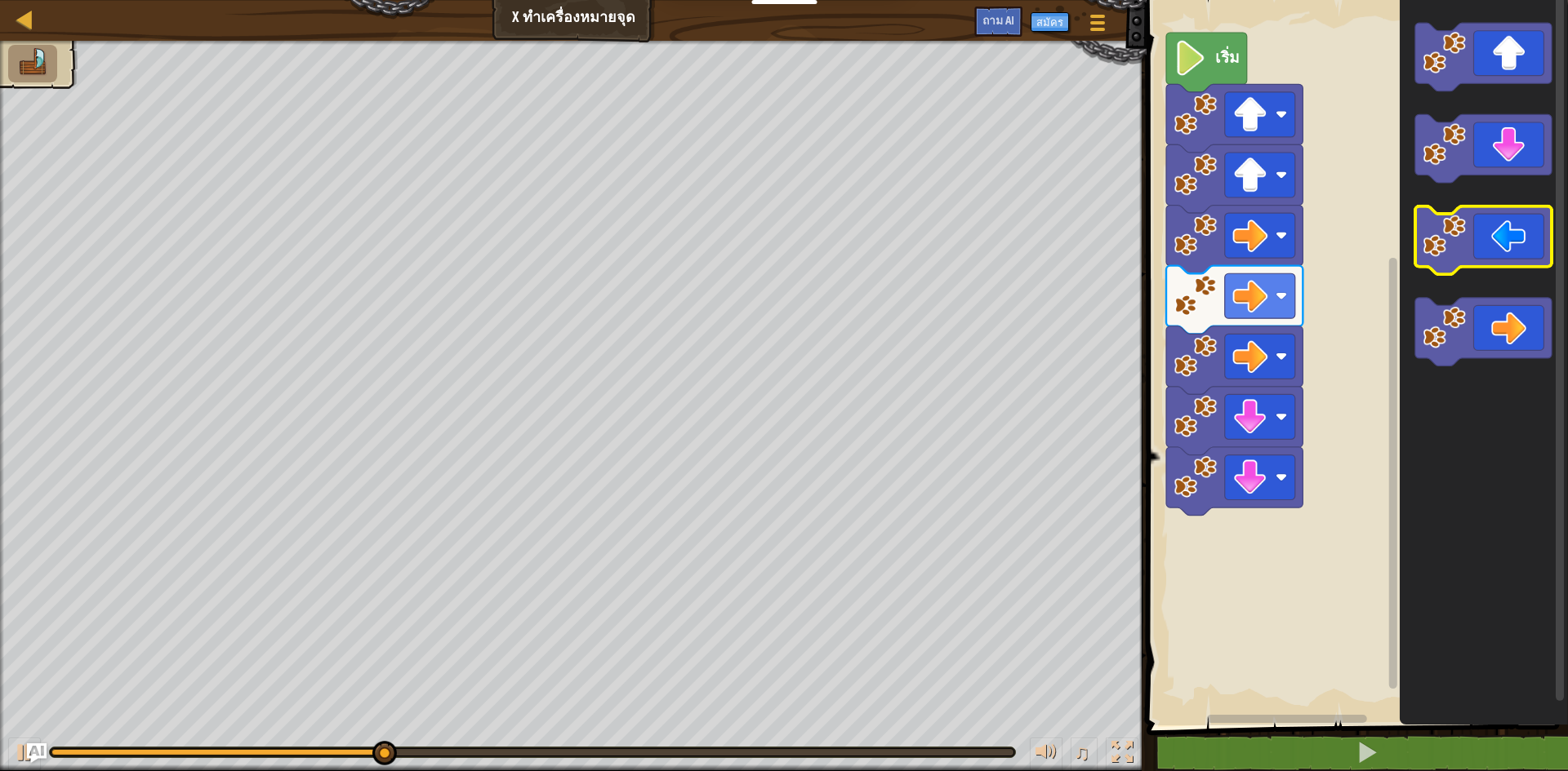
click at [1459, 259] on icon "ระบบทำงานแบบบล็อก" at bounding box center [1483, 240] width 136 height 68
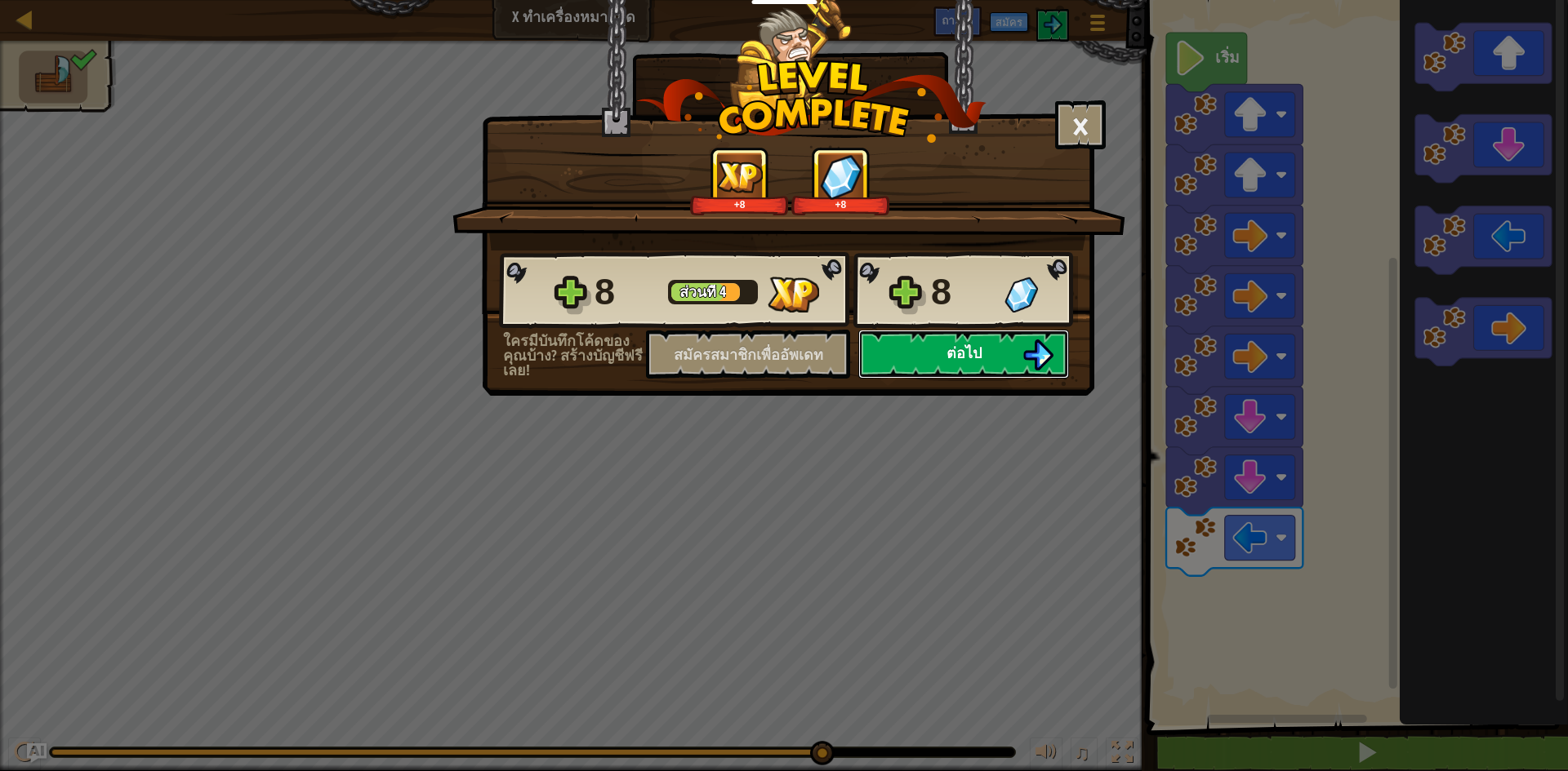
click at [1048, 363] on img at bounding box center [1037, 354] width 31 height 31
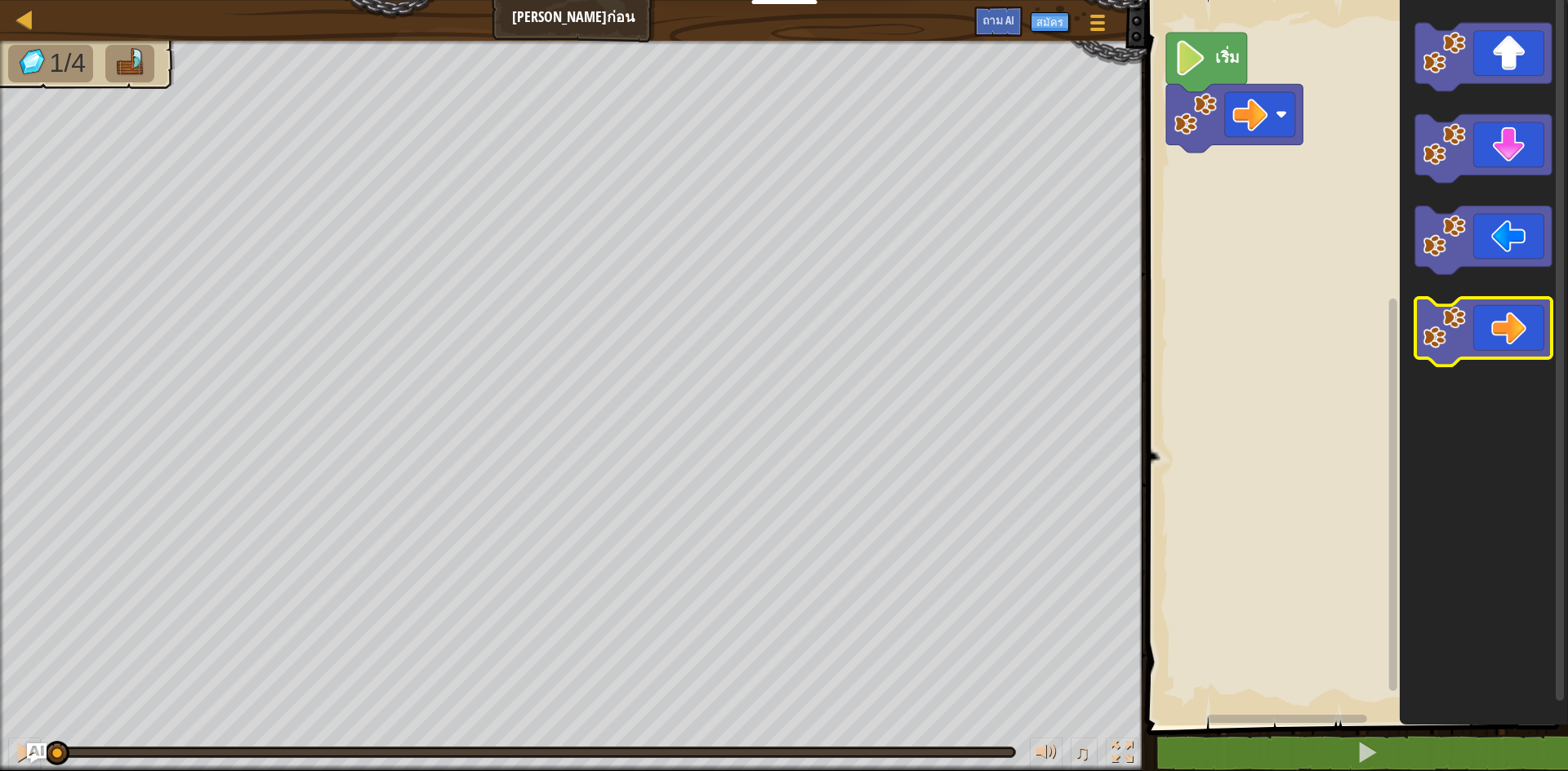
click at [1476, 327] on icon "ระบบทำงานแบบบล็อก" at bounding box center [1483, 332] width 136 height 68
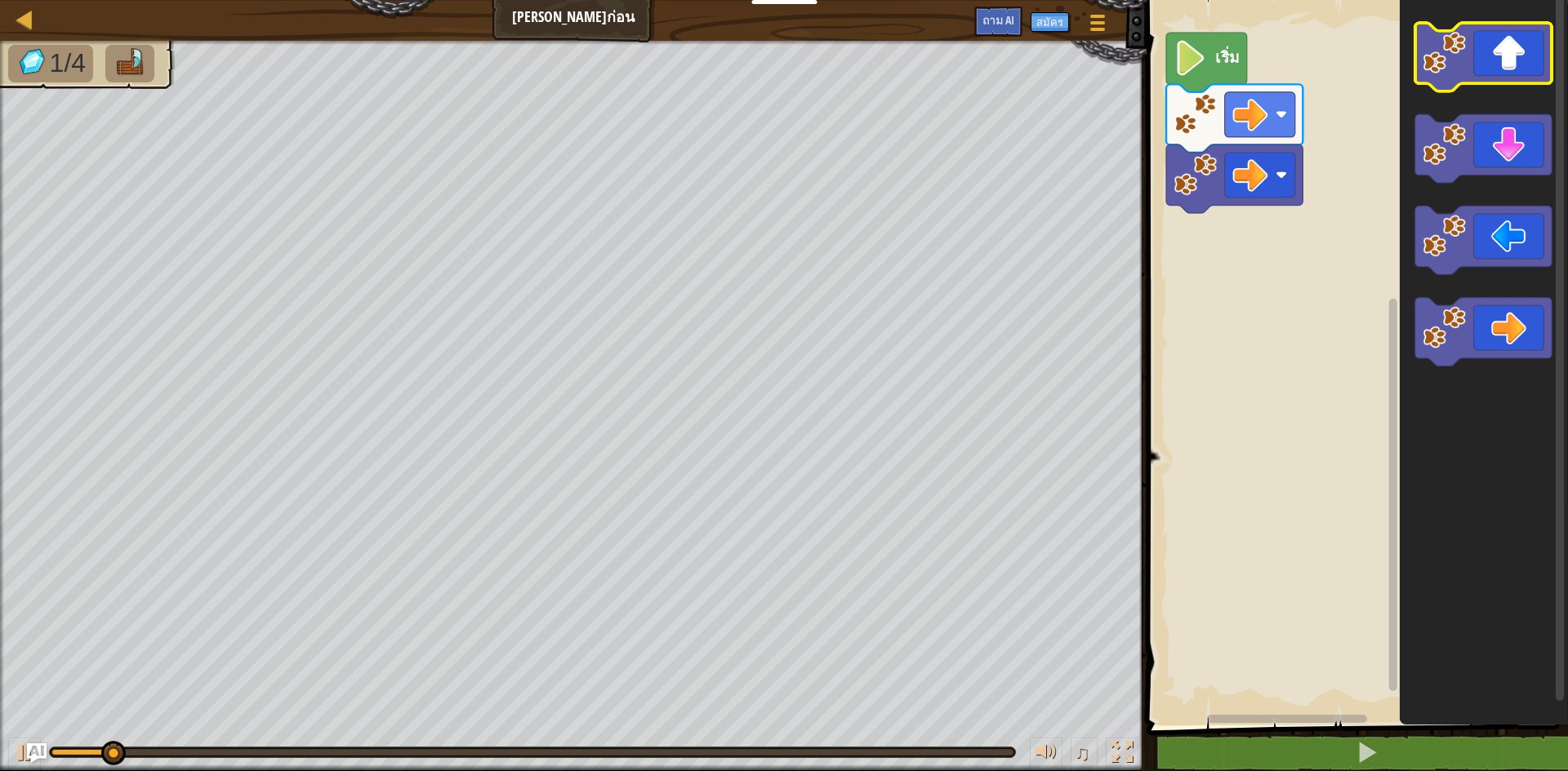
click at [1530, 71] on icon "ระบบทำงานแบบบล็อก" at bounding box center [1483, 57] width 136 height 68
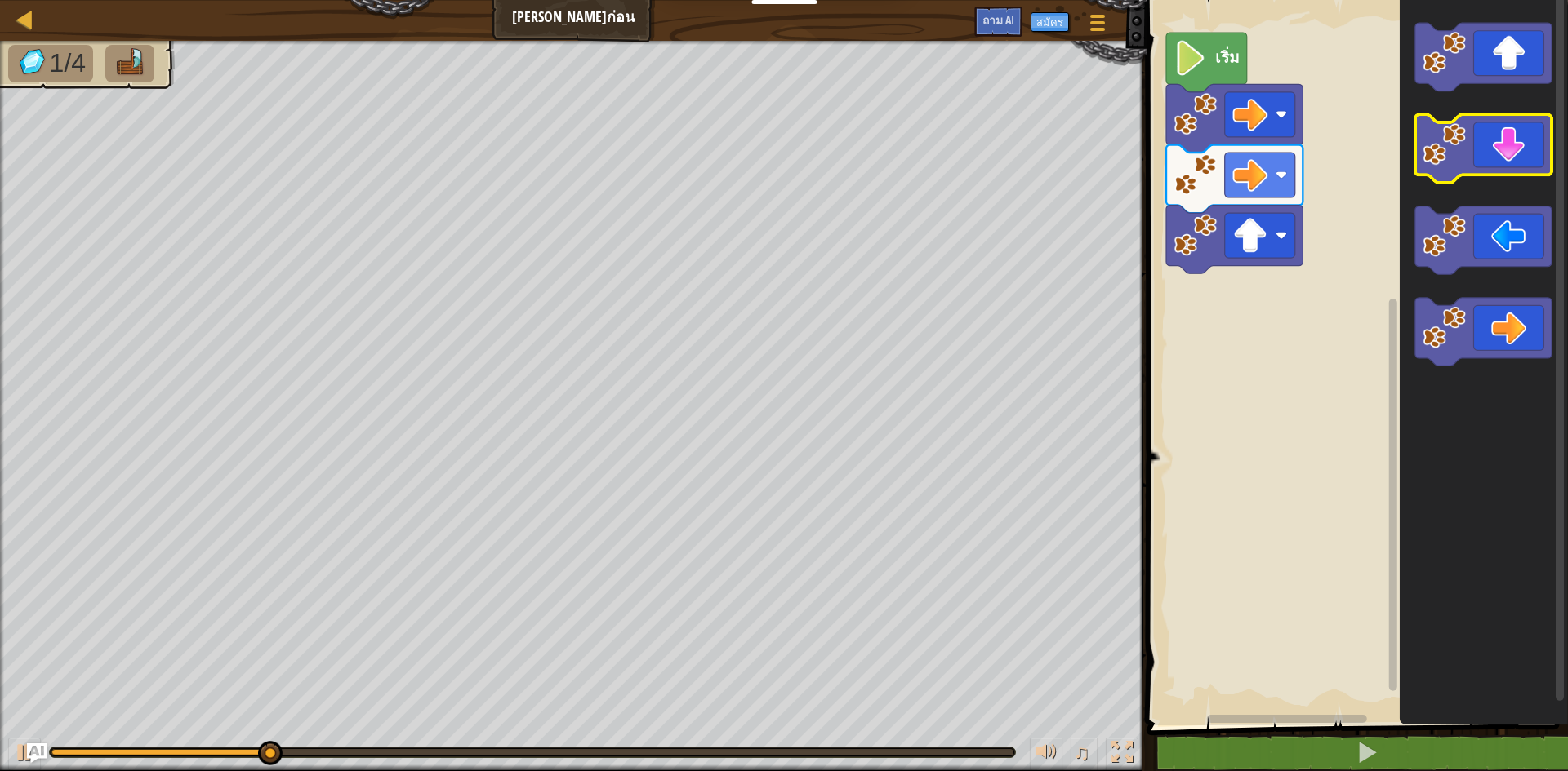
click at [1505, 167] on icon "ระบบทำงานแบบบล็อก" at bounding box center [1483, 149] width 136 height 68
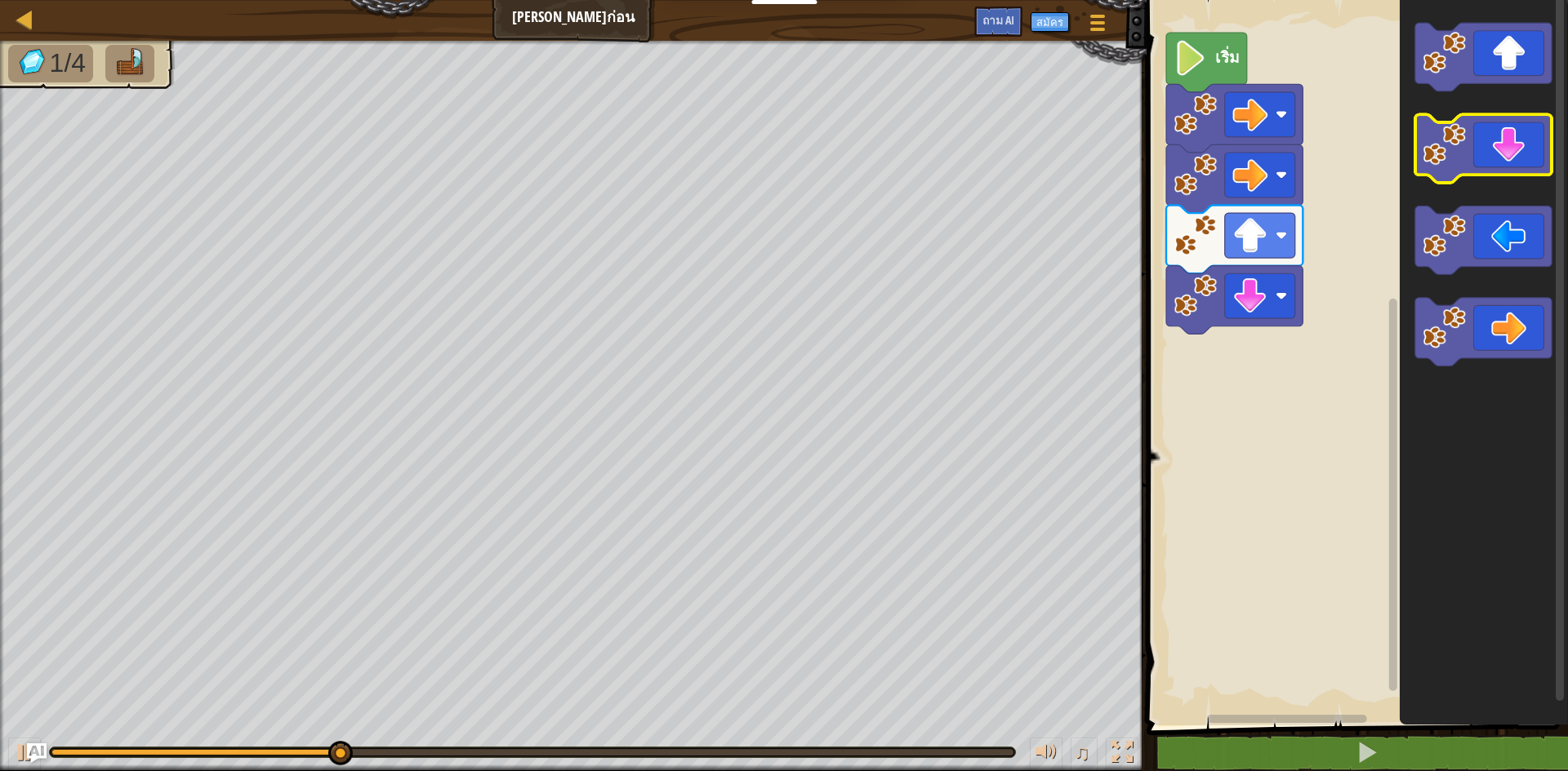
click at [1505, 167] on icon "ระบบทำงานแบบบล็อก" at bounding box center [1483, 149] width 136 height 68
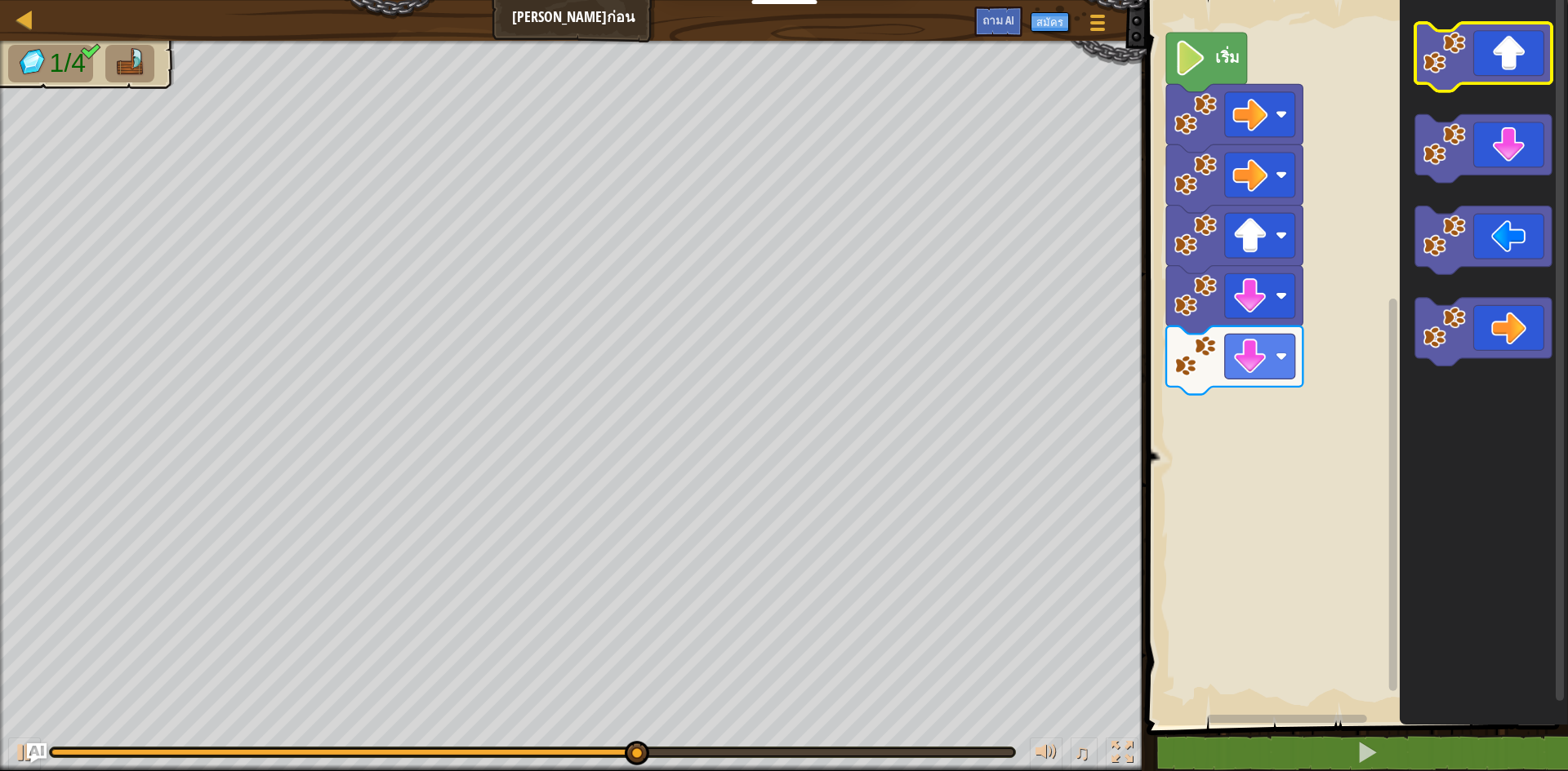
click at [1499, 48] on icon "ระบบทำงานแบบบล็อก" at bounding box center [1483, 57] width 136 height 68
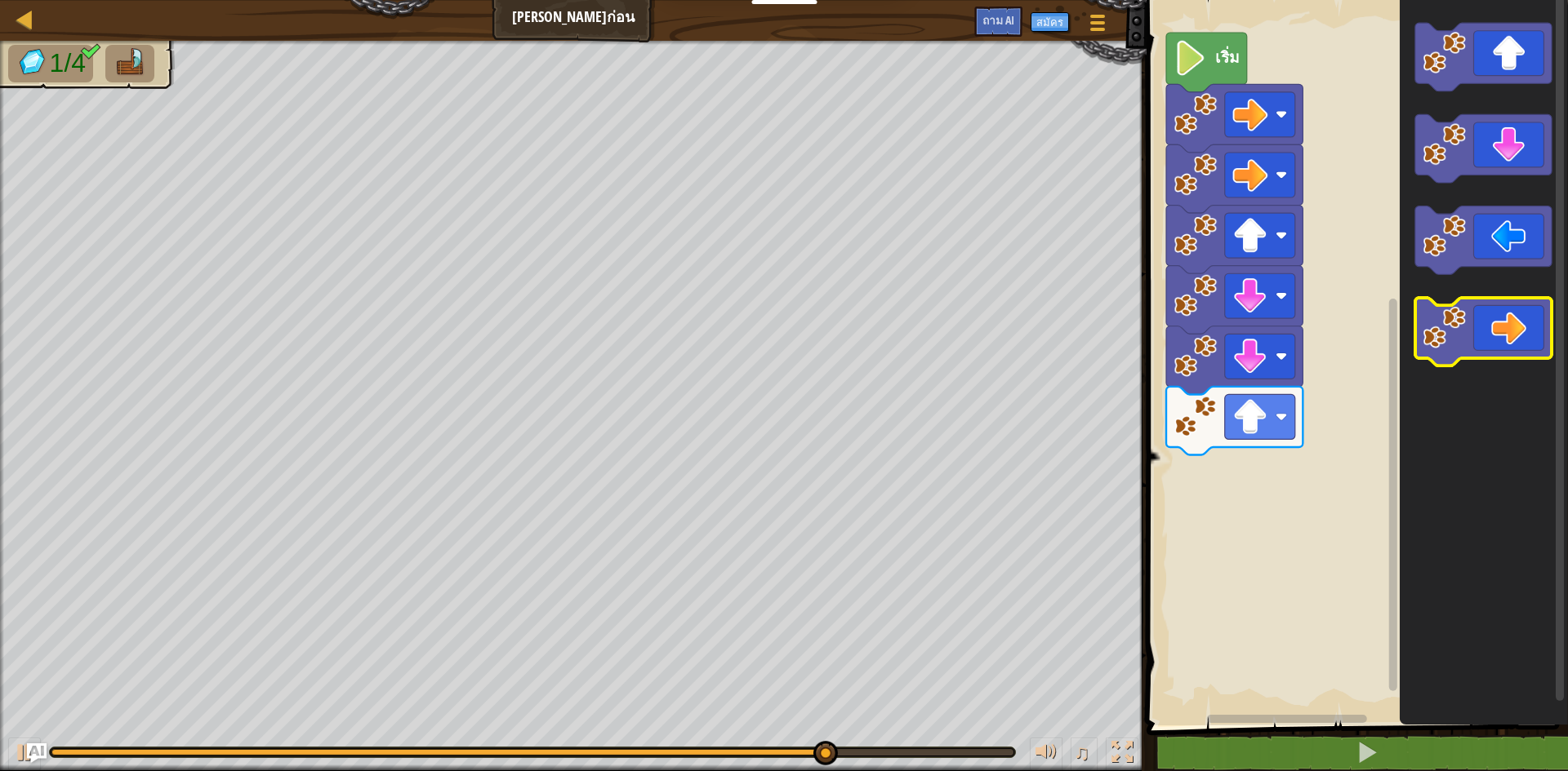
click at [1506, 338] on icon "ระบบทำงานแบบบล็อก" at bounding box center [1483, 332] width 136 height 68
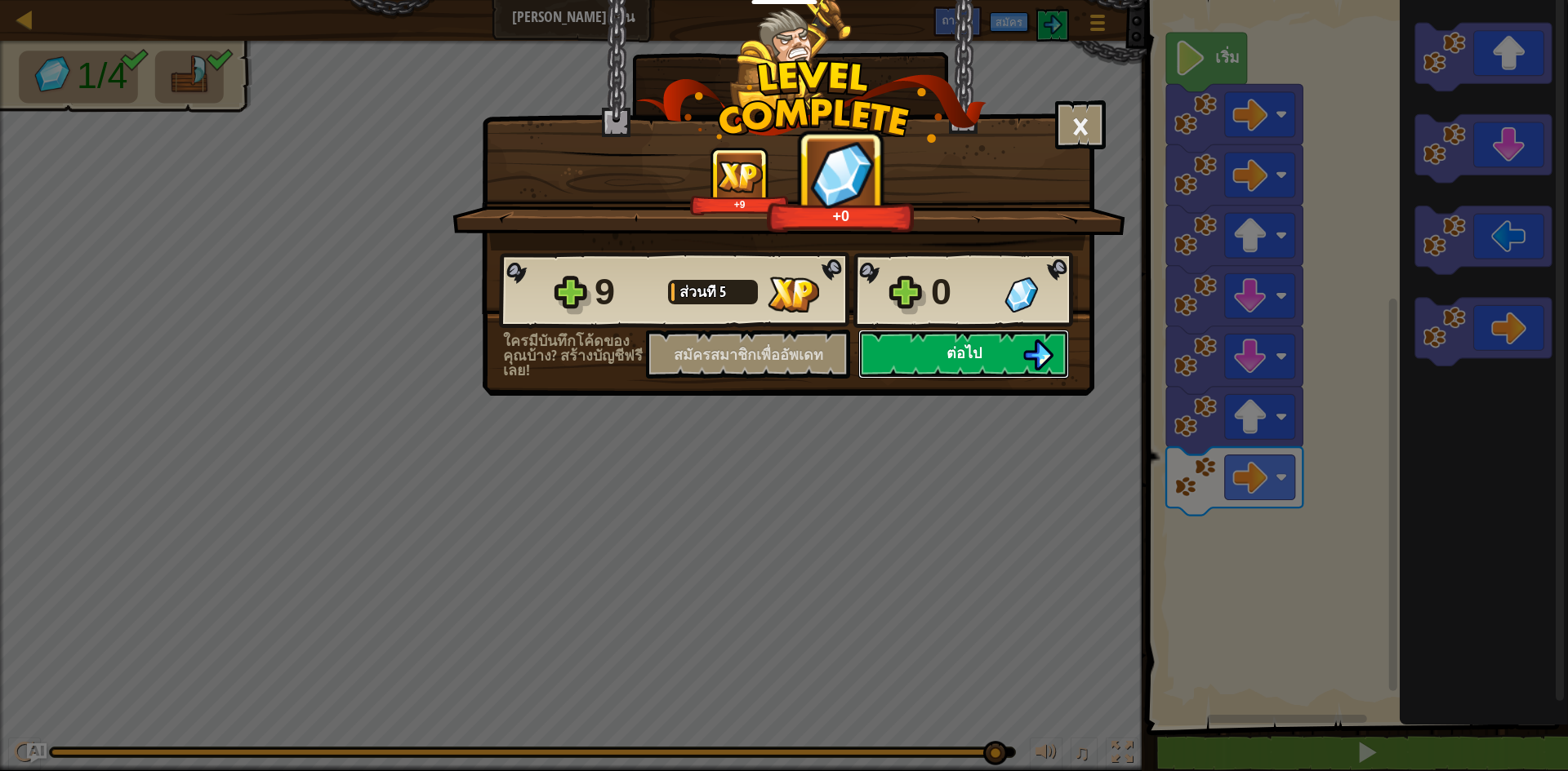
click at [955, 359] on font "ต่อไป" at bounding box center [964, 352] width 35 height 20
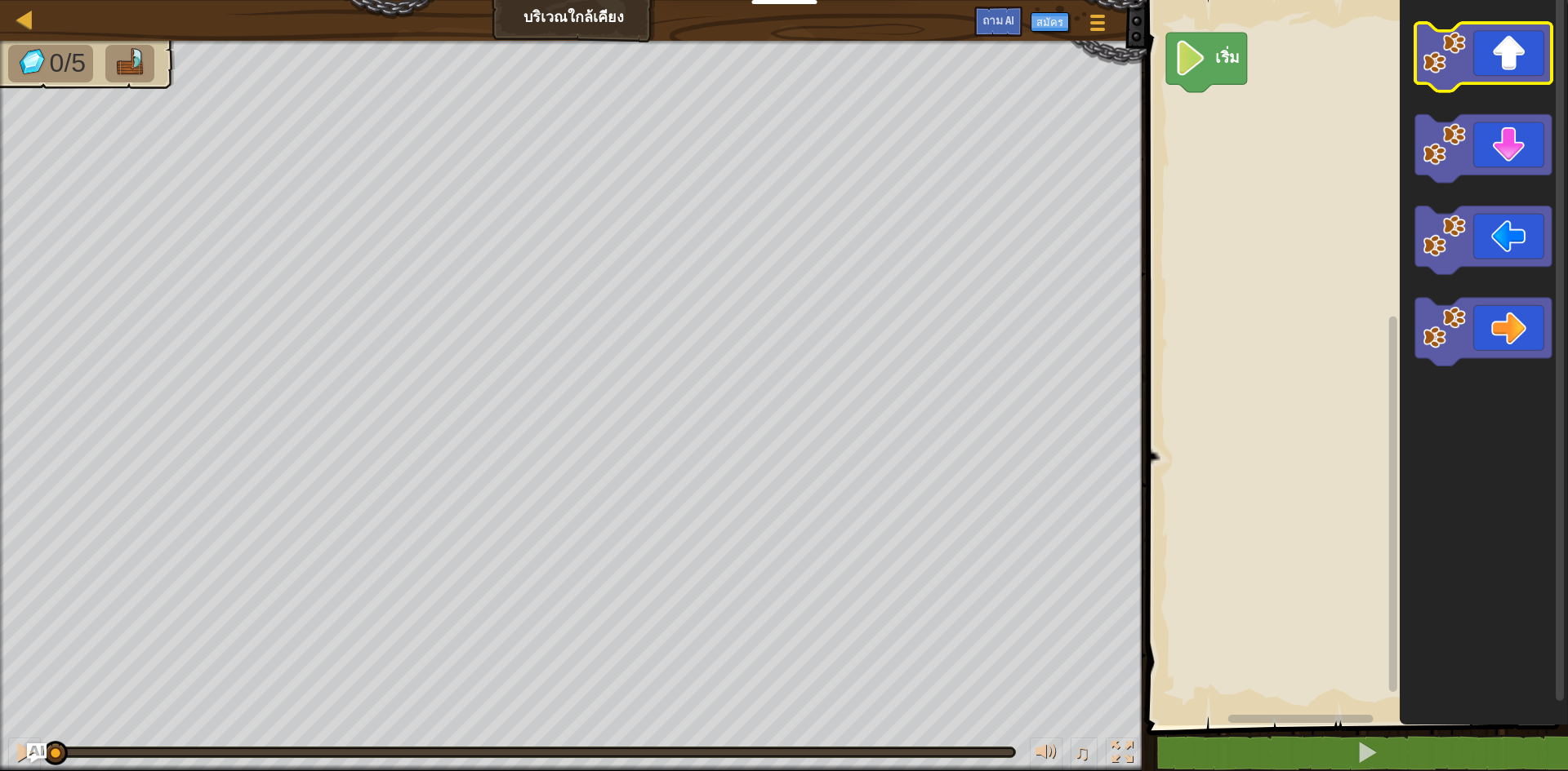
click at [1523, 67] on icon "ระบบทำงานแบบบล็อก" at bounding box center [1483, 57] width 136 height 68
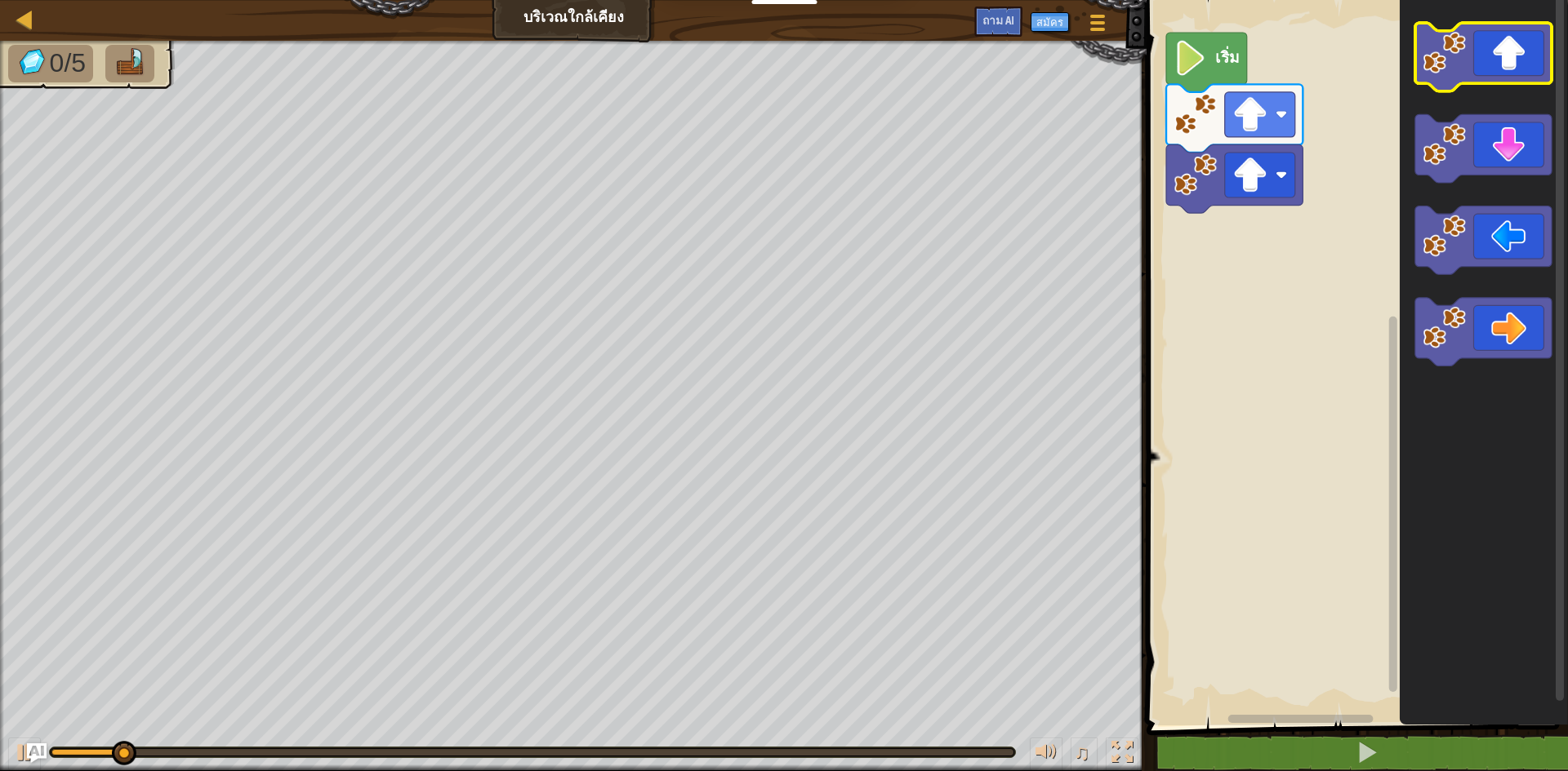
click at [1523, 67] on icon "ระบบทำงานแบบบล็อก" at bounding box center [1483, 57] width 136 height 68
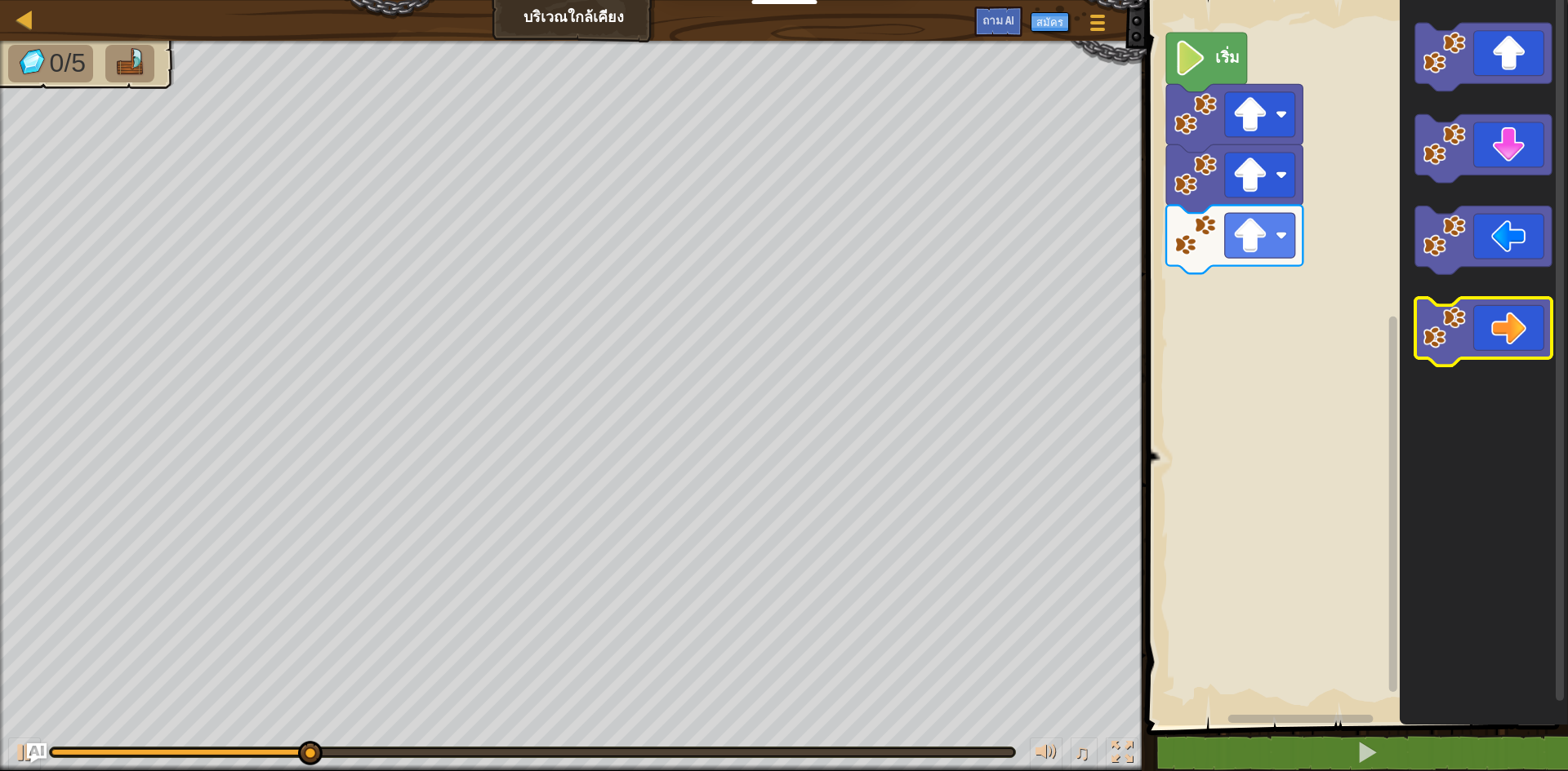
click at [1469, 326] on icon "ระบบทำงานแบบบล็อก" at bounding box center [1483, 332] width 136 height 68
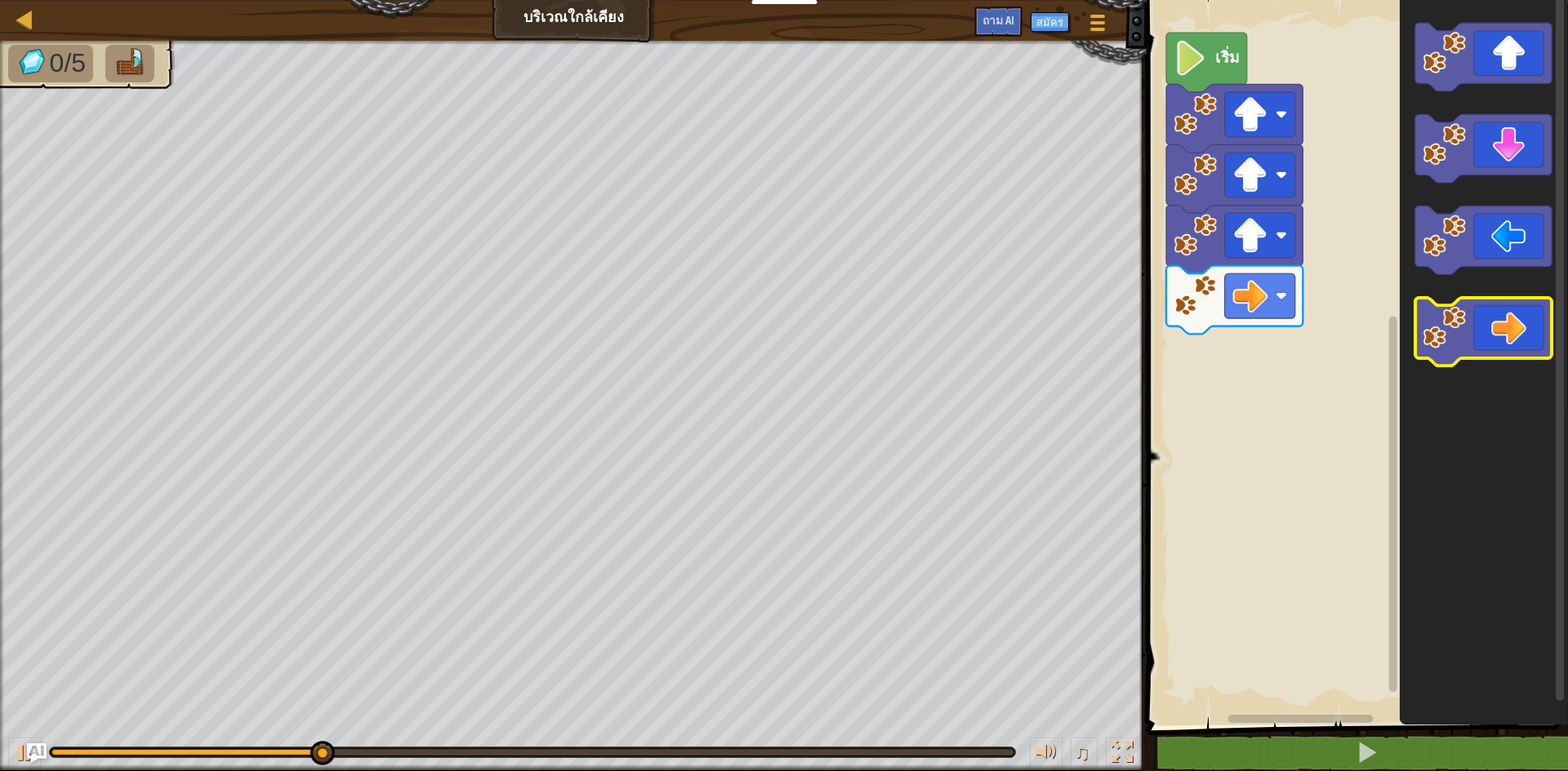
click at [1469, 326] on icon "ระบบทำงานแบบบล็อก" at bounding box center [1483, 332] width 136 height 68
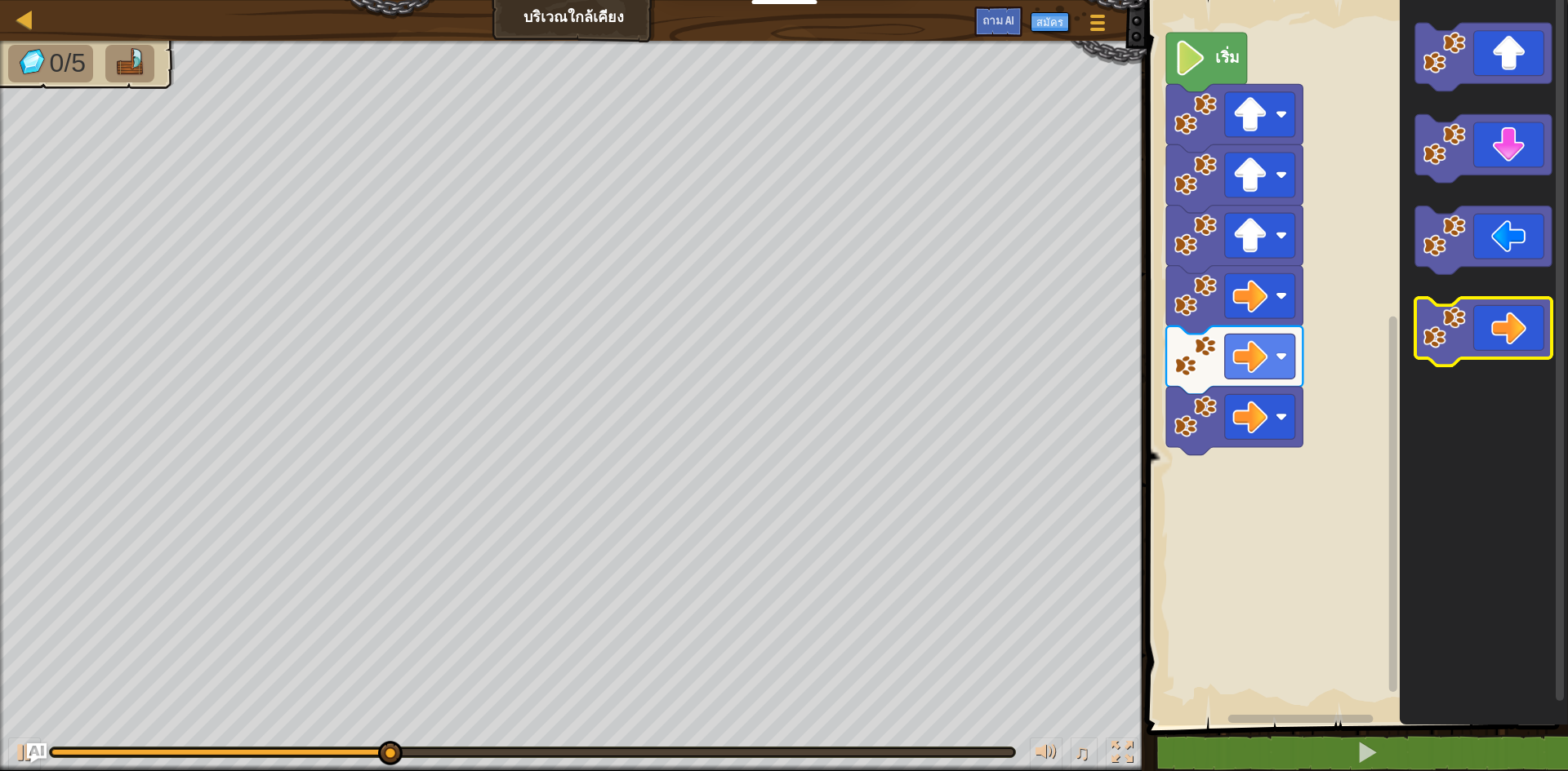
click at [1469, 326] on icon "ระบบทำงานแบบบล็อก" at bounding box center [1483, 332] width 136 height 68
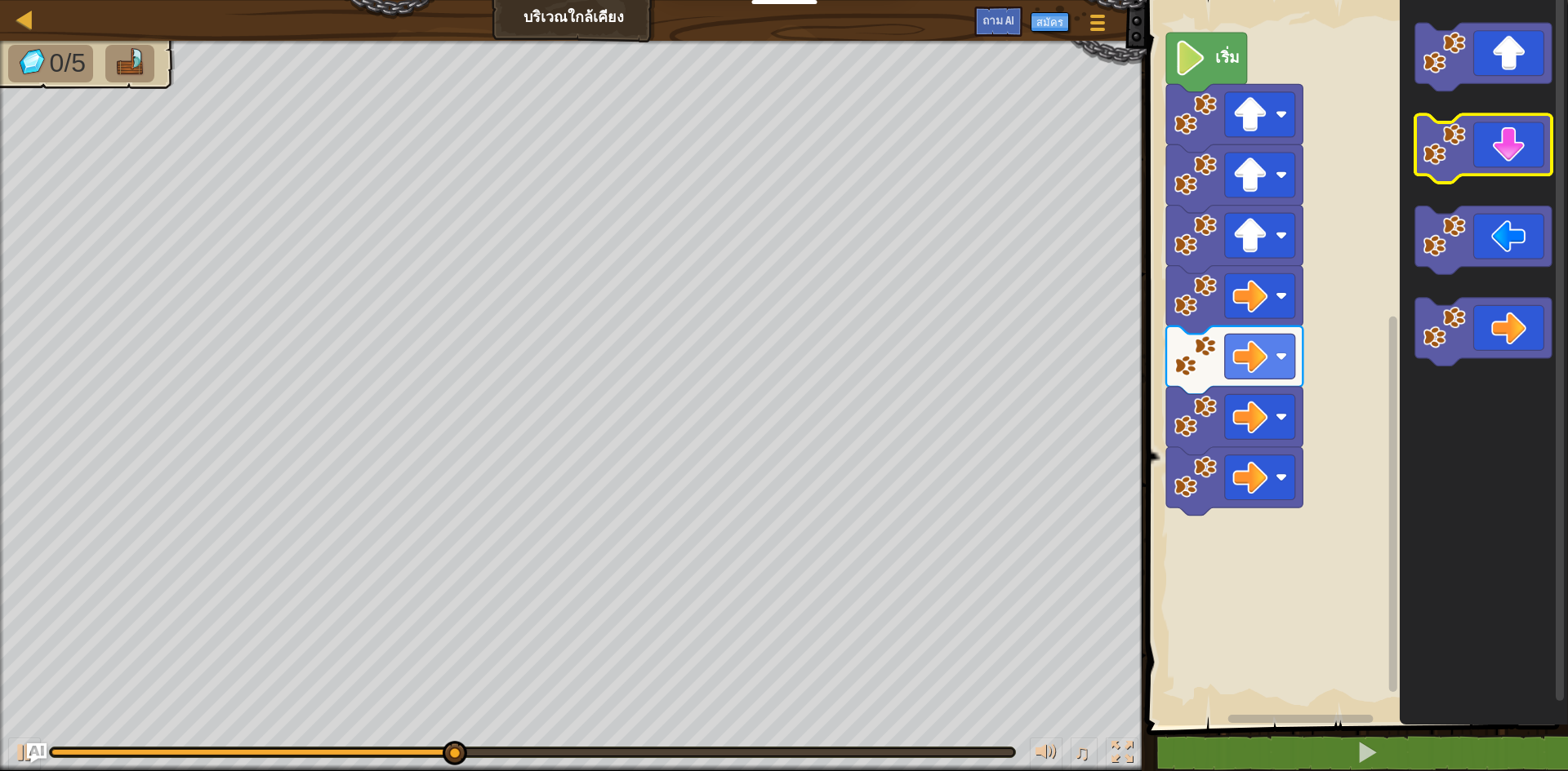
click at [1460, 168] on icon "ระบบทำงานแบบบล็อก" at bounding box center [1483, 149] width 136 height 68
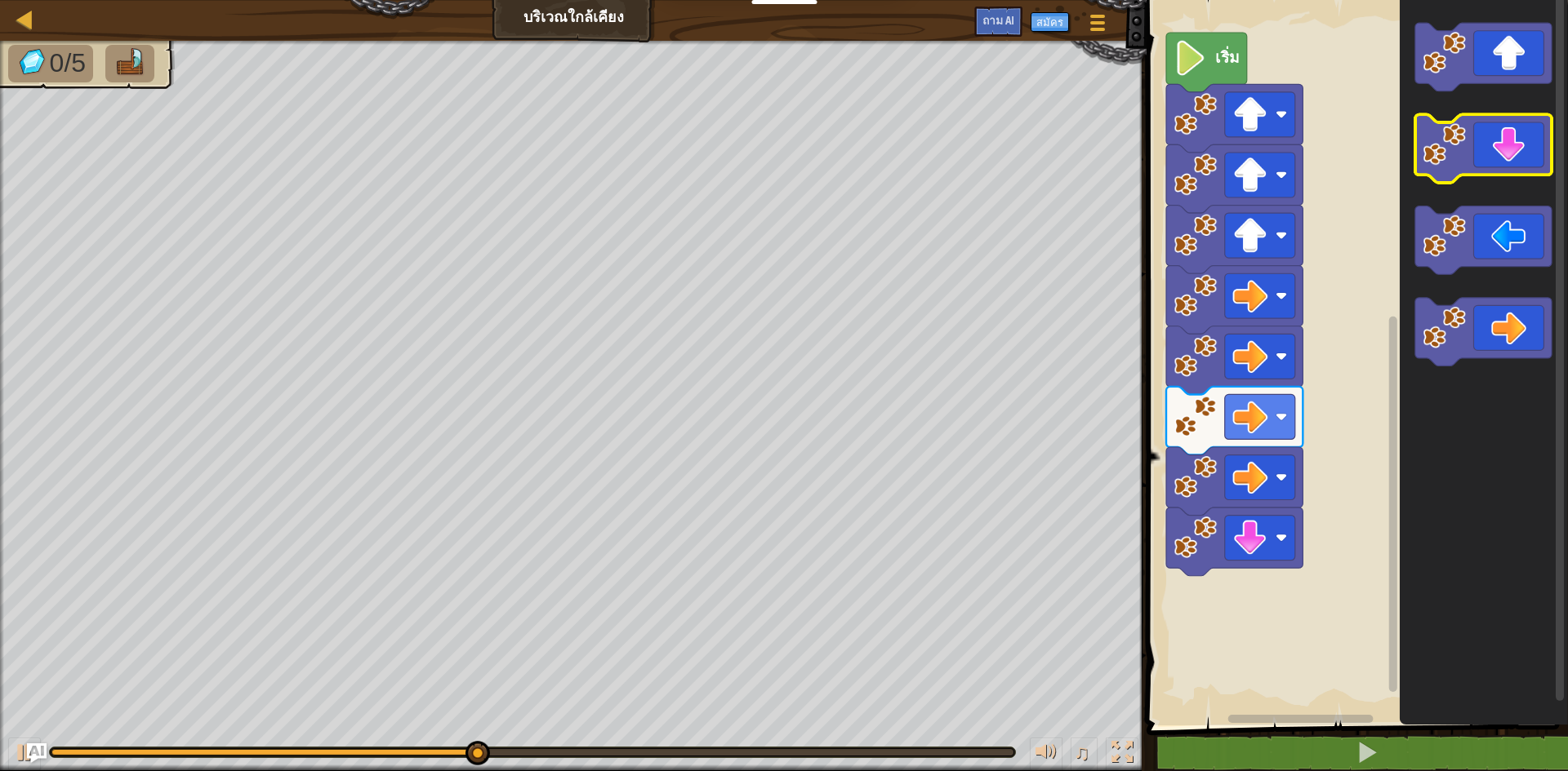
click at [1460, 168] on icon "ระบบทำงานแบบบล็อก" at bounding box center [1483, 149] width 136 height 68
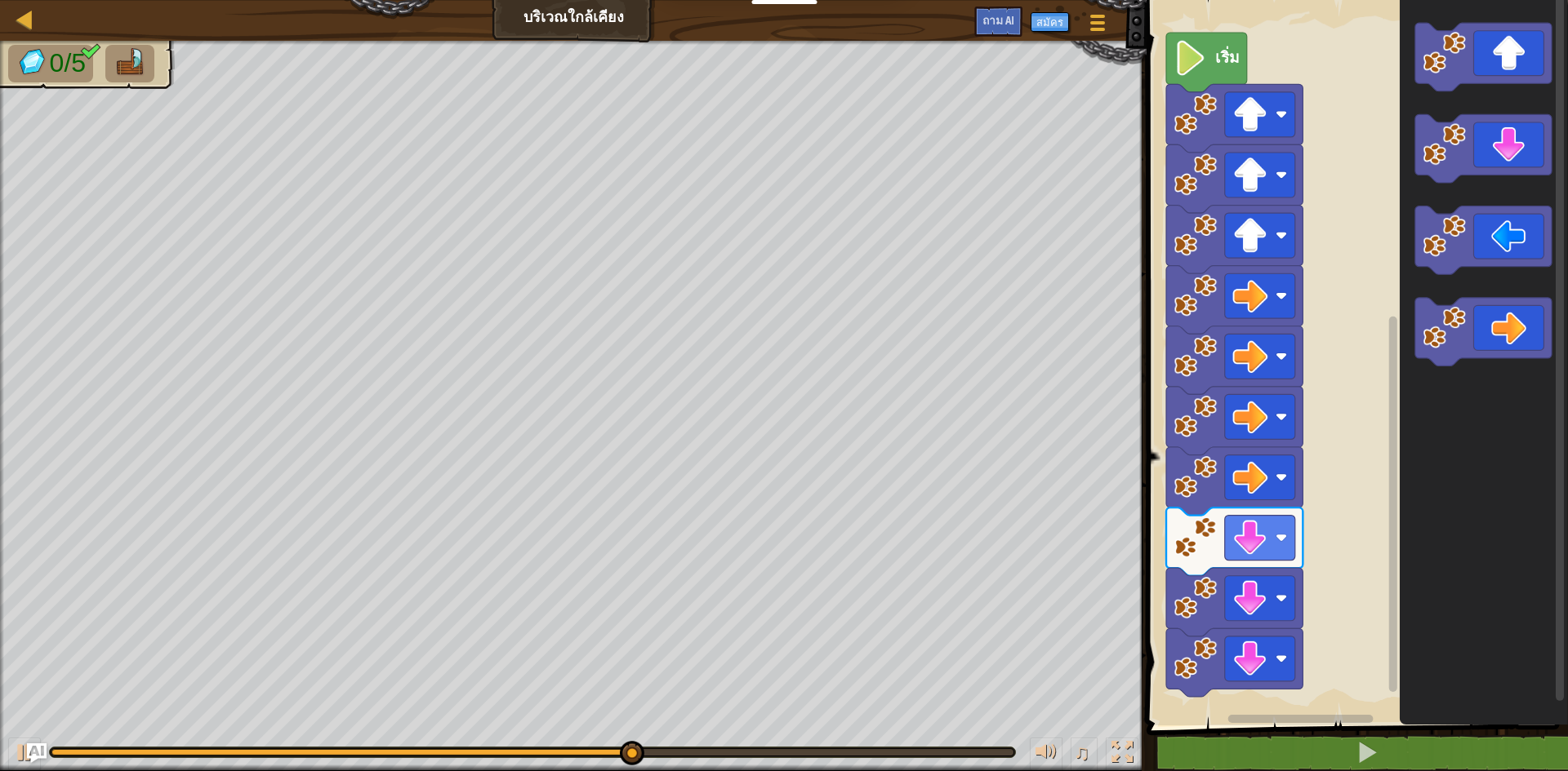
click at [1452, 205] on icon "ระบบทำงานแบบบล็อก" at bounding box center [1483, 358] width 168 height 733
click at [1453, 209] on rect "ระบบทำงานแบบบล็อก" at bounding box center [1483, 240] width 136 height 68
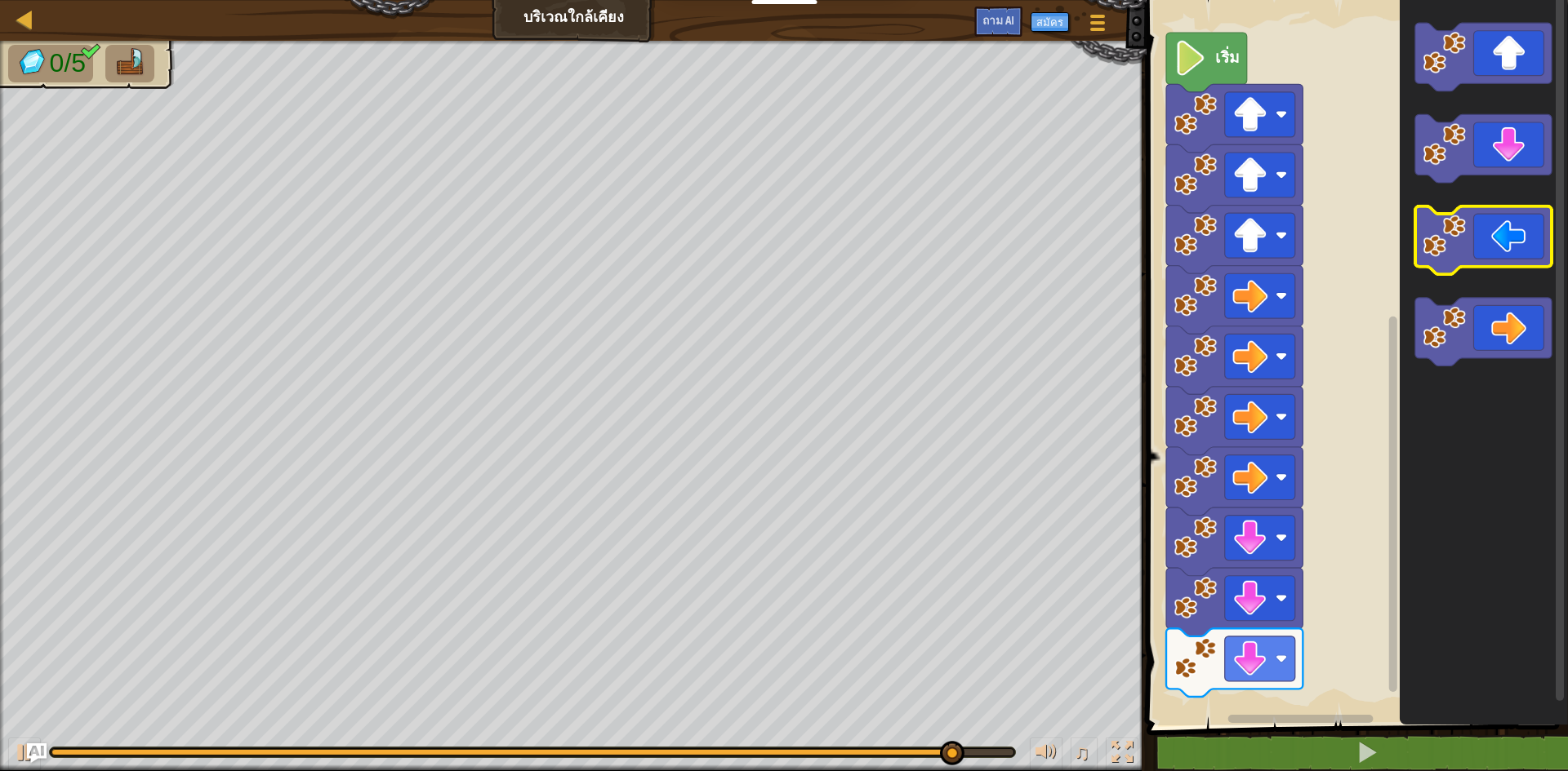
click at [1432, 240] on image "ระบบทำงานแบบบล็อก" at bounding box center [1443, 236] width 43 height 43
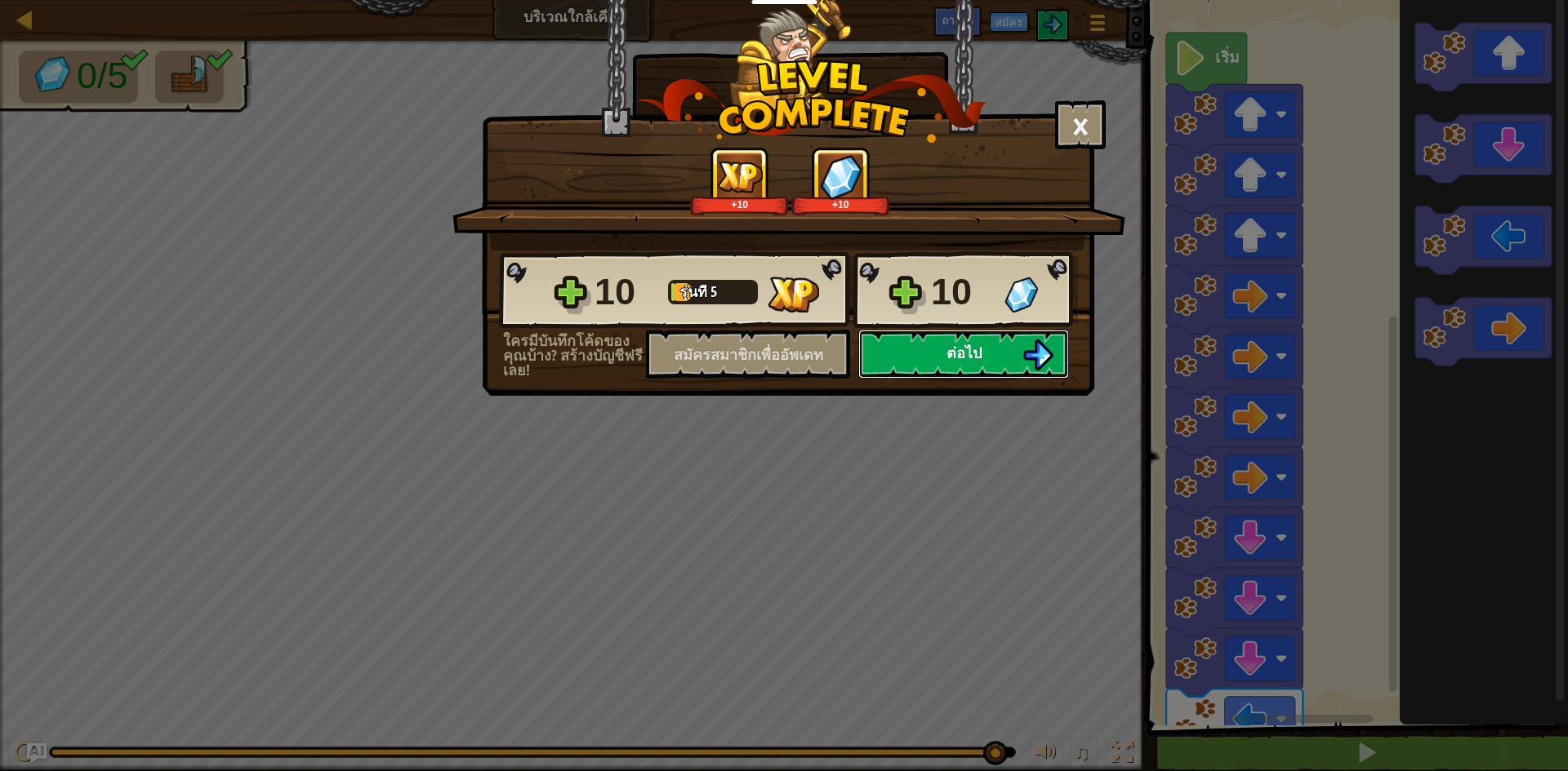
click at [928, 346] on button "ต่อไป" at bounding box center [963, 354] width 211 height 49
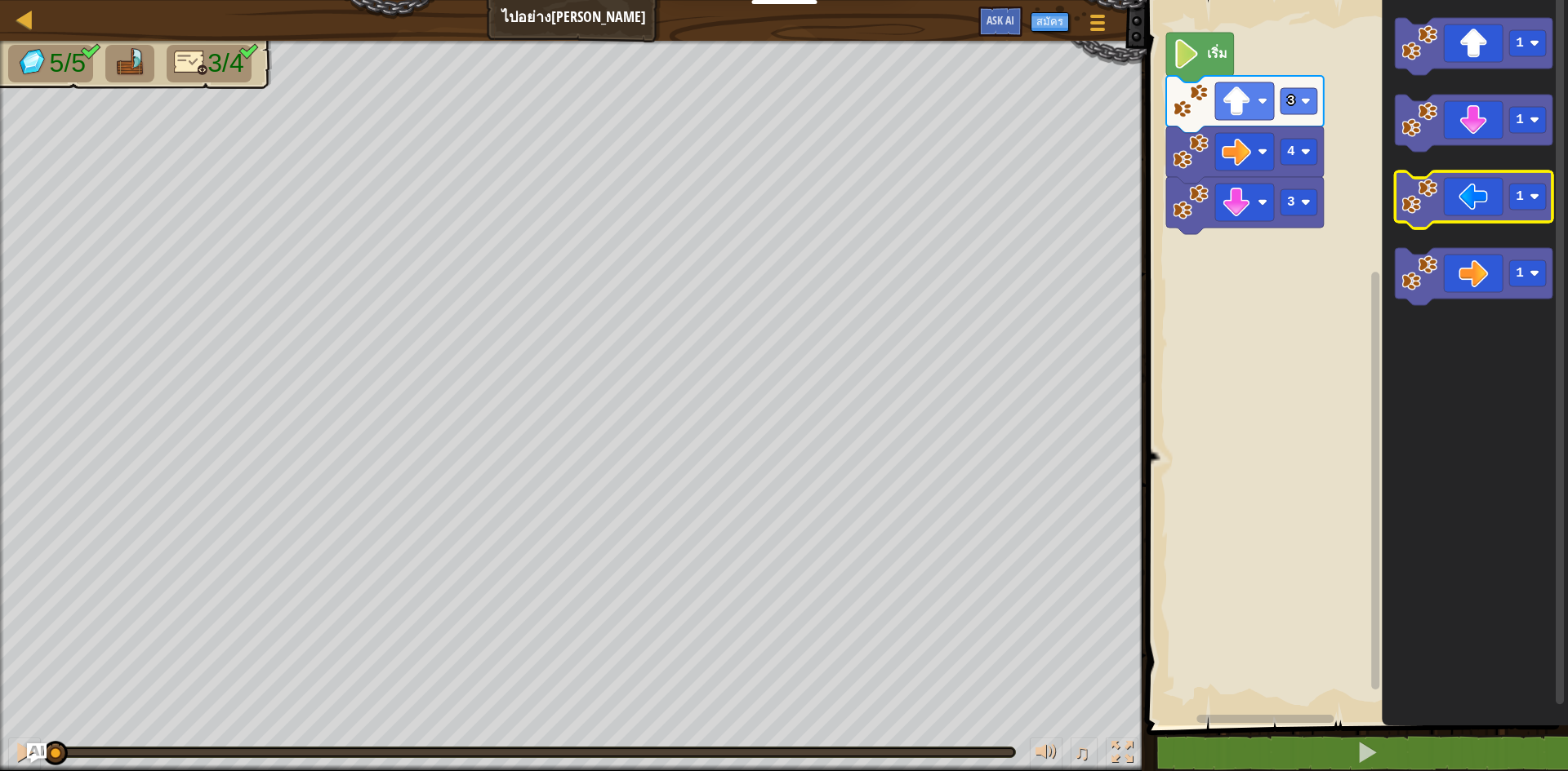
click at [1443, 202] on icon "พื้นที่ทำงาน Blockly" at bounding box center [1474, 199] width 157 height 57
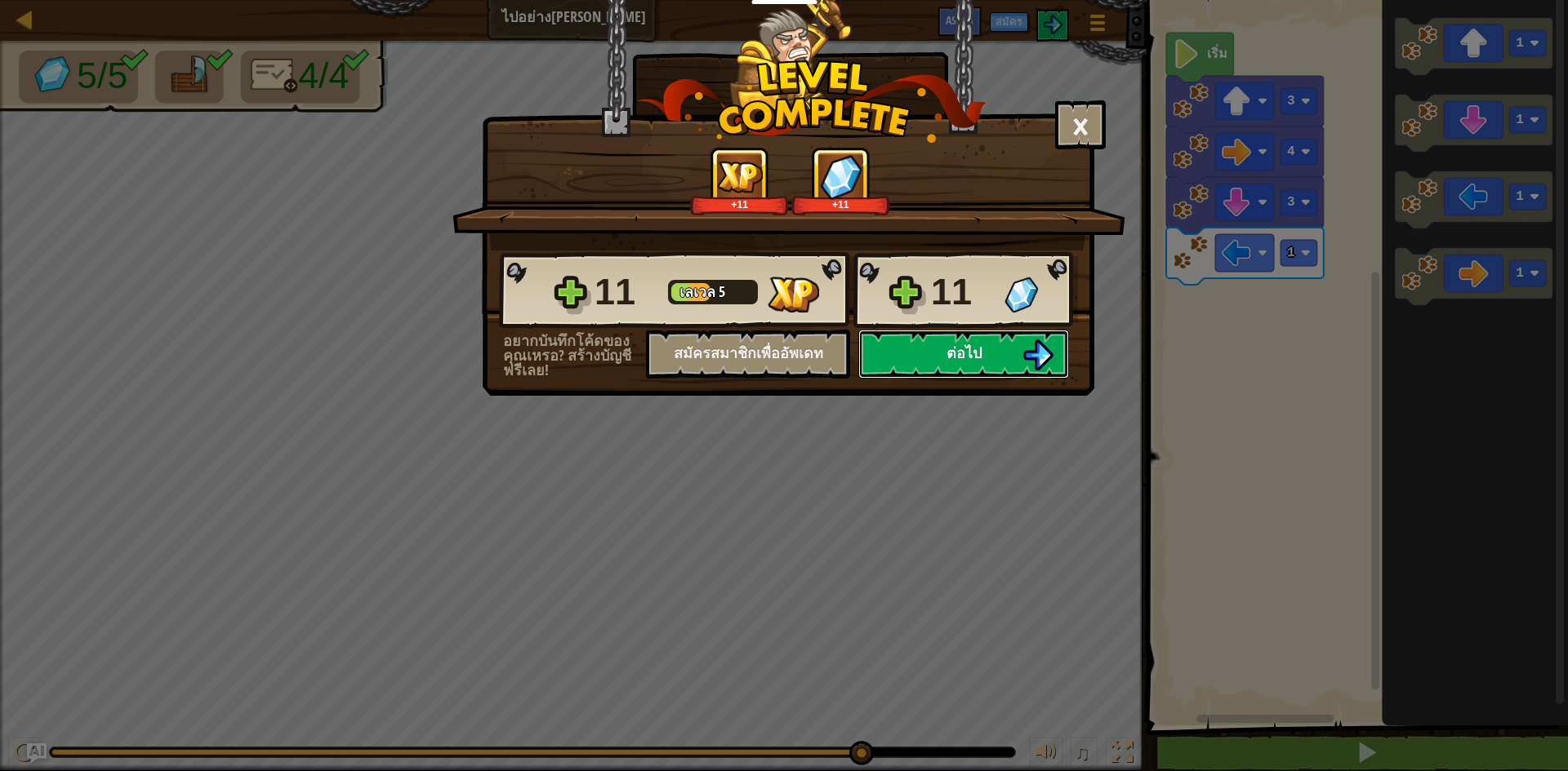
click at [926, 345] on button "ต่อไป" at bounding box center [963, 354] width 211 height 49
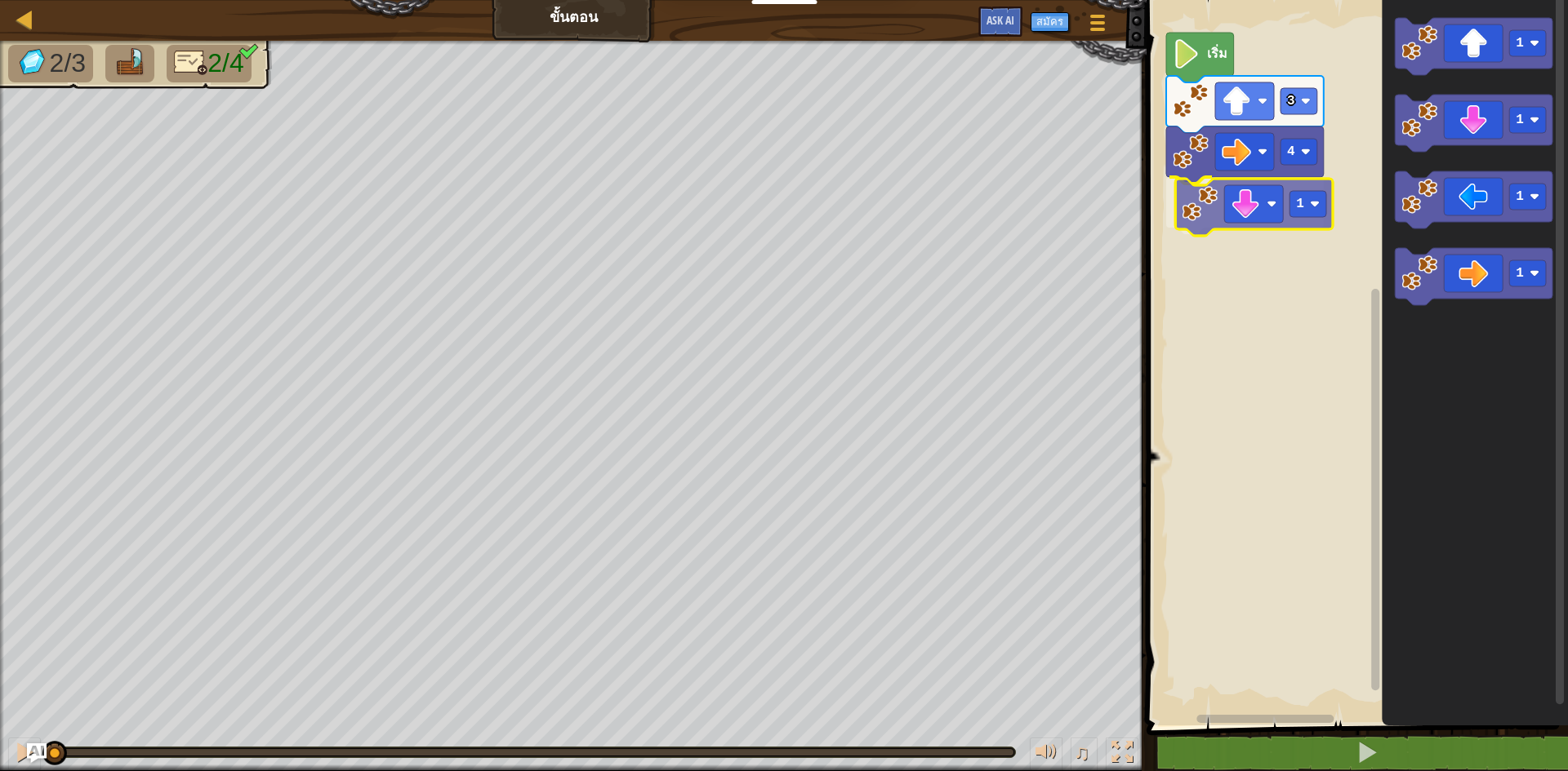
click at [1222, 193] on div "4 1 3 เริ่ม 1 1 1 1 1" at bounding box center [1354, 358] width 426 height 733
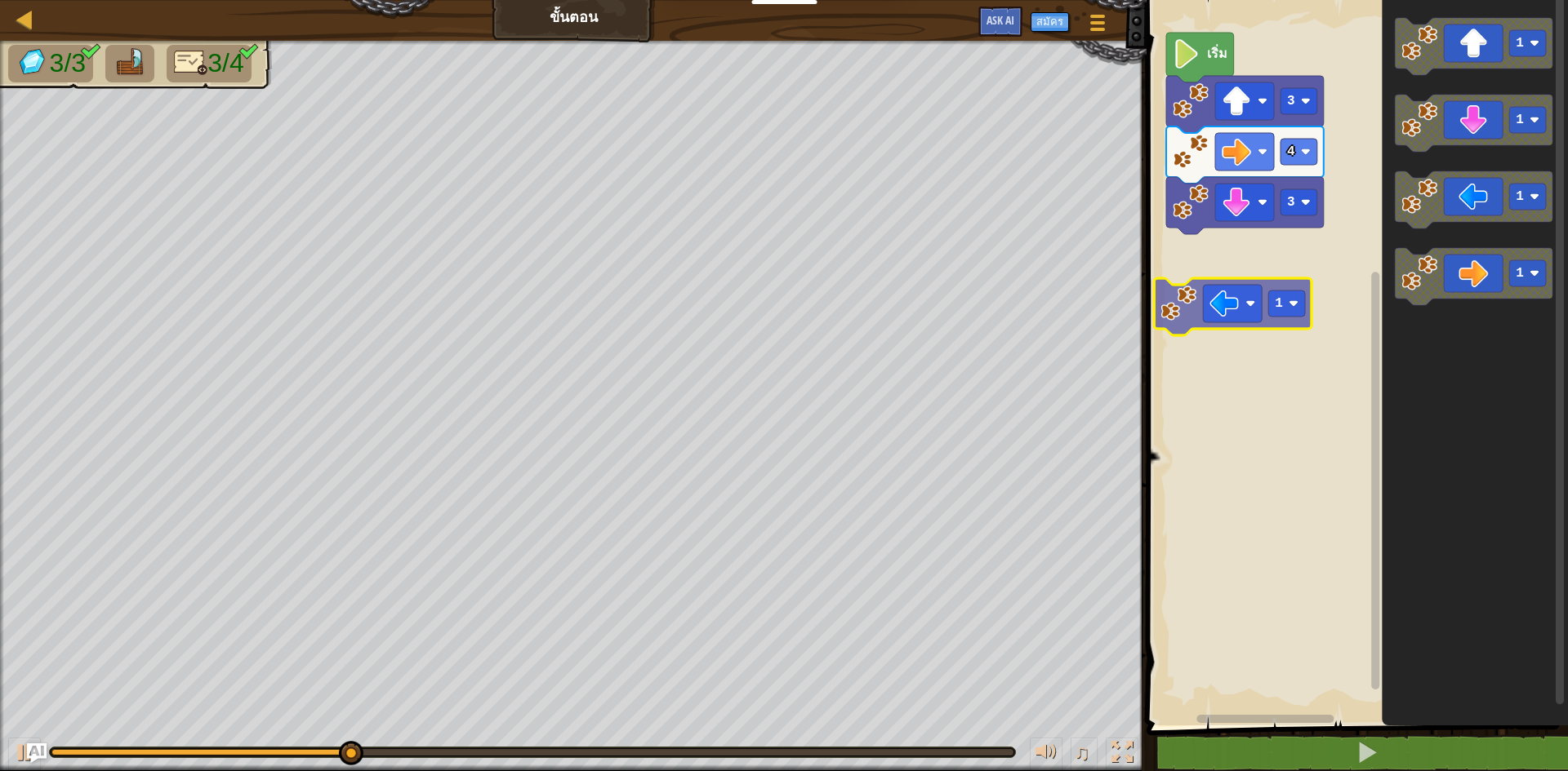
click at [1232, 302] on div "เริ่ม 3 4 3 1 1 1 1 1" at bounding box center [1354, 358] width 426 height 733
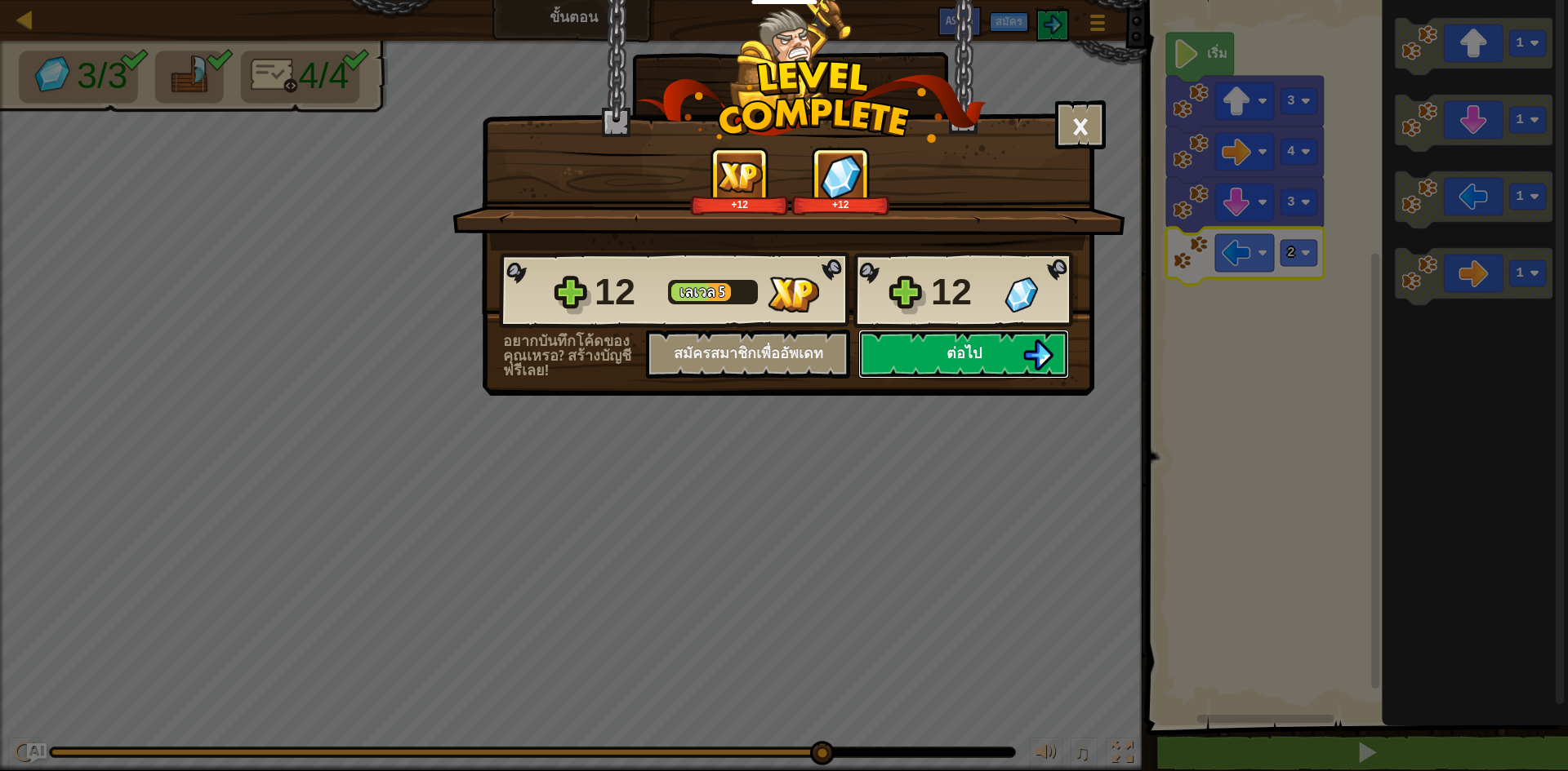
click at [1026, 364] on img at bounding box center [1037, 354] width 31 height 31
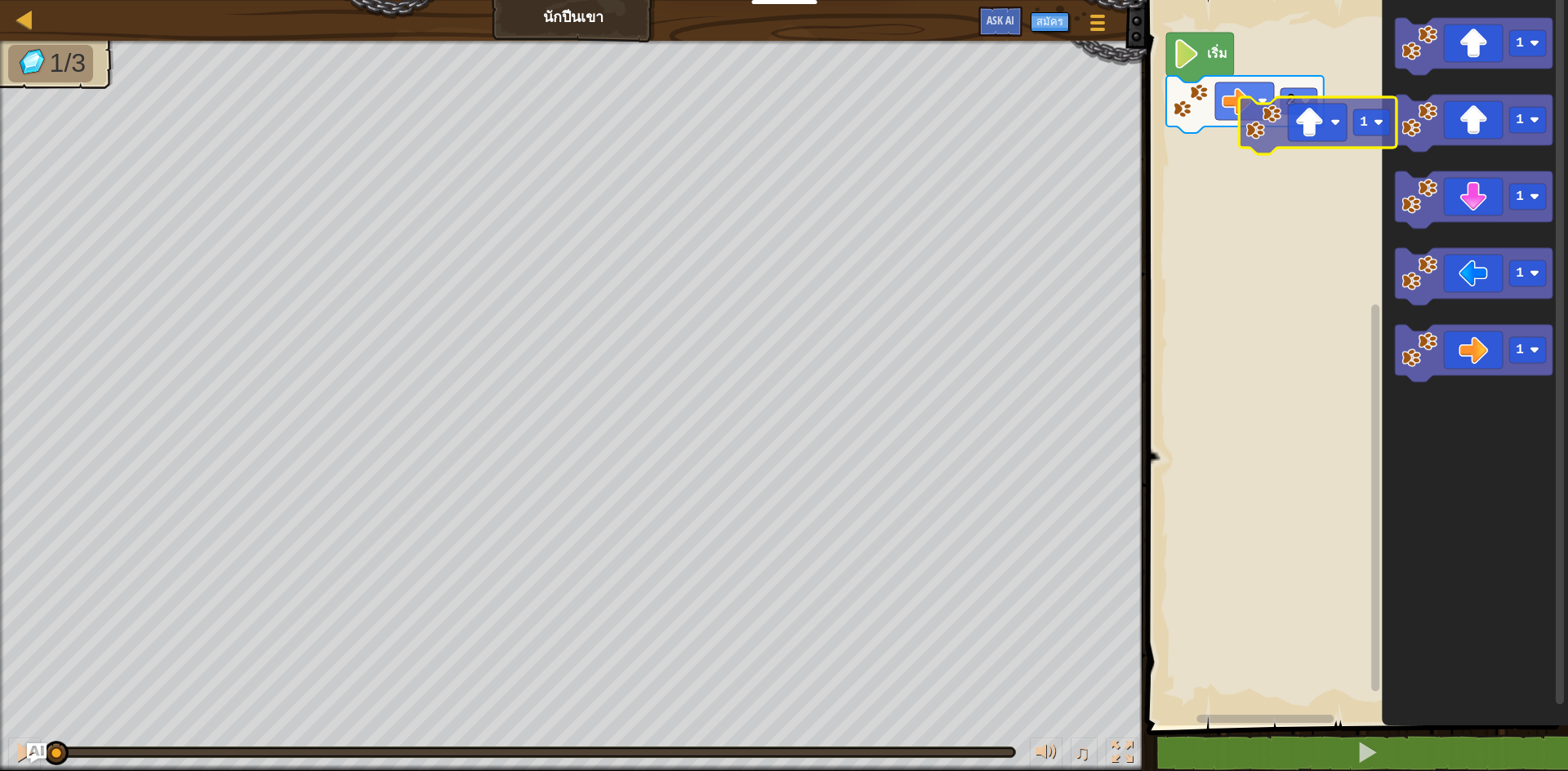
click at [1304, 131] on div "2 เริ่ม 1 1 1 1 1 1" at bounding box center [1354, 358] width 426 height 733
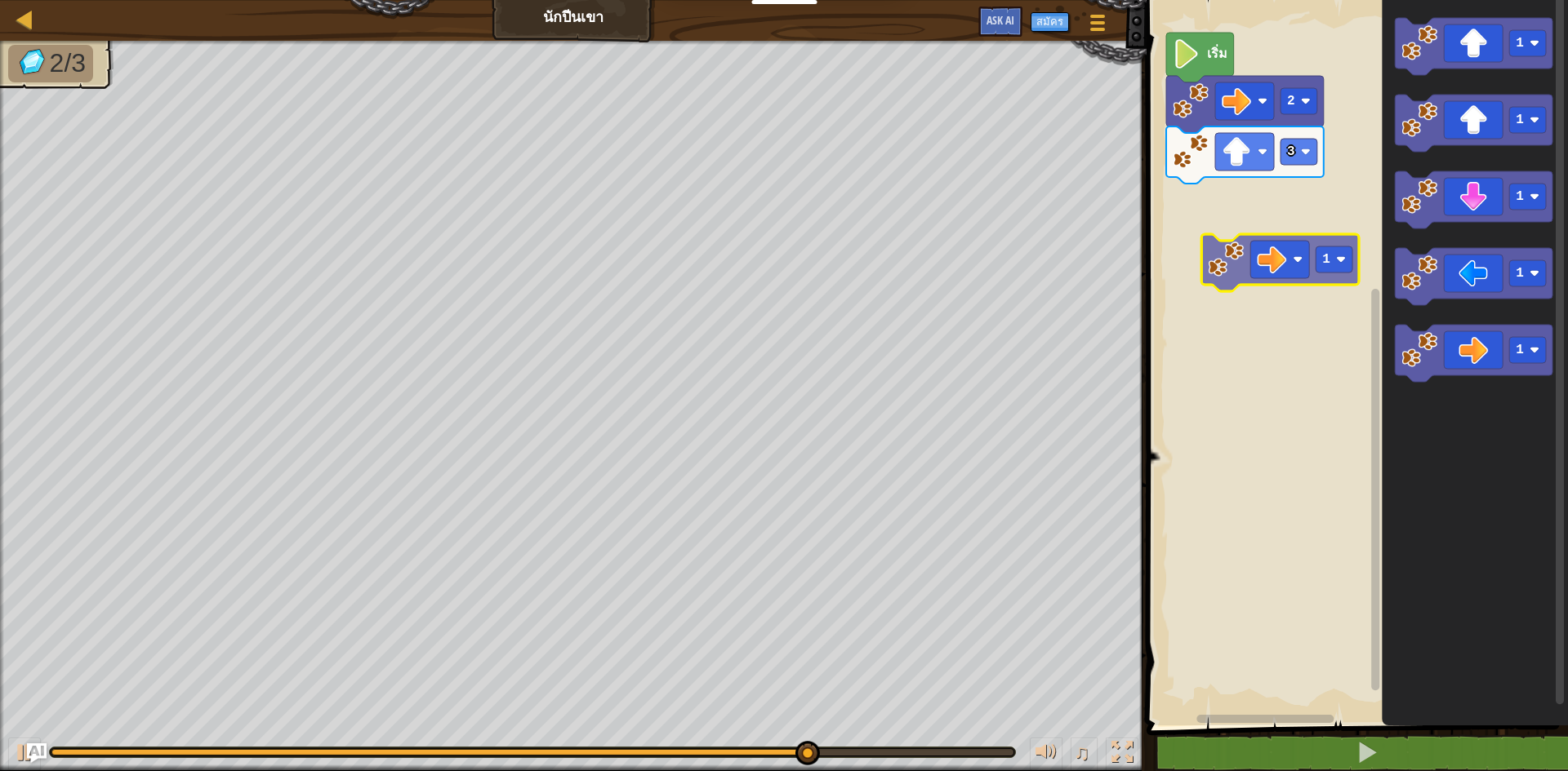
click at [1249, 247] on div "เริ่ม 2 3 1 1 1 1 1 1" at bounding box center [1354, 358] width 426 height 733
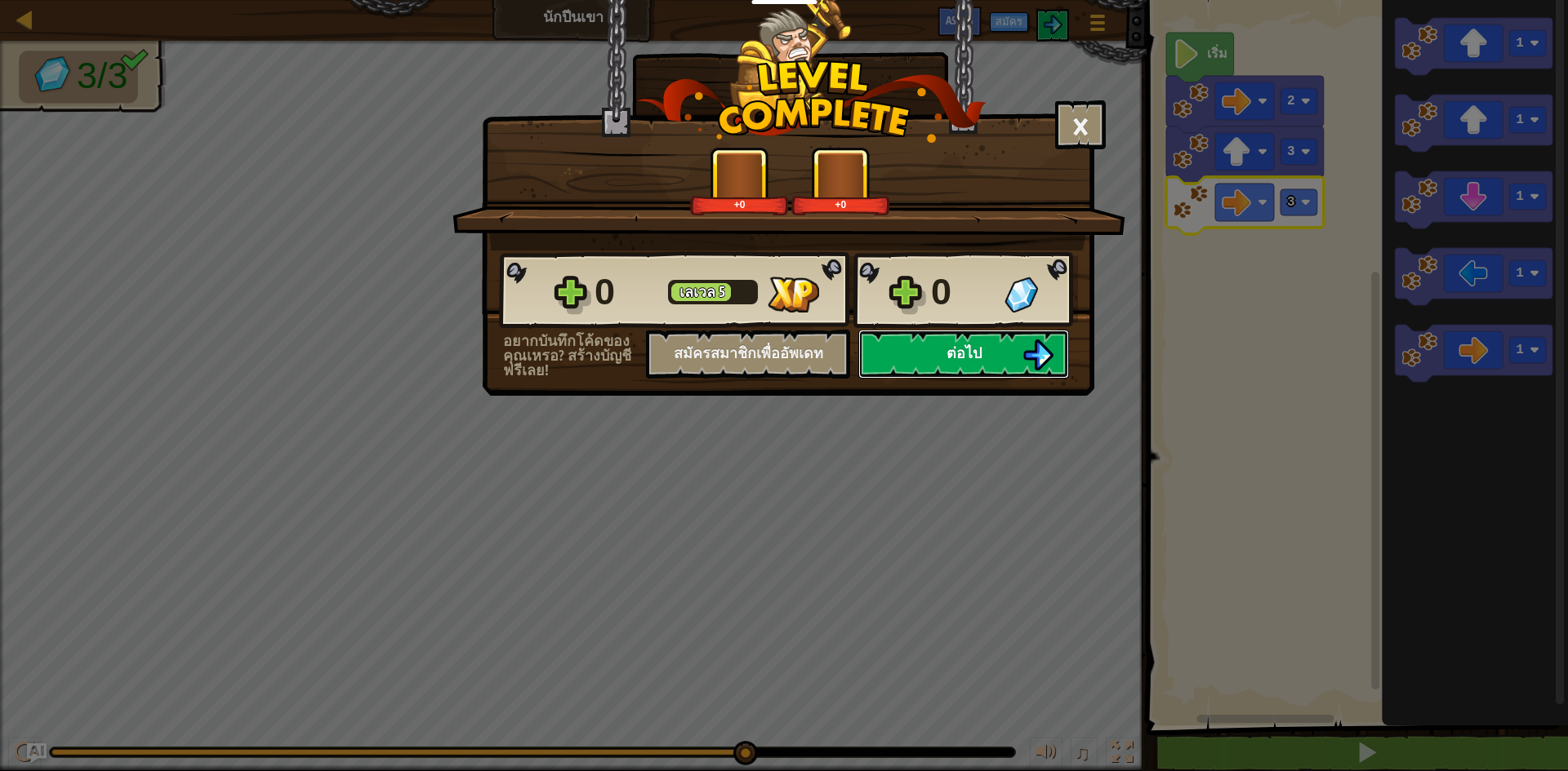
click at [1049, 350] on img at bounding box center [1037, 354] width 31 height 31
